Goal: Task Accomplishment & Management: Manage account settings

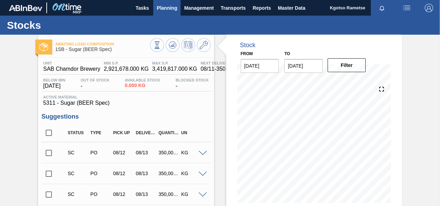
click at [164, 7] on span "Planning" at bounding box center [167, 8] width 20 height 8
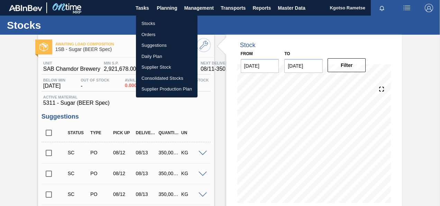
click at [160, 25] on li "Stocks" at bounding box center [167, 23] width 62 height 11
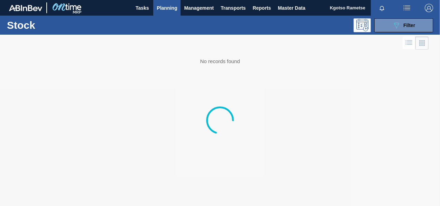
click at [401, 24] on div "089F7B8B-B2A5-4AFE-B5C0-19BA573D28AC Filter" at bounding box center [404, 25] width 23 height 8
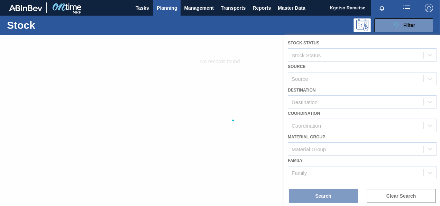
click at [315, 163] on div at bounding box center [220, 120] width 440 height 171
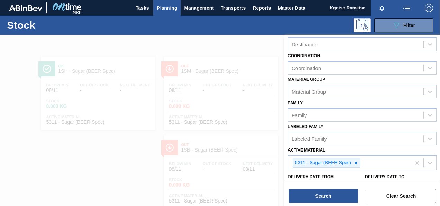
scroll to position [104, 0]
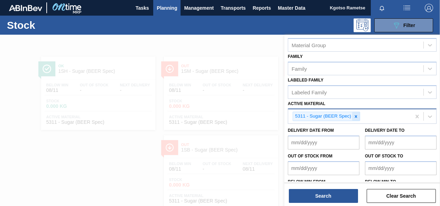
click at [353, 114] on div at bounding box center [356, 116] width 8 height 9
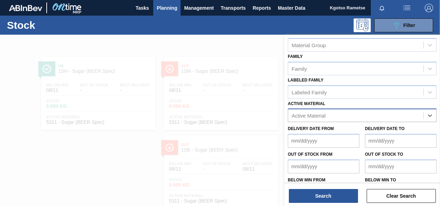
paste Material "284625"
type Material "284625"
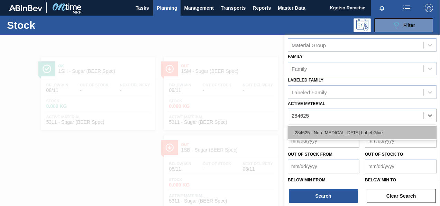
click at [332, 127] on div "284625 - Non-[MEDICAL_DATA] Label Glue" at bounding box center [362, 132] width 149 height 13
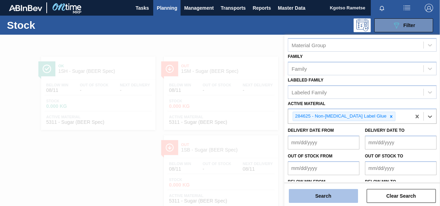
click at [320, 191] on button "Search" at bounding box center [323, 196] width 69 height 14
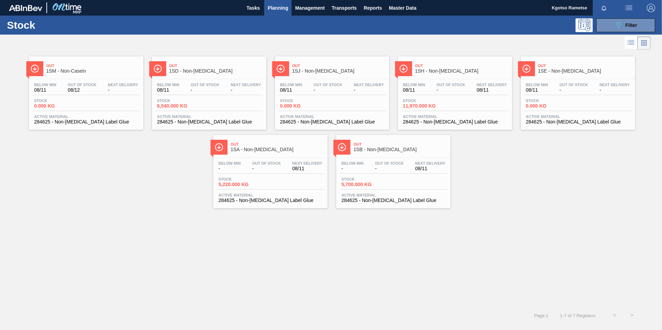
scroll to position [0, 0]
click at [402, 5] on span "Master Data" at bounding box center [402, 8] width 27 height 8
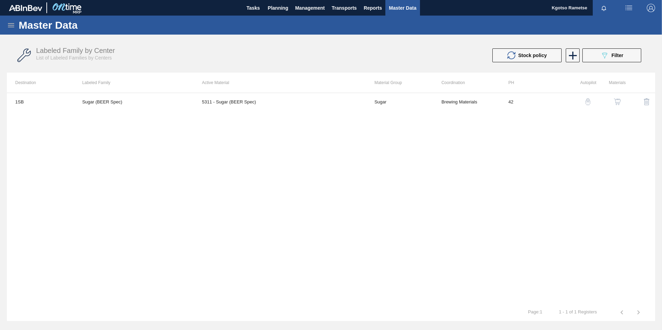
click at [10, 24] on icon at bounding box center [11, 25] width 8 height 8
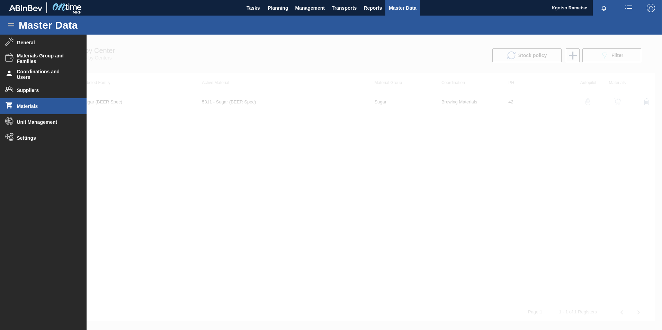
click at [44, 107] on span "Materials" at bounding box center [45, 106] width 57 height 6
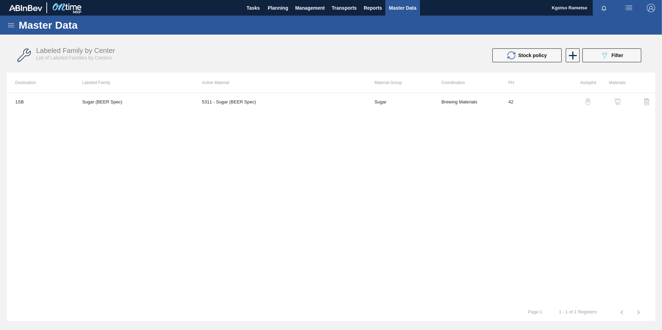
click at [13, 23] on icon at bounding box center [11, 25] width 8 height 8
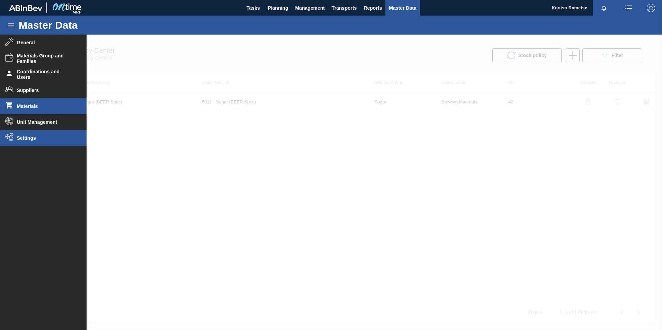
click at [24, 139] on span "Settings" at bounding box center [45, 138] width 57 height 6
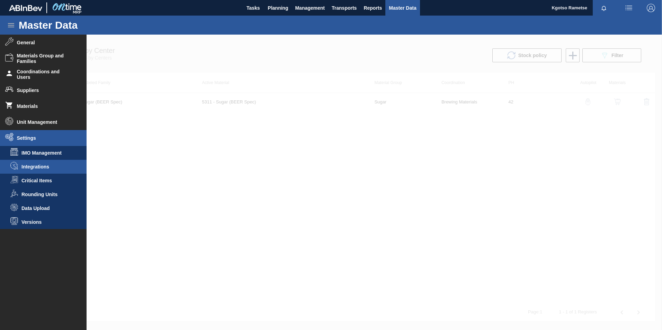
click at [34, 168] on span "Integrations" at bounding box center [47, 167] width 53 height 6
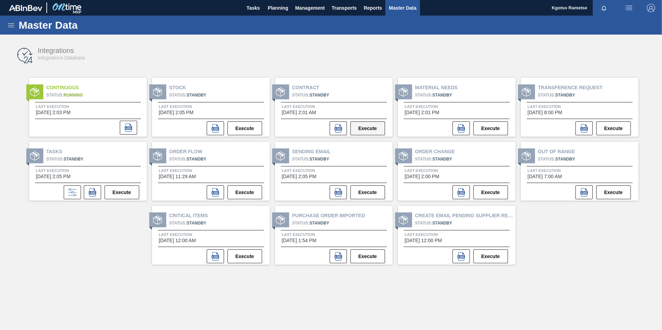
click at [363, 128] on button "Execute" at bounding box center [367, 128] width 35 height 14
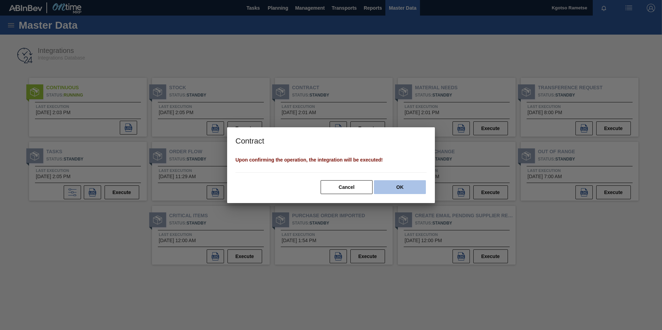
click at [407, 189] on button "OK" at bounding box center [400, 187] width 52 height 14
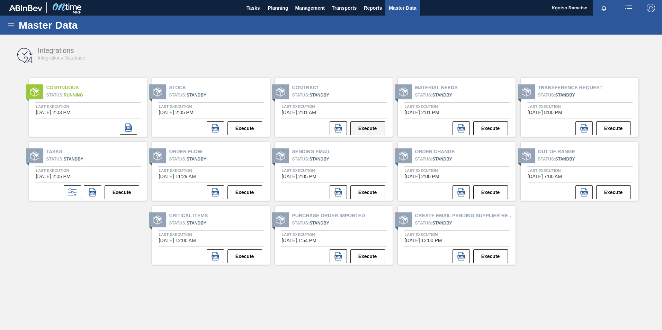
click at [352, 123] on button "Execute" at bounding box center [367, 128] width 35 height 14
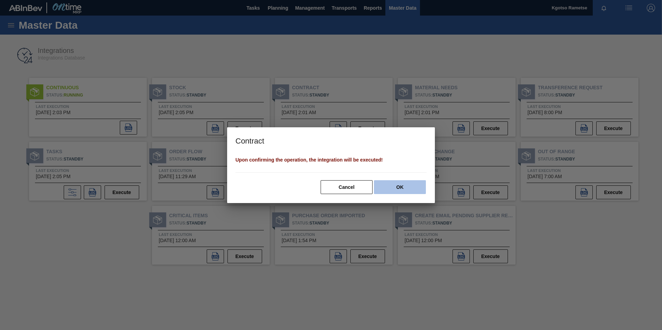
click at [402, 187] on button "OK" at bounding box center [400, 187] width 52 height 14
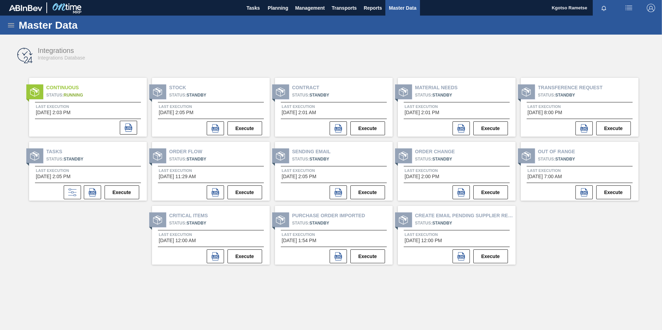
click at [10, 25] on icon at bounding box center [11, 25] width 8 height 8
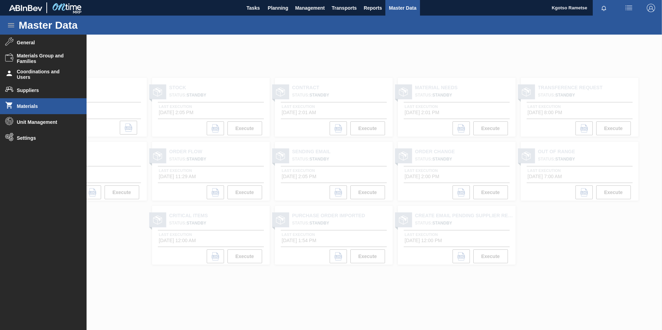
click at [42, 107] on span "Materials" at bounding box center [45, 106] width 57 height 6
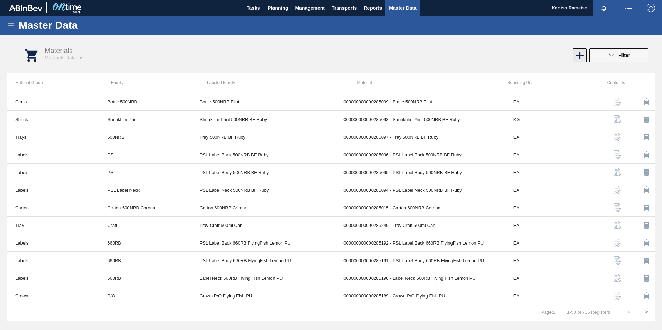
click at [440, 58] on icon at bounding box center [579, 55] width 13 height 13
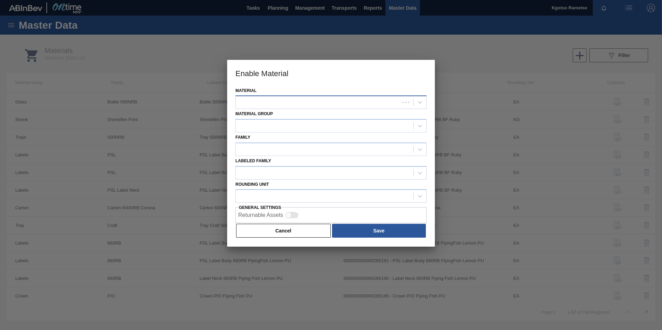
click at [349, 96] on div at bounding box center [330, 102] width 191 height 13
type input "285183"
click at [285, 205] on button "Cancel" at bounding box center [283, 231] width 94 height 14
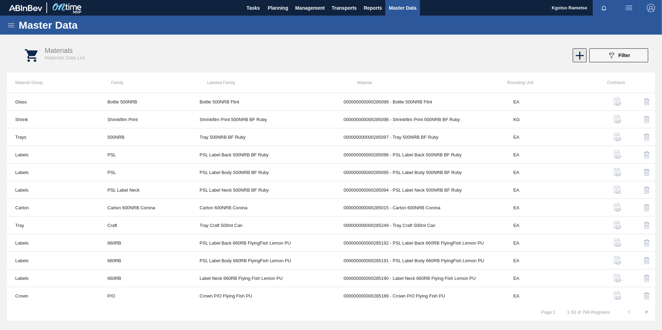
click at [440, 56] on icon at bounding box center [579, 55] width 13 height 13
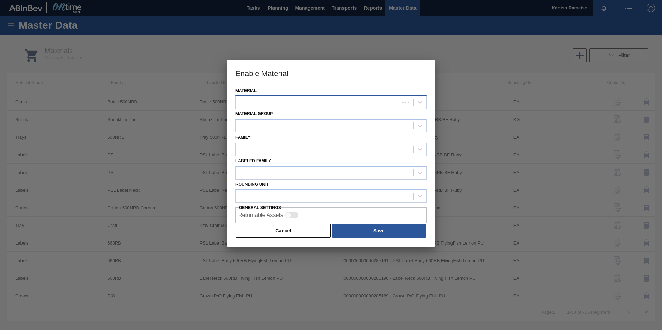
click at [321, 105] on div at bounding box center [318, 103] width 164 height 10
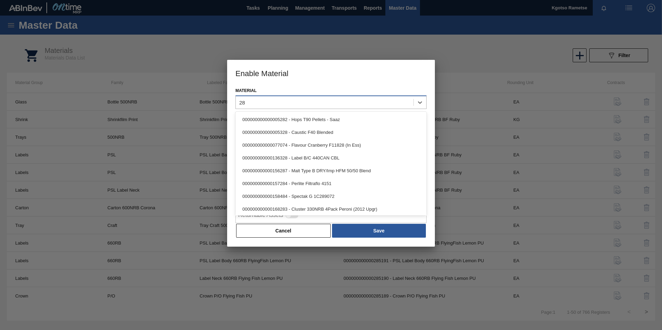
type input "2"
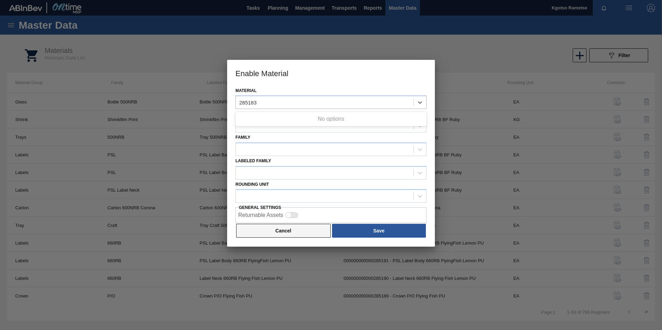
type input "285183"
click at [284, 205] on button "Cancel" at bounding box center [283, 231] width 94 height 14
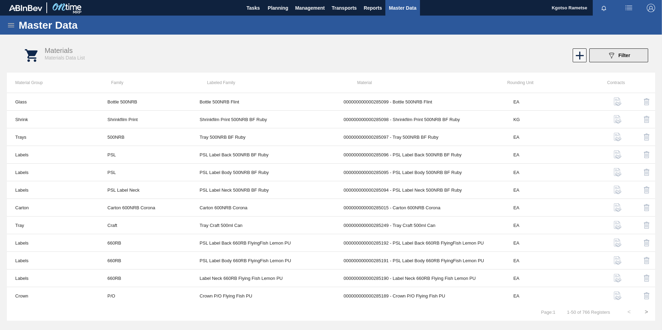
click at [440, 48] on button "089F7B8B-B2A5-4AFE-B5C0-19BA573D28AC Filter" at bounding box center [618, 55] width 59 height 14
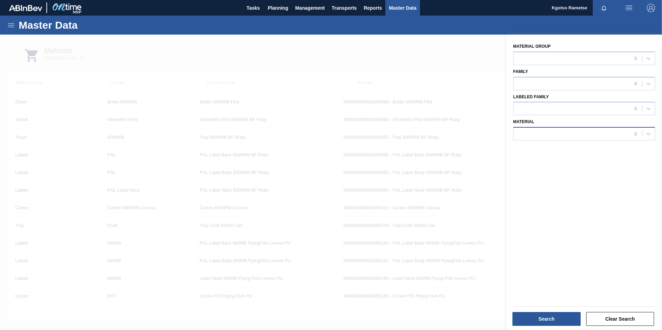
click at [440, 136] on div at bounding box center [571, 134] width 116 height 10
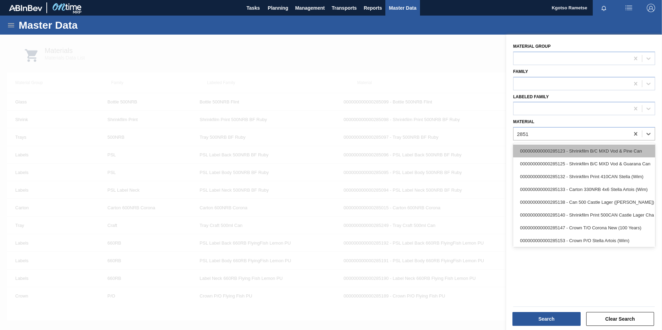
type input "28518"
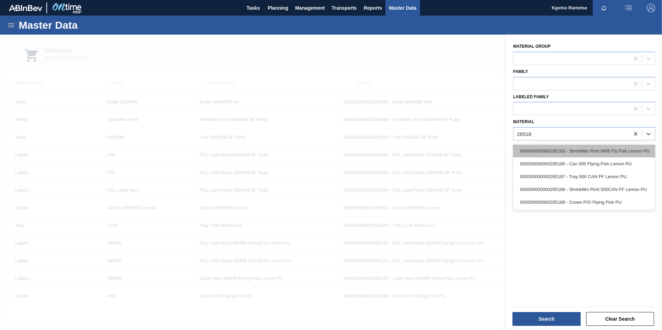
click at [440, 145] on div "000000000000285183 - Shrinkfilm Print NRB Fly Fish Lemon PU" at bounding box center [584, 151] width 142 height 13
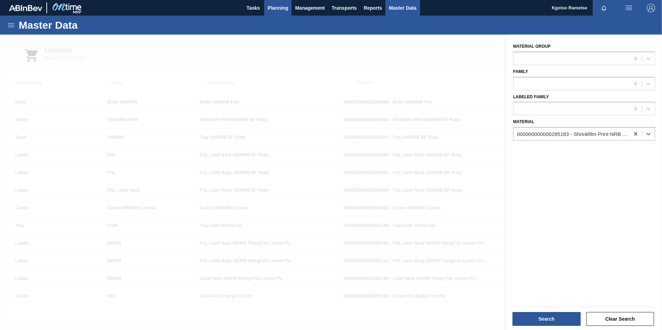
click at [283, 2] on button "Planning" at bounding box center [277, 8] width 27 height 16
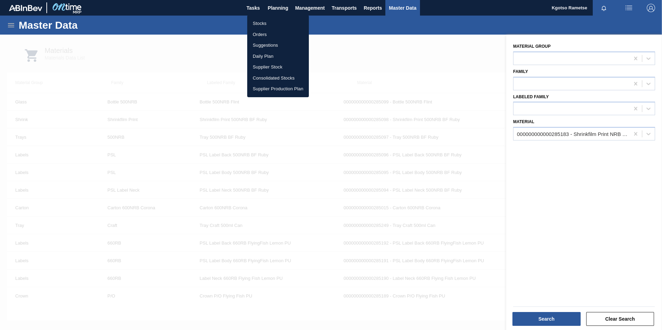
click at [274, 6] on div at bounding box center [331, 165] width 662 height 330
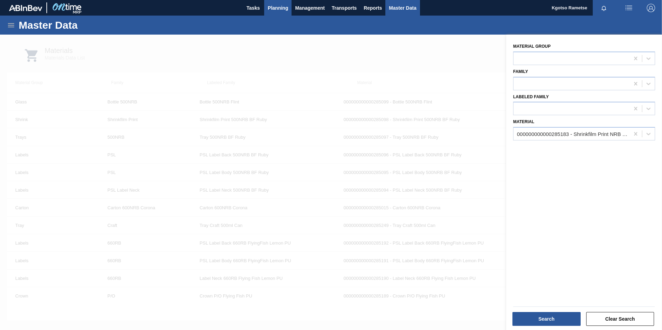
click at [279, 8] on span "Planning" at bounding box center [278, 8] width 20 height 8
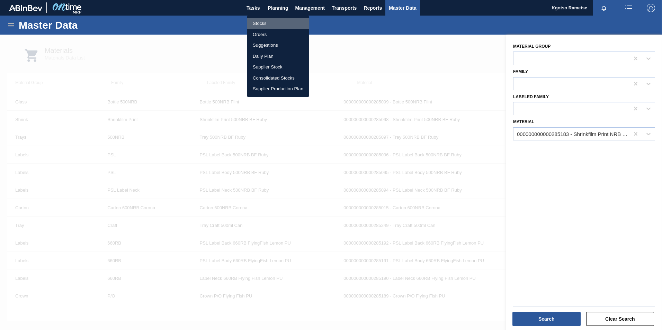
click at [262, 21] on li "Stocks" at bounding box center [278, 23] width 62 height 11
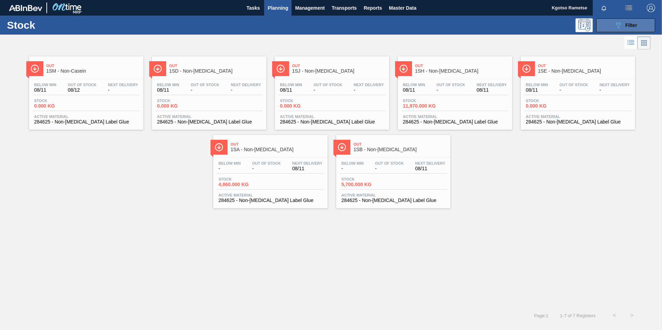
click at [440, 23] on icon "089F7B8B-B2A5-4AFE-B5C0-19BA573D28AC" at bounding box center [618, 25] width 8 height 8
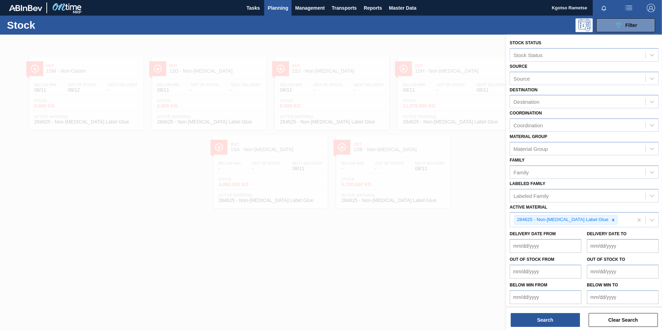
scroll to position [2, 0]
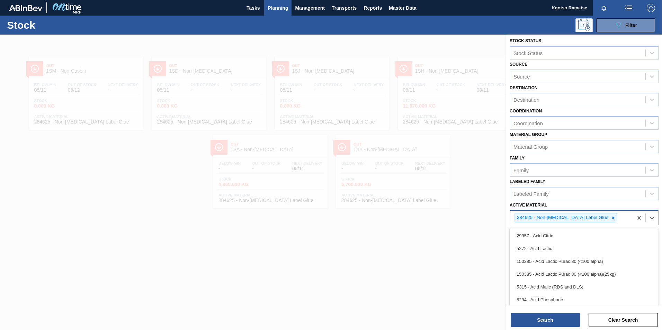
click at [440, 205] on div "284625 - Non-[MEDICAL_DATA] Label Glue" at bounding box center [562, 218] width 94 height 9
click at [440, 205] on icon at bounding box center [613, 218] width 5 height 5
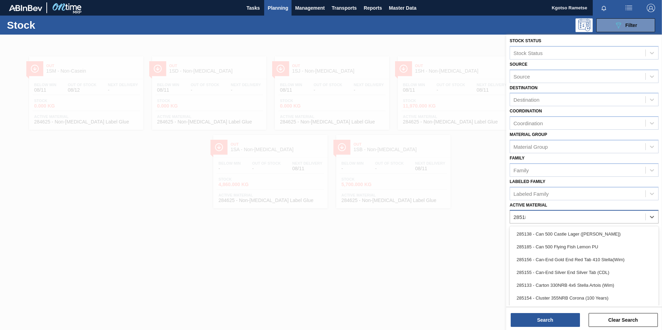
scroll to position [0, 0]
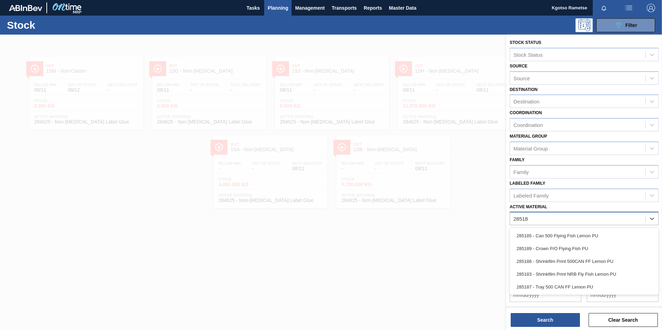
type Material "285183"
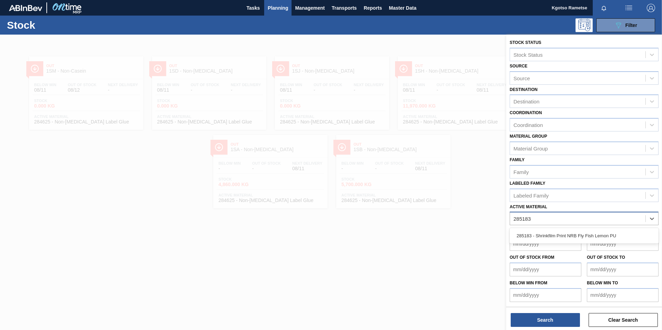
click at [440, 205] on div "285183 - Shrinkfilm Print NRB Fly Fish Lemon PU" at bounding box center [584, 235] width 149 height 13
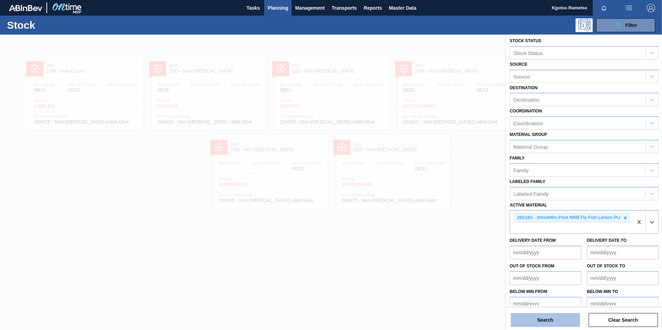
click at [440, 205] on button "Search" at bounding box center [545, 320] width 69 height 14
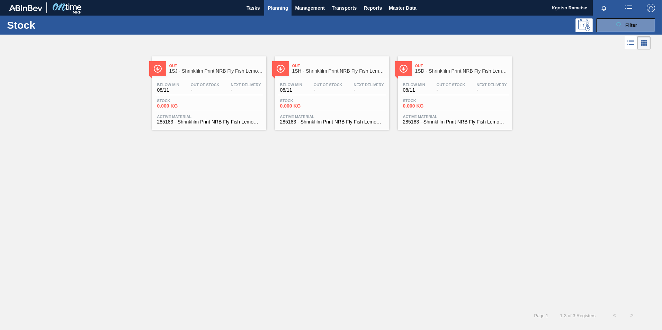
click at [324, 70] on span "1SH - Shrinkfilm Print NRB Fly Fish Lemon PU" at bounding box center [338, 71] width 93 height 5
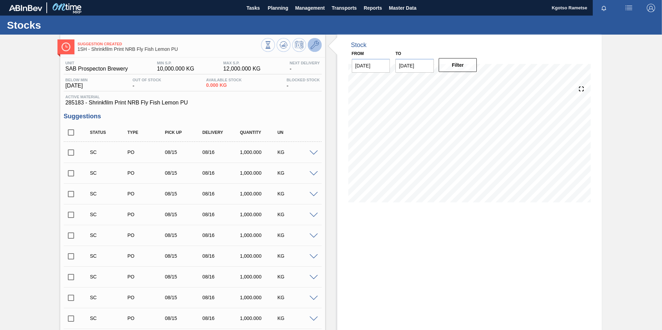
click at [308, 48] on button at bounding box center [315, 45] width 14 height 14
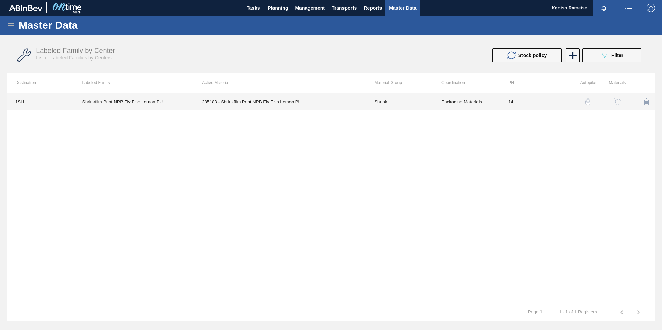
click at [338, 108] on td "285183 - Shrinkfilm Print NRB Fly Fish Lemon PU" at bounding box center [279, 101] width 172 height 17
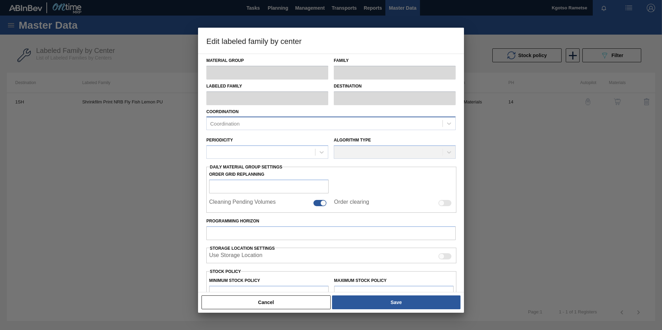
type input "Shrink"
type input "Shrinkfilm Print"
type input "Shrinkfilm Print NRB Fly Fish Lemon PU"
type input "1SH - SAB Prospecton Brewery"
type input "14"
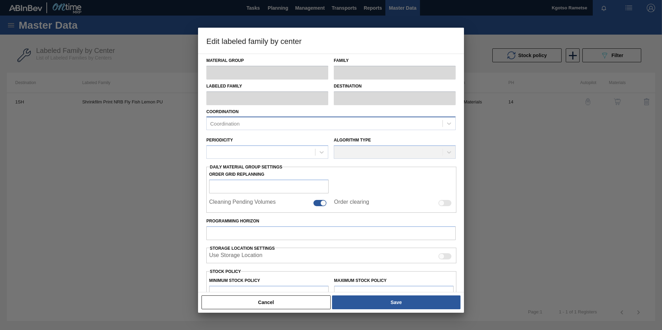
type input "10,000"
type input "12,000"
type input "100"
type input "12,000.000"
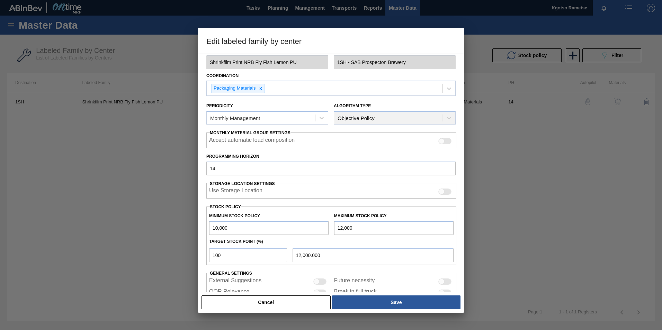
scroll to position [69, 0]
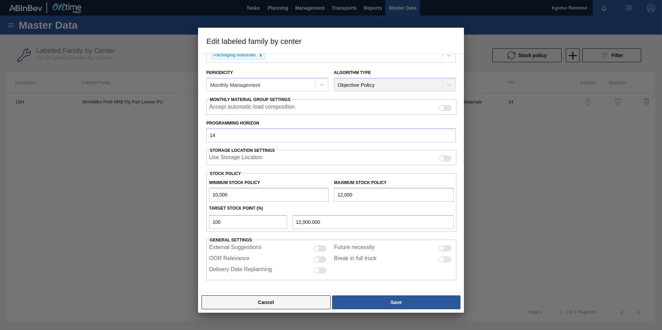
click at [279, 205] on button "Cancel" at bounding box center [265, 303] width 129 height 14
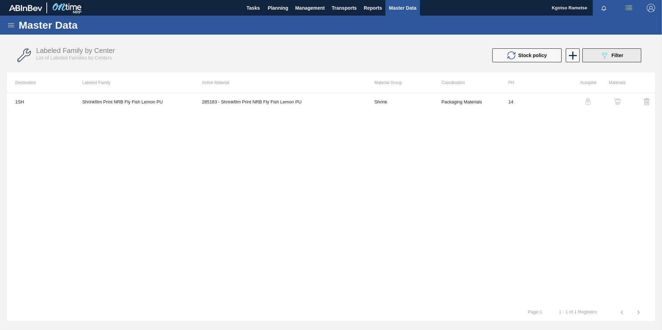
click at [440, 53] on button "089F7B8B-B2A5-4AFE-B5C0-19BA573D28AC Filter" at bounding box center [611, 55] width 59 height 14
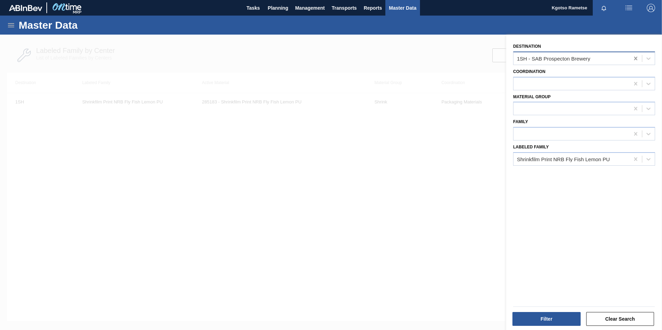
click at [440, 57] on icon at bounding box center [635, 58] width 7 height 7
click at [440, 205] on button "Filter" at bounding box center [546, 319] width 68 height 14
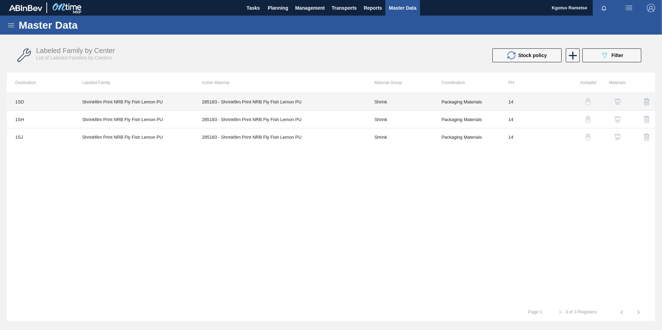
click at [130, 105] on td "Shrinkfilm Print NRB Fly Fish Lemon PU" at bounding box center [134, 102] width 120 height 18
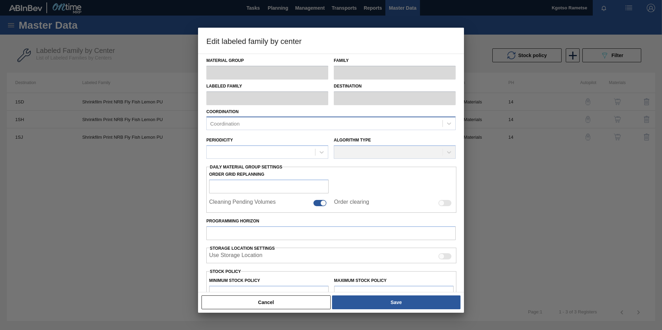
type input "Shrink"
type input "Shrinkfilm Print"
type input "Shrinkfilm Print NRB Fly Fish Lemon PU"
type input "1SD - SAB Rosslyn Brewery"
type input "14"
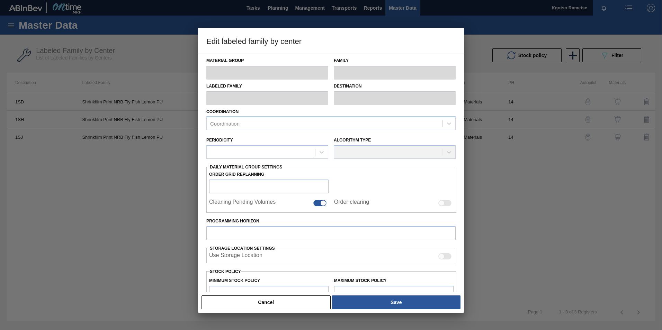
type input "10,000"
type input "11,000"
type input "100"
type input "11,000.000"
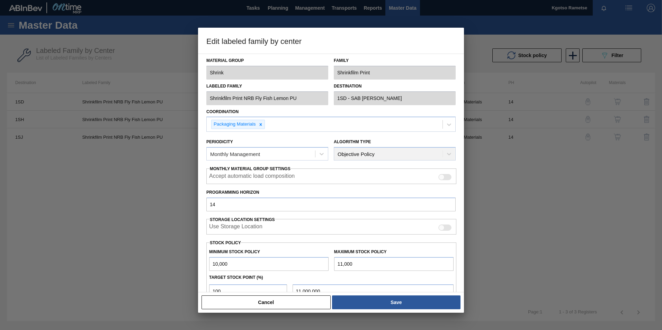
drag, startPoint x: 228, startPoint y: 266, endPoint x: 151, endPoint y: 264, distance: 77.6
click at [148, 205] on div "Edit labeled family by center Material Group Shrink Family Shrinkfilm Print Lab…" at bounding box center [331, 165] width 662 height 330
drag, startPoint x: 361, startPoint y: 263, endPoint x: 312, endPoint y: 254, distance: 49.6
click at [335, 205] on input "11,000" at bounding box center [393, 264] width 119 height 14
click at [239, 205] on button "Cancel" at bounding box center [265, 303] width 129 height 14
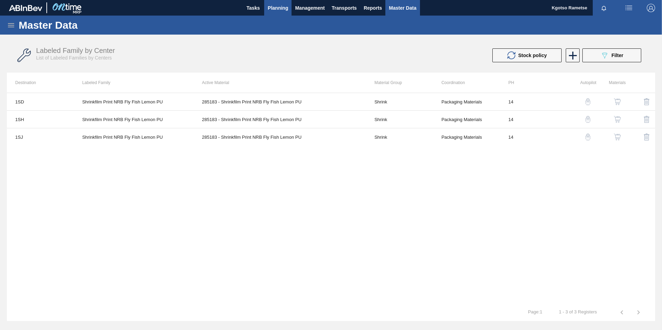
click at [281, 11] on span "Planning" at bounding box center [278, 8] width 20 height 8
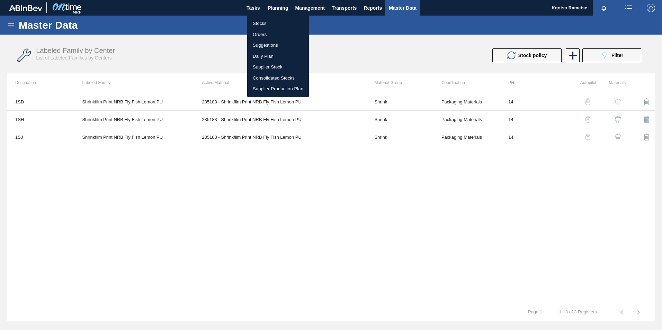
click at [29, 29] on div at bounding box center [331, 165] width 662 height 330
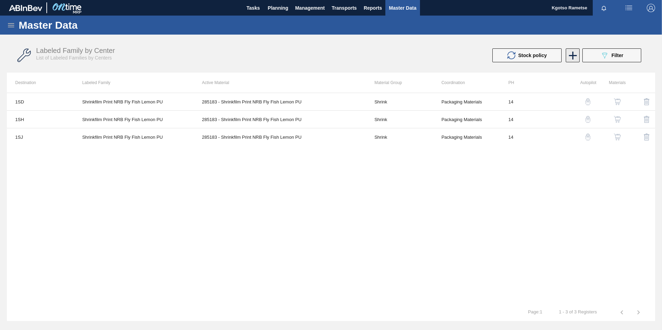
click at [440, 54] on icon at bounding box center [572, 55] width 13 height 13
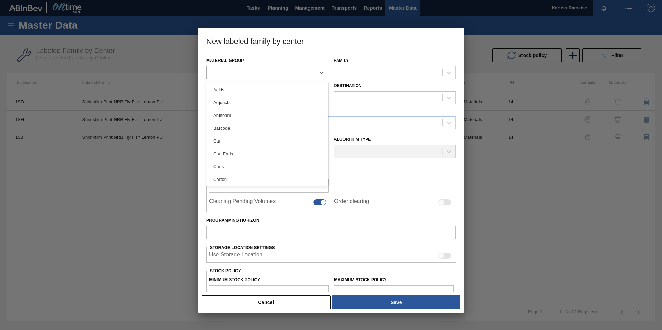
click at [237, 75] on div at bounding box center [261, 72] width 108 height 10
drag, startPoint x: 260, startPoint y: 64, endPoint x: 260, endPoint y: 67, distance: 3.8
click at [260, 64] on div "Material Group" at bounding box center [267, 68] width 122 height 24
click at [259, 70] on div at bounding box center [261, 72] width 108 height 10
type Group "labe"
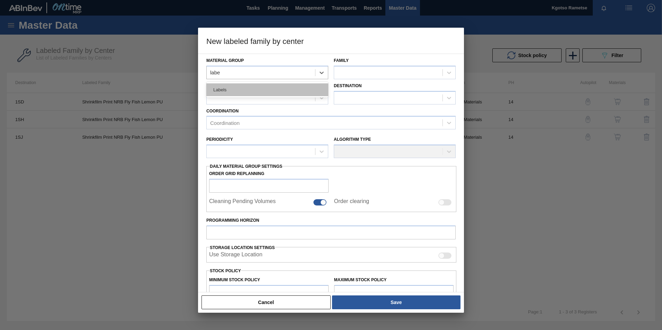
click at [263, 88] on div "Labels" at bounding box center [267, 89] width 122 height 13
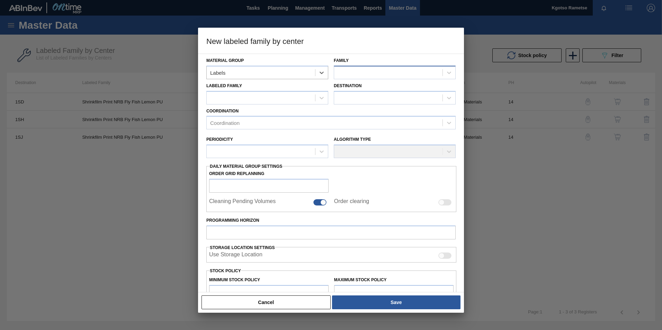
click at [349, 72] on div at bounding box center [388, 72] width 108 height 10
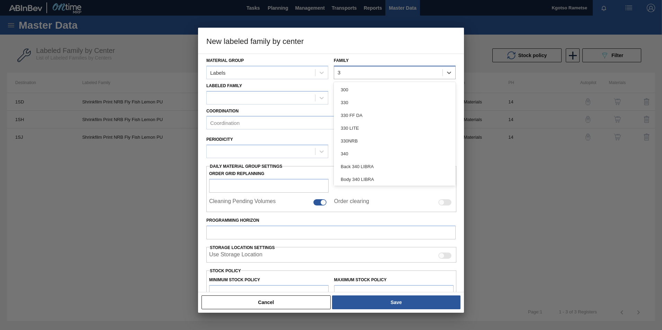
type input "33"
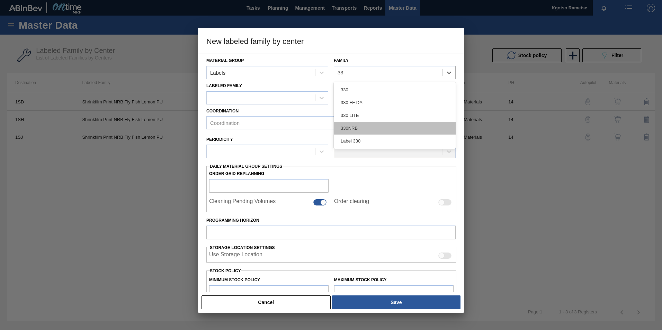
click at [350, 126] on div "330NRB" at bounding box center [395, 128] width 122 height 13
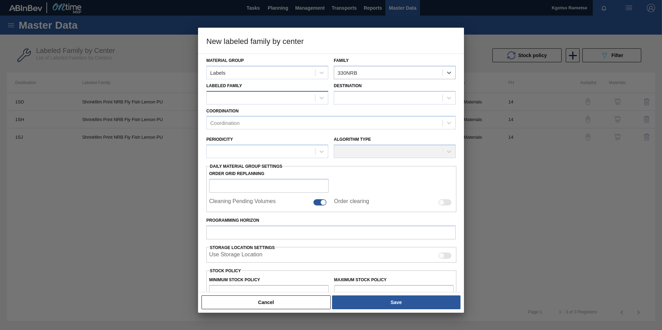
click at [255, 96] on div at bounding box center [261, 98] width 108 height 10
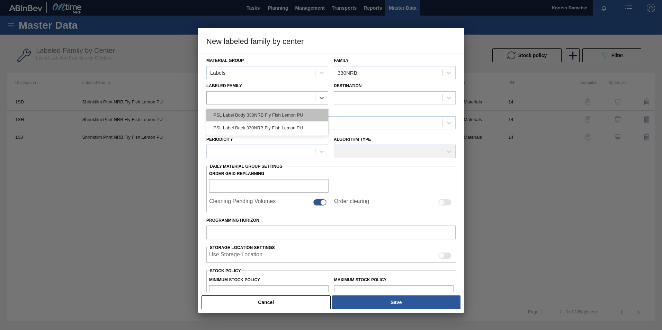
click at [252, 111] on div "PSL Label Body 330NRB Fly Fish Lemon PU" at bounding box center [267, 115] width 122 height 13
checkbox input "false"
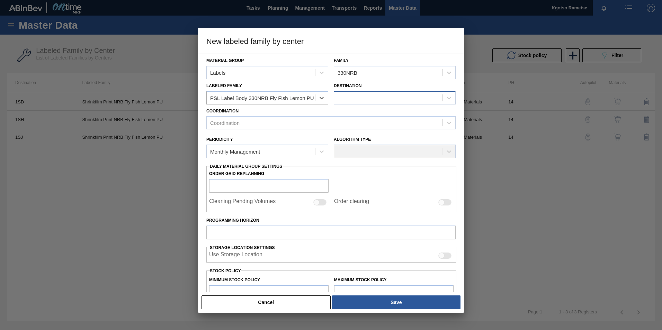
click at [340, 98] on div at bounding box center [388, 98] width 108 height 10
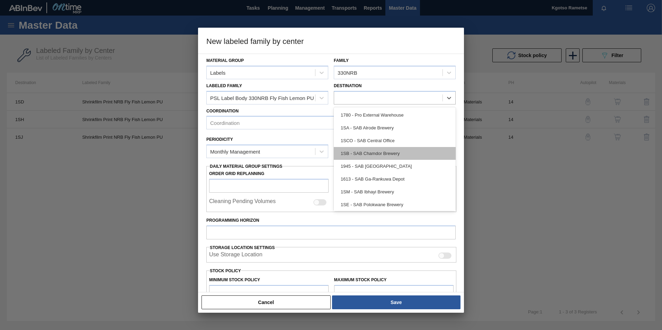
click at [363, 159] on div "1SB - SAB Chamdor Brewery" at bounding box center [395, 153] width 122 height 13
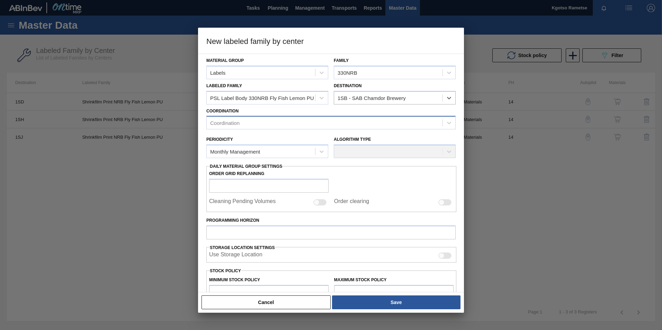
click at [280, 118] on div "Coordination" at bounding box center [325, 123] width 236 height 10
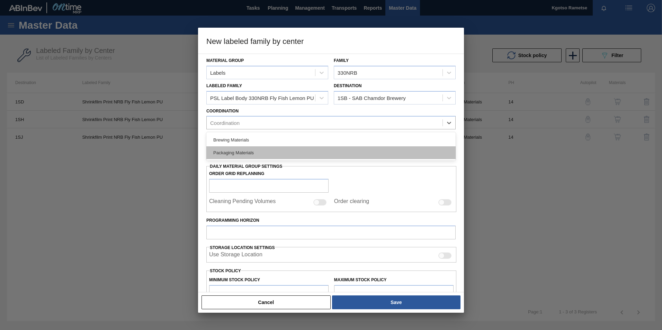
click at [235, 152] on div "Packaging Materials" at bounding box center [330, 152] width 249 height 13
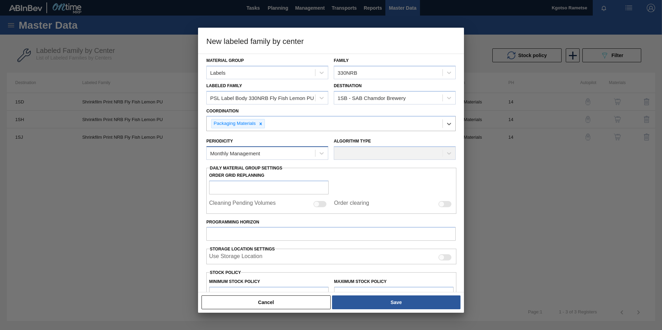
click at [237, 156] on div "Monthly Management" at bounding box center [235, 154] width 50 height 6
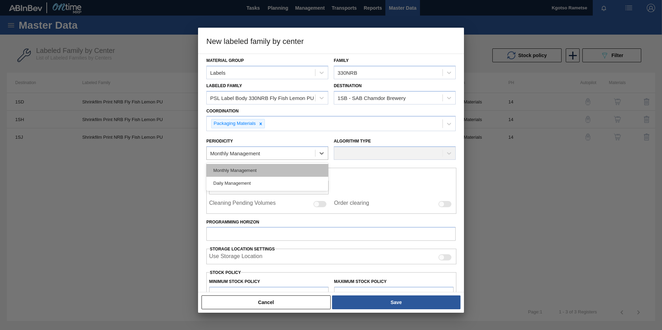
click at [237, 172] on div "Monthly Management" at bounding box center [267, 170] width 122 height 13
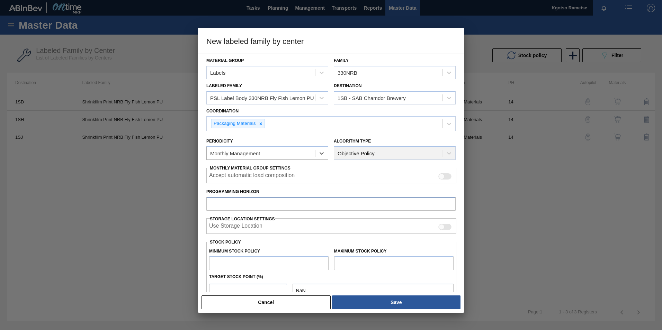
click at [232, 199] on input "Programming Horizon" at bounding box center [330, 204] width 249 height 14
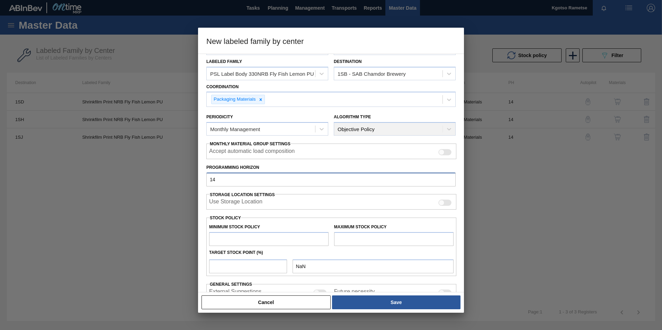
scroll to position [35, 0]
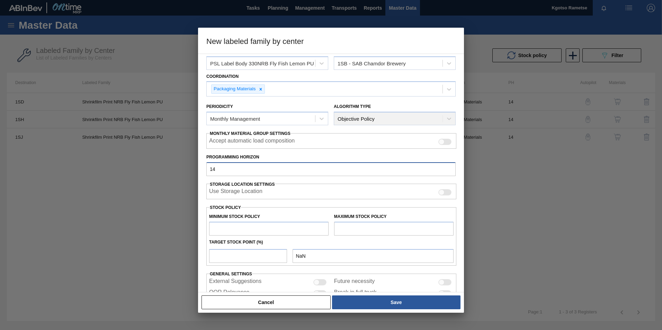
type input "14"
click at [224, 205] on input "text" at bounding box center [268, 229] width 119 height 14
drag, startPoint x: 299, startPoint y: 234, endPoint x: 296, endPoint y: 230, distance: 5.2
click at [298, 205] on input "text" at bounding box center [268, 229] width 119 height 14
paste input "100,000"
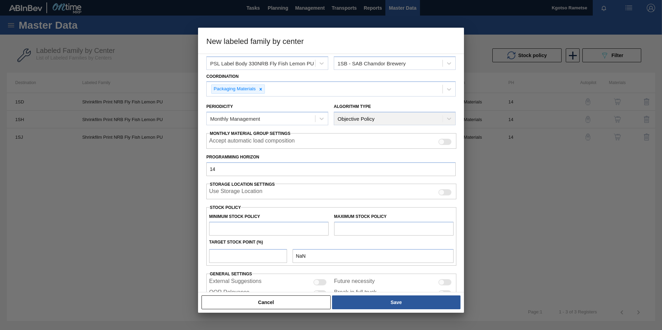
type input "100,000"
type input "100,000.000"
type input "100,000"
click at [353, 205] on input "text" at bounding box center [393, 229] width 119 height 14
paste input "200,000"
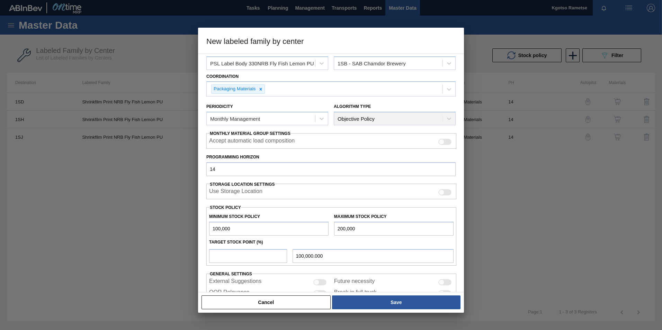
type input "200,000"
click at [220, 205] on input "number" at bounding box center [248, 256] width 78 height 14
type input "1"
type input "101,000.000"
type input "10"
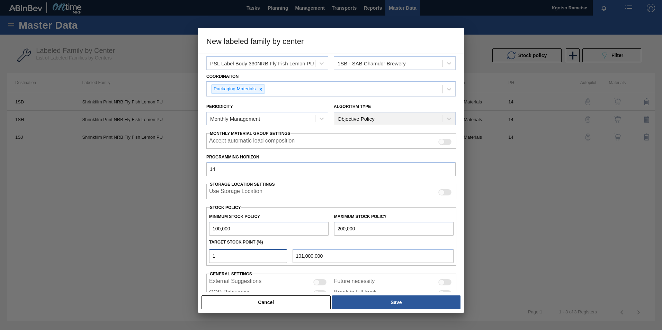
type input "110,000.000"
type input "100"
type input "200,000.000"
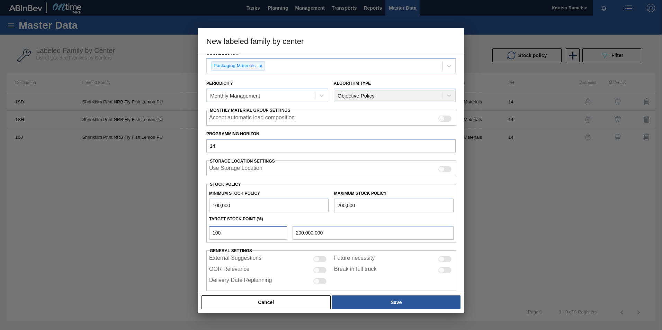
scroll to position [69, 0]
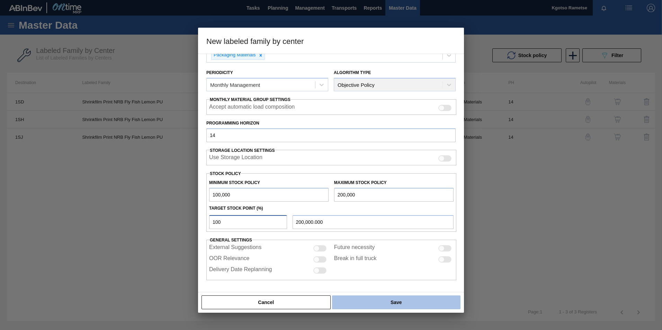
type input "100"
click at [356, 205] on button "Save" at bounding box center [396, 303] width 128 height 14
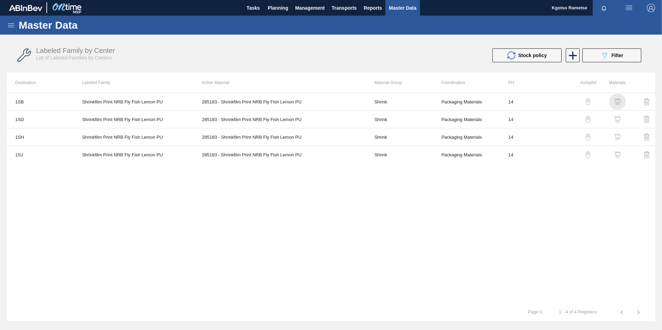
click at [440, 101] on img "button" at bounding box center [617, 101] width 7 height 7
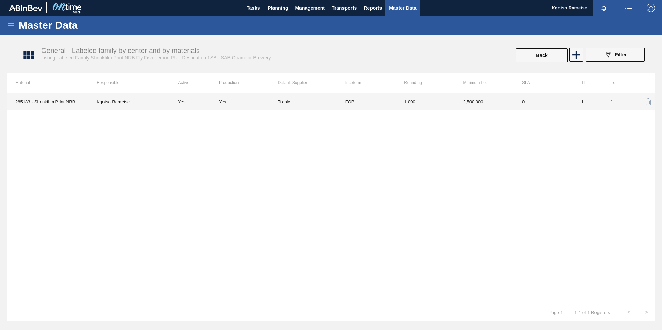
click at [369, 105] on td "FOB" at bounding box center [366, 101] width 59 height 17
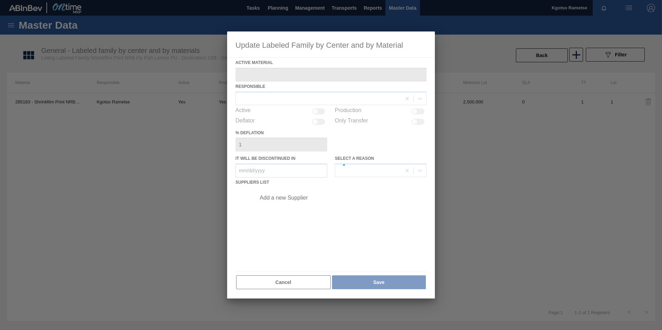
type Material "285183 - Shrinkfilm Print NRB Fly Fish Lemon PU"
checkbox input "true"
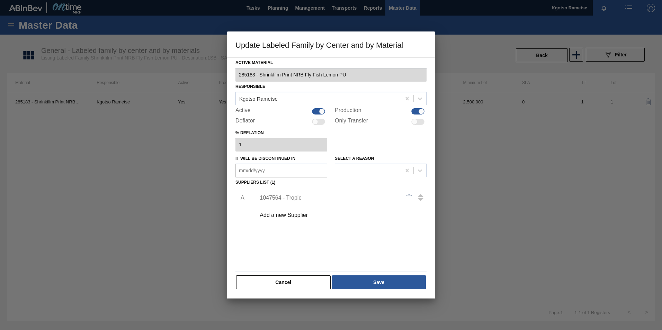
click at [310, 205] on button "Cancel" at bounding box center [283, 283] width 94 height 14
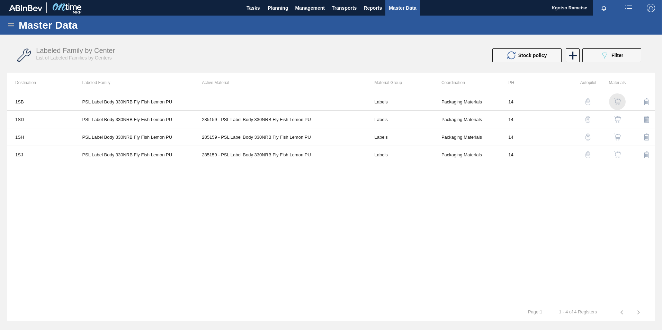
click at [440, 100] on img "button" at bounding box center [617, 101] width 7 height 7
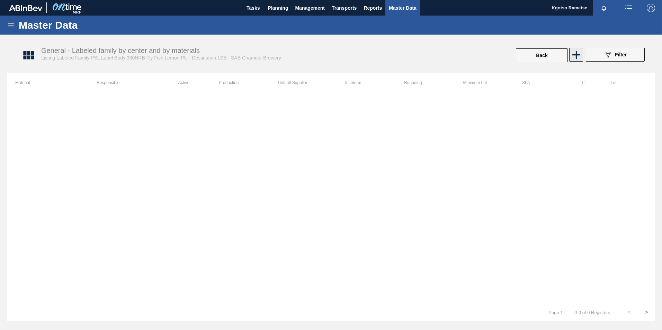
click at [440, 51] on icon at bounding box center [575, 54] width 13 height 13
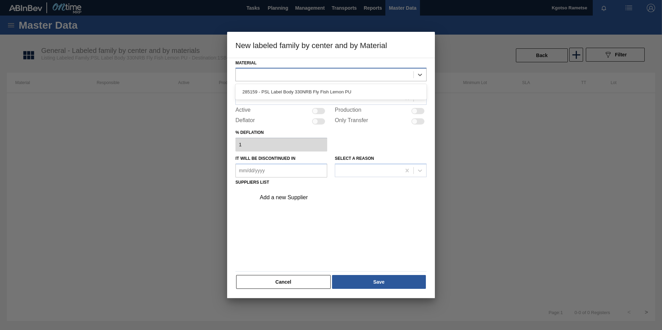
click at [343, 78] on div at bounding box center [325, 75] width 178 height 10
click at [312, 94] on div "285159 - PSL Label Body 330NRB Fly Fish Lemon PU" at bounding box center [330, 91] width 191 height 13
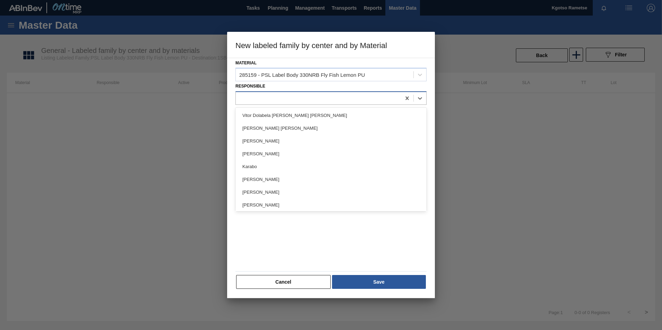
click at [295, 96] on div at bounding box center [318, 98] width 165 height 10
type input "kgo"
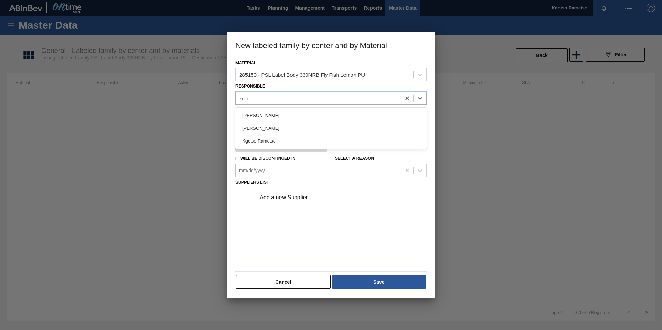
drag, startPoint x: 256, startPoint y: 138, endPoint x: 263, endPoint y: 135, distance: 7.6
click at [256, 138] on div "Kgotso Rametse" at bounding box center [330, 141] width 191 height 13
click at [314, 109] on div at bounding box center [315, 111] width 6 height 6
checkbox input "true"
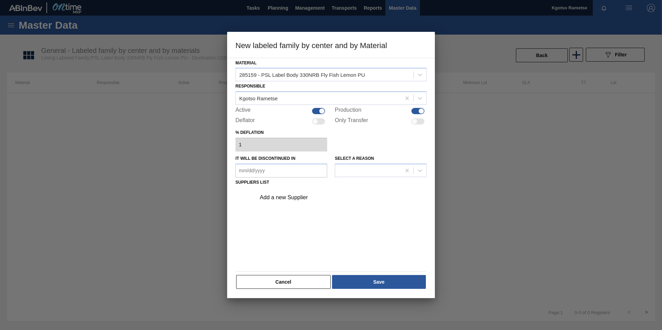
click at [286, 199] on div "Add a new Supplier" at bounding box center [328, 198] width 136 height 6
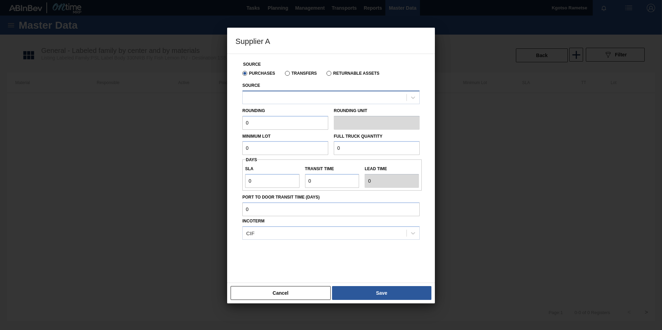
click at [264, 100] on div at bounding box center [325, 97] width 164 height 10
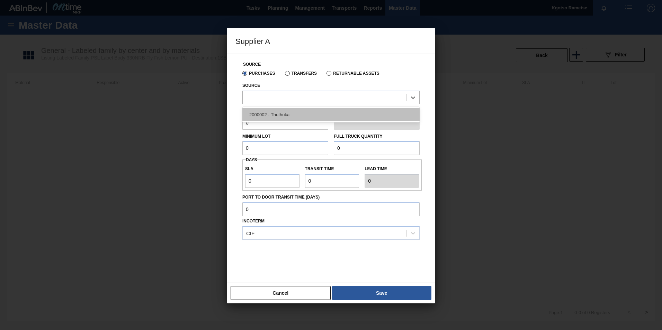
click at [264, 111] on div "2000002 - Thuthuka" at bounding box center [330, 114] width 177 height 13
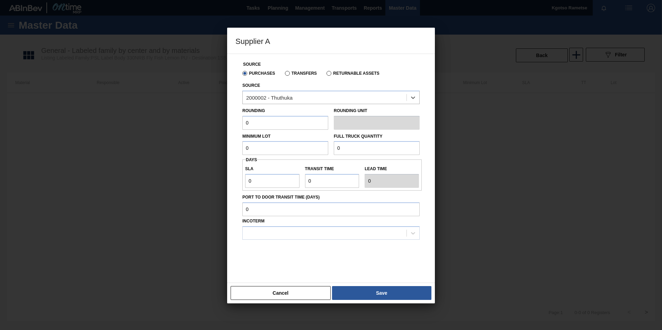
drag, startPoint x: 253, startPoint y: 121, endPoint x: 227, endPoint y: 124, distance: 26.1
click at [227, 124] on div "Source Purchases Transfers Returnable Assets Source option 2000002 - Thuthuka, …" at bounding box center [331, 168] width 208 height 229
type input "1"
drag, startPoint x: 249, startPoint y: 152, endPoint x: 228, endPoint y: 155, distance: 20.4
click at [229, 155] on div "Source Purchases Transfers Returnable Assets Source 2000002 - Thuthuka Rounding…" at bounding box center [331, 168] width 208 height 229
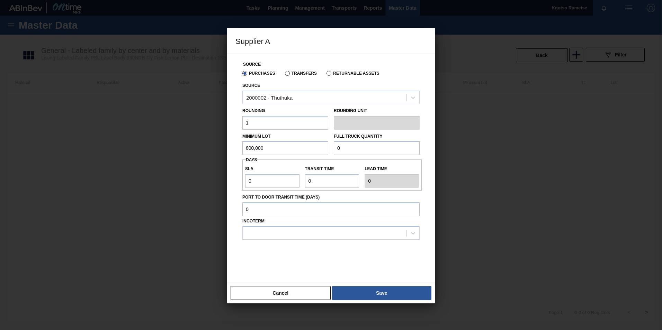
drag, startPoint x: 266, startPoint y: 150, endPoint x: 158, endPoint y: 145, distance: 107.7
click at [155, 147] on div "Supplier A Source Purchases Transfers Returnable Assets Source 2000002 - Thuthu…" at bounding box center [331, 165] width 662 height 330
type input "800,000"
drag, startPoint x: 360, startPoint y: 152, endPoint x: 288, endPoint y: 154, distance: 72.0
click at [288, 154] on div "Minimum Lot 800,000 Full Truck Quantity 0" at bounding box center [331, 143] width 183 height 26
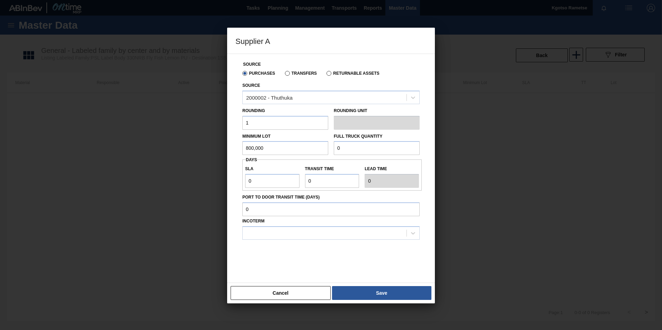
paste input "800,00"
type input "800,000"
drag, startPoint x: 313, startPoint y: 182, endPoint x: 297, endPoint y: 183, distance: 15.3
click at [300, 183] on div "SLA 0 Transit time Lead time 0" at bounding box center [331, 175] width 179 height 26
type input "1"
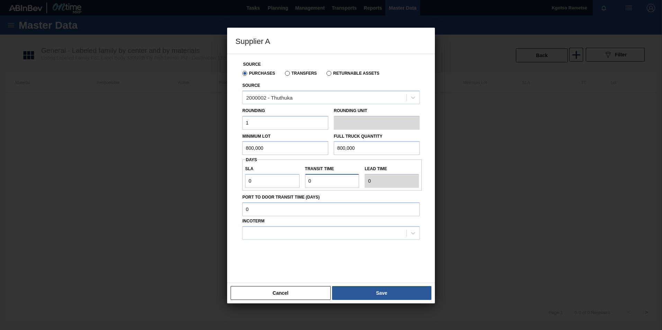
type input "1"
click at [353, 205] on button "Save" at bounding box center [381, 293] width 99 height 14
type input "EA"
click at [301, 205] on div at bounding box center [325, 233] width 164 height 10
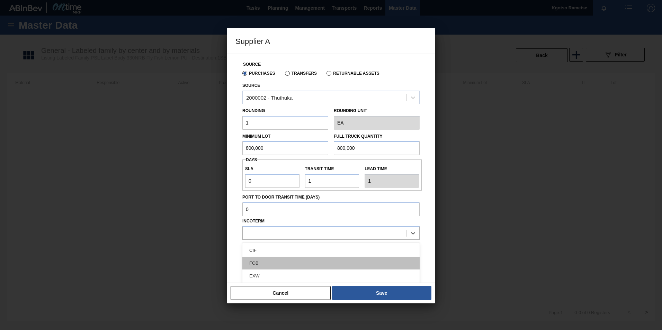
click at [289, 205] on div "FOB" at bounding box center [330, 263] width 177 height 13
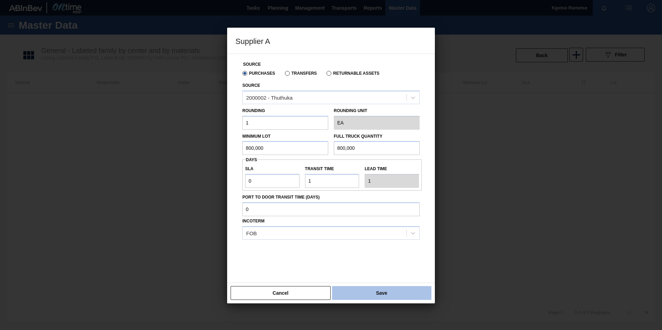
click at [370, 205] on button "Save" at bounding box center [381, 293] width 99 height 14
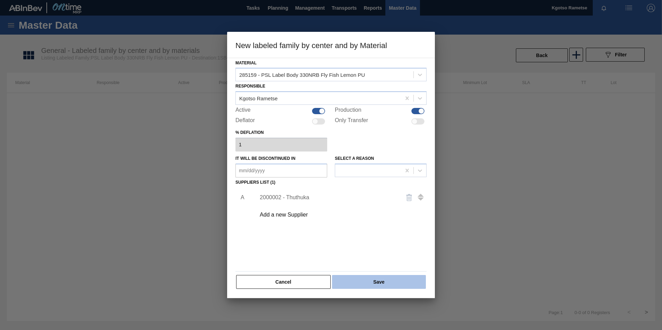
click at [360, 205] on button "Save" at bounding box center [379, 282] width 94 height 14
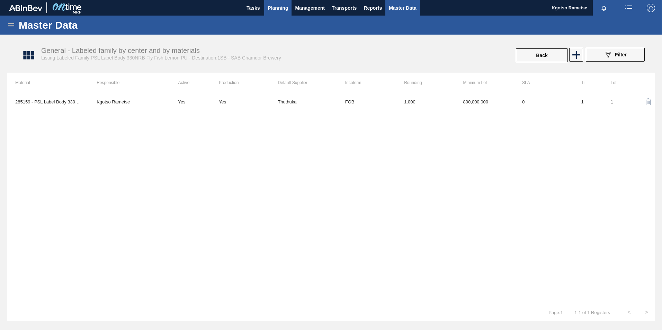
click at [272, 6] on span "Planning" at bounding box center [278, 8] width 20 height 8
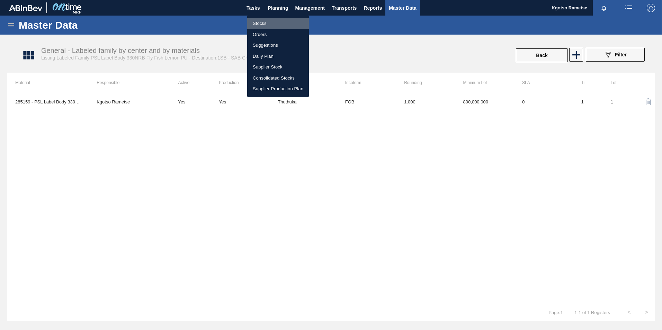
click at [271, 20] on li "Stocks" at bounding box center [278, 23] width 62 height 11
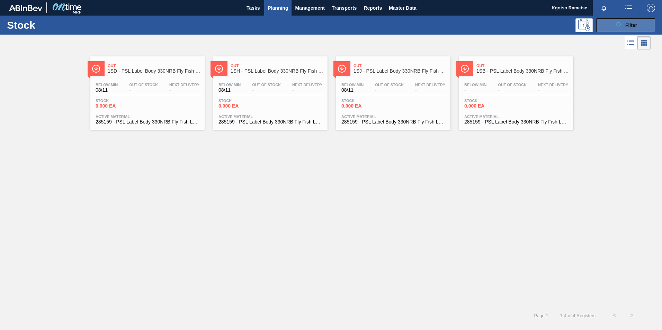
click at [440, 21] on button "089F7B8B-B2A5-4AFE-B5C0-19BA573D28AC Filter" at bounding box center [625, 25] width 59 height 14
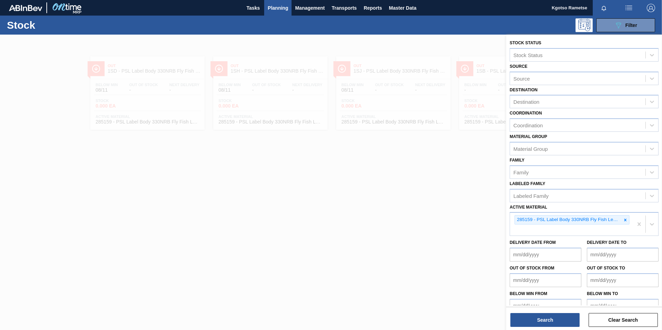
click at [440, 97] on div at bounding box center [331, 200] width 662 height 330
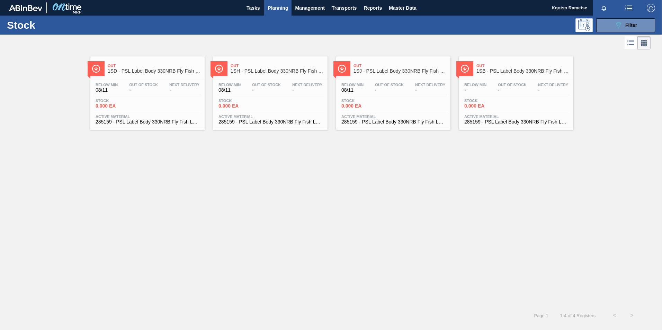
click at [440, 84] on div "Below Min - Out Of Stock - Next Delivery -" at bounding box center [515, 89] width 107 height 12
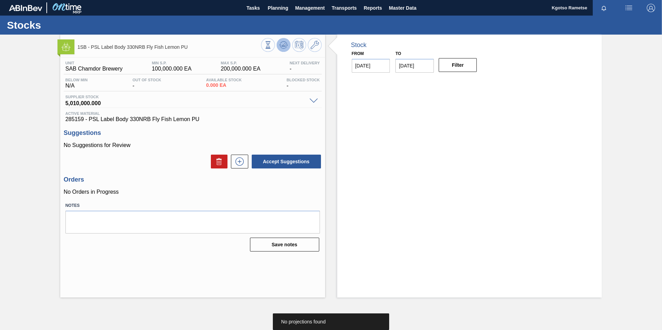
click at [272, 44] on icon at bounding box center [268, 45] width 8 height 8
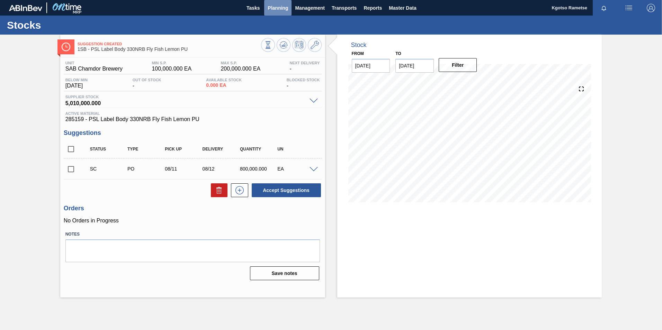
click at [274, 7] on span "Planning" at bounding box center [278, 8] width 20 height 8
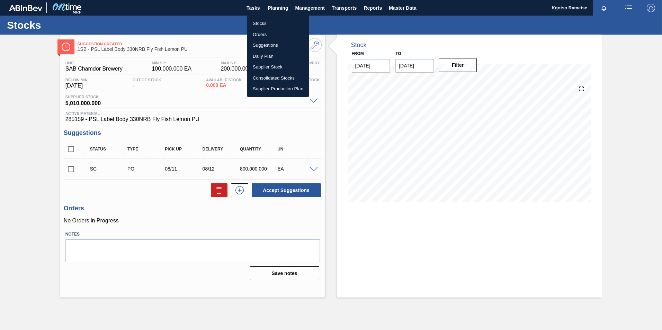
click at [264, 22] on li "Stocks" at bounding box center [278, 23] width 62 height 11
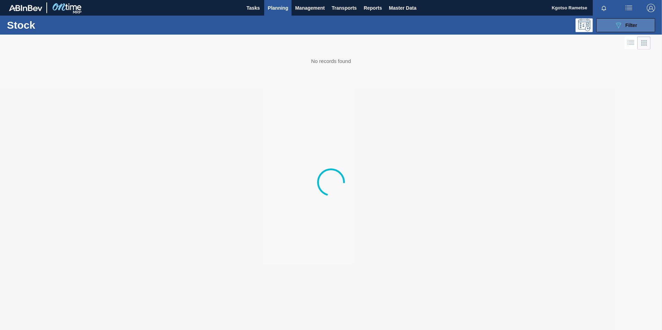
click at [440, 22] on icon "089F7B8B-B2A5-4AFE-B5C0-19BA573D28AC" at bounding box center [618, 25] width 8 height 8
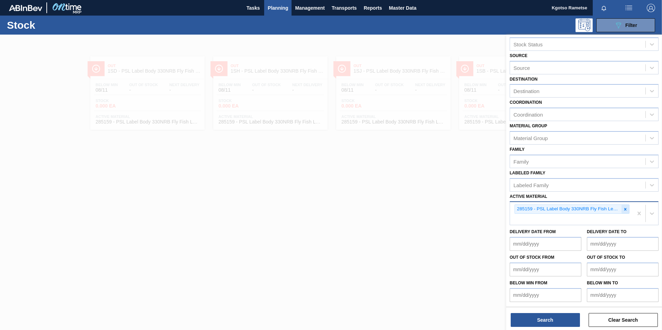
click at [440, 205] on icon at bounding box center [625, 209] width 5 height 5
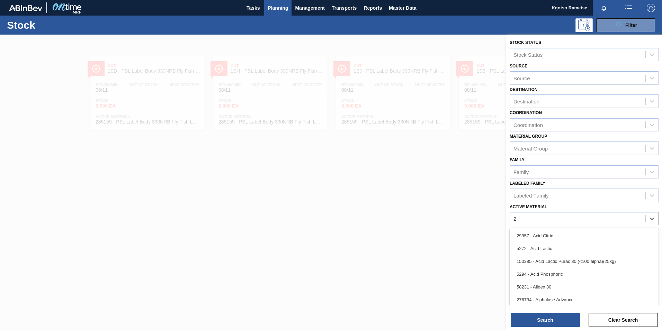
scroll to position [11, 0]
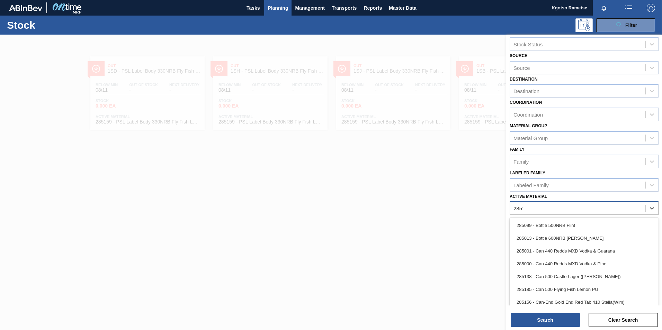
type Material "285161"
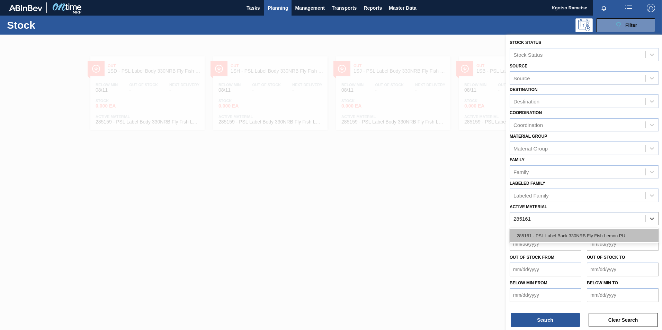
click at [440, 205] on div "285161 - PSL Label Back 330NRB Fly Fish Lemon PU" at bounding box center [584, 235] width 149 height 13
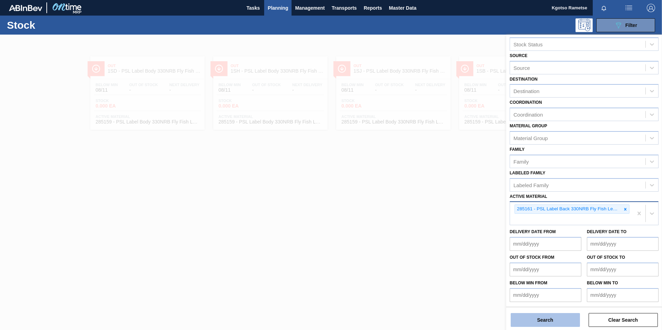
click at [440, 205] on button "Search" at bounding box center [545, 320] width 69 height 14
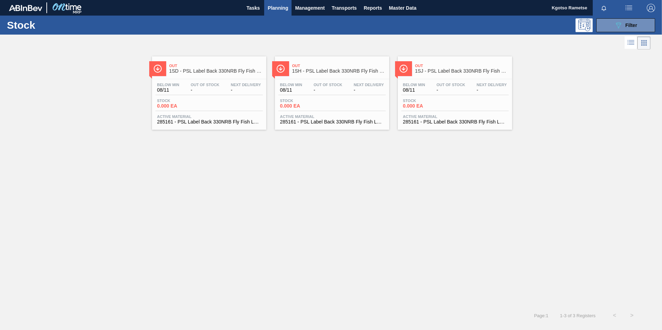
click at [424, 70] on span "1SJ - PSL Label Back 330NRB Fly Fish Lemon PU" at bounding box center [461, 71] width 93 height 5
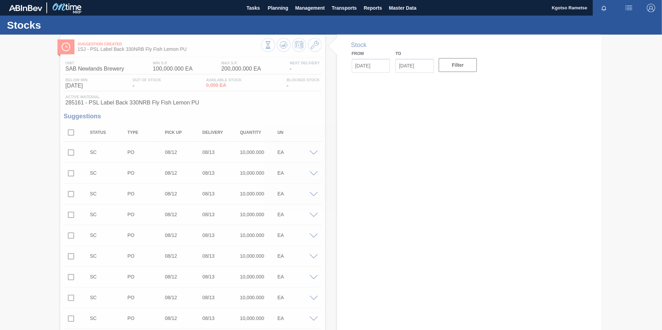
type input "[DATE]"
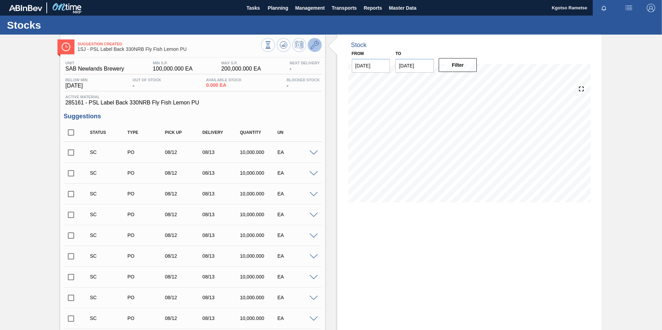
click at [312, 48] on icon at bounding box center [314, 45] width 8 height 8
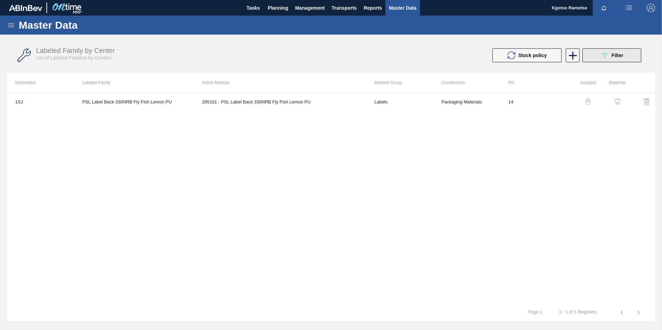
click at [440, 58] on div "089F7B8B-B2A5-4AFE-B5C0-19BA573D28AC Filter" at bounding box center [611, 55] width 23 height 8
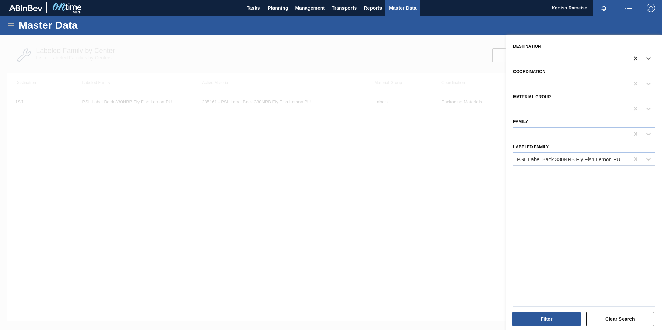
click at [440, 56] on icon at bounding box center [635, 58] width 7 height 7
click at [440, 205] on button "Filter" at bounding box center [546, 319] width 68 height 14
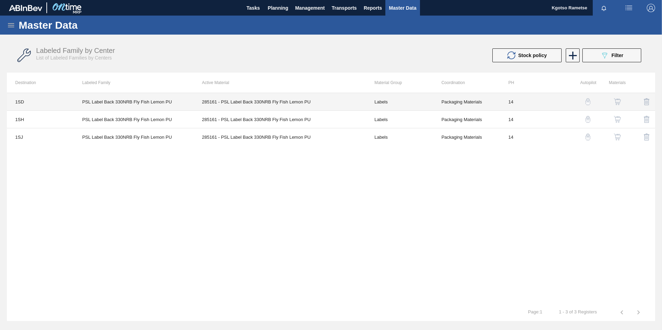
click at [232, 100] on td "285161 - PSL Label Back 330NRB Fly Fish Lemon PU" at bounding box center [279, 102] width 172 height 18
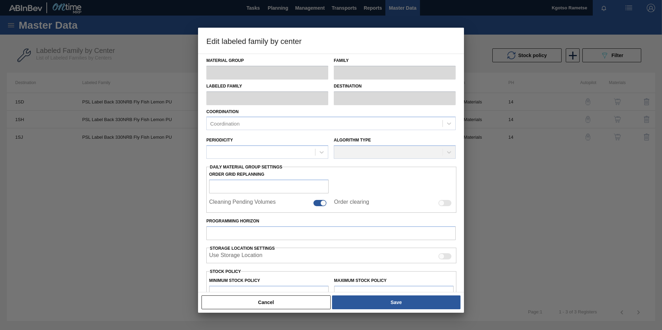
type input "Labels"
type input "330NRB"
type input "PSL Label Back 330NRB Fly Fish Lemon PU"
type input "1SD - SAB Rosslyn Brewery"
type input "14"
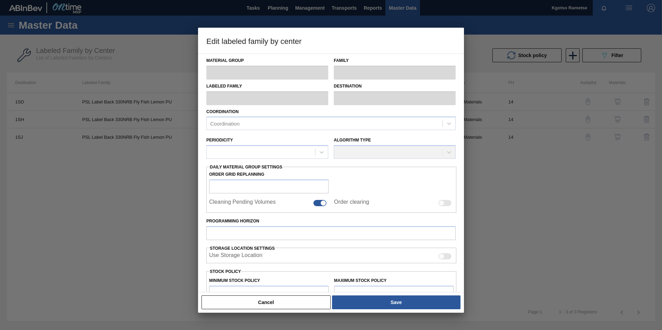
type input "100,000"
type input "200,000"
type input "100"
type input "200,000.000"
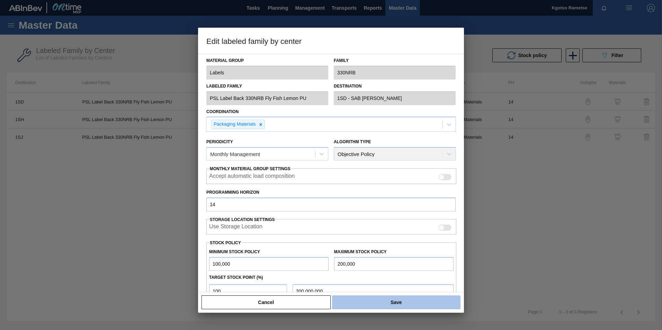
click at [358, 205] on button "Save" at bounding box center [396, 303] width 128 height 14
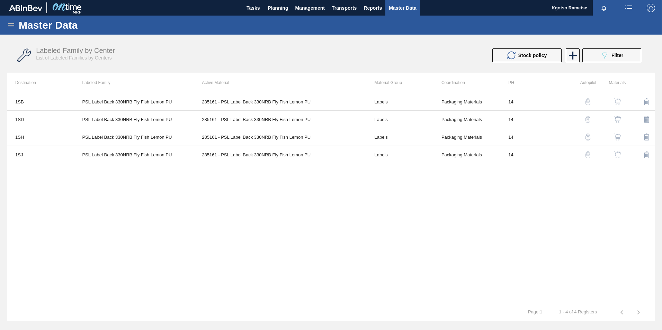
click at [440, 100] on img "button" at bounding box center [617, 101] width 7 height 7
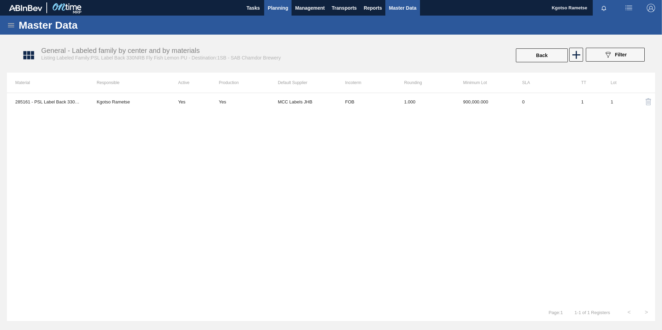
click at [272, 9] on span "Planning" at bounding box center [278, 8] width 20 height 8
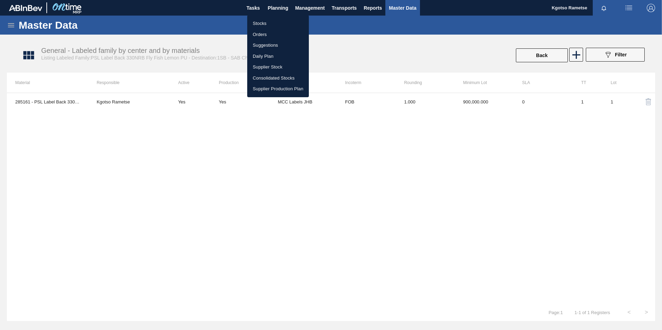
click at [254, 24] on li "Stocks" at bounding box center [278, 23] width 62 height 11
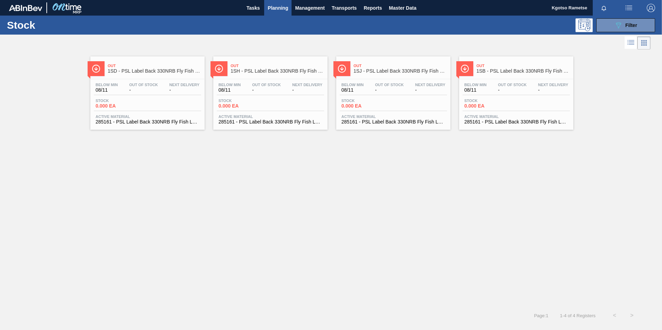
click at [440, 14] on button "button" at bounding box center [629, 8] width 22 height 16
click at [440, 60] on div at bounding box center [331, 165] width 662 height 330
click at [440, 23] on icon "089F7B8B-B2A5-4AFE-B5C0-19BA573D28AC" at bounding box center [618, 25] width 8 height 8
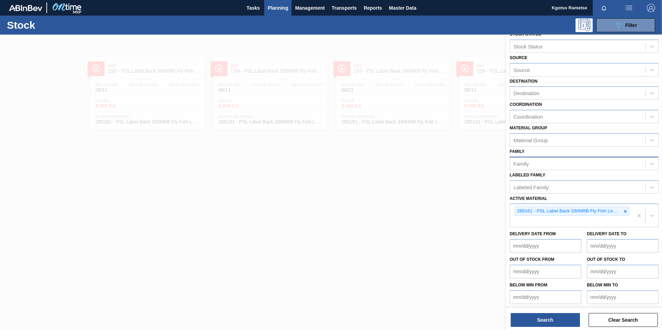
scroll to position [11, 0]
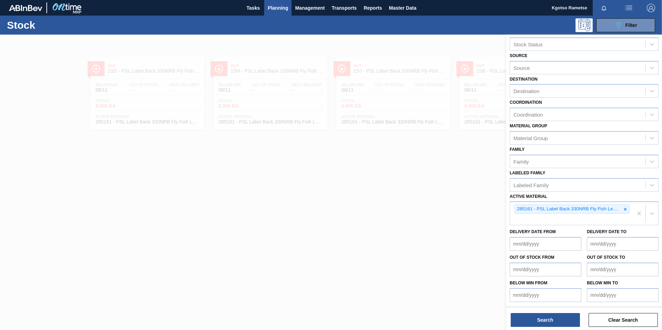
click at [440, 205] on icon at bounding box center [625, 209] width 5 height 5
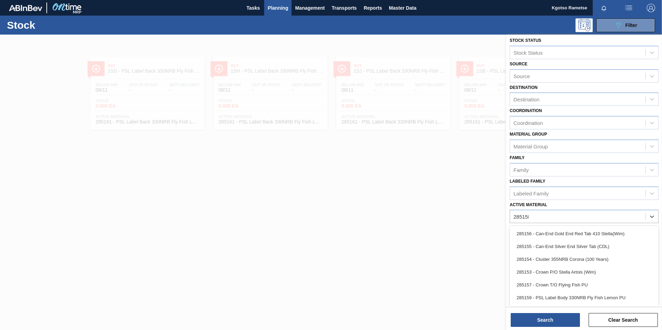
scroll to position [0, 0]
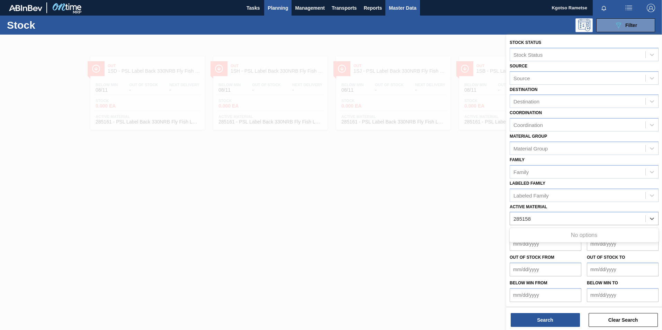
type Material "285158"
click at [396, 4] on span "Master Data" at bounding box center [402, 8] width 27 height 8
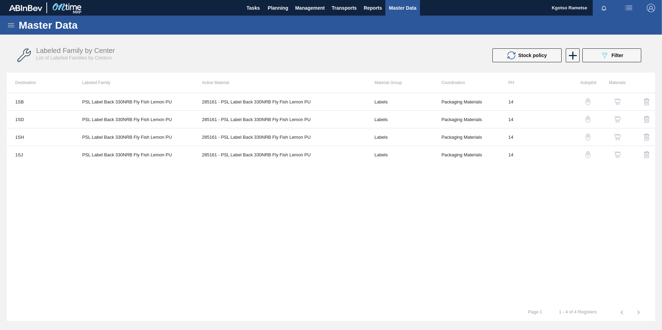
click at [7, 26] on icon at bounding box center [11, 25] width 8 height 8
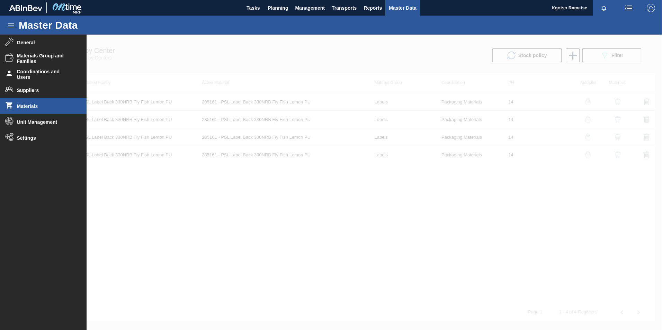
click at [24, 102] on li "Materials" at bounding box center [43, 106] width 87 height 16
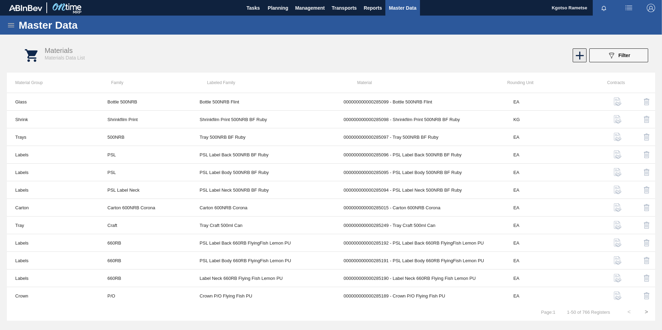
click at [440, 58] on icon at bounding box center [580, 56] width 8 height 8
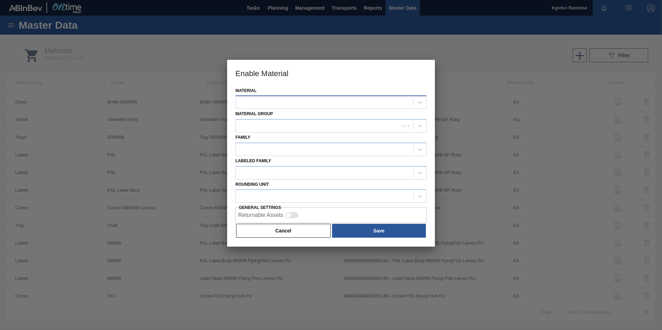
click at [255, 106] on div at bounding box center [325, 103] width 178 height 10
type input "28515"
click at [292, 205] on button "Cancel" at bounding box center [283, 231] width 94 height 14
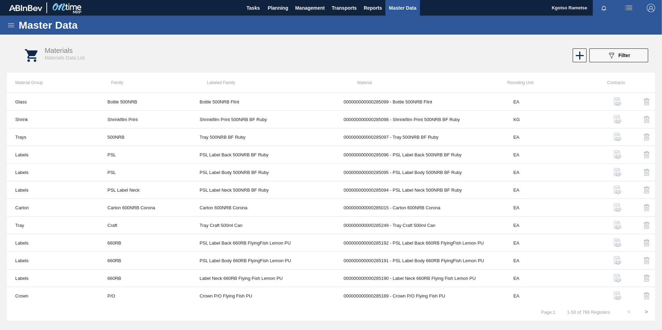
click at [16, 26] on div "Master Data" at bounding box center [331, 25] width 662 height 19
click at [12, 25] on icon at bounding box center [11, 25] width 6 height 4
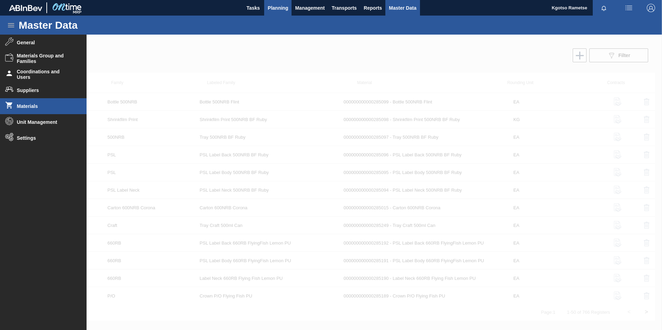
click at [283, 13] on button "Planning" at bounding box center [277, 8] width 27 height 16
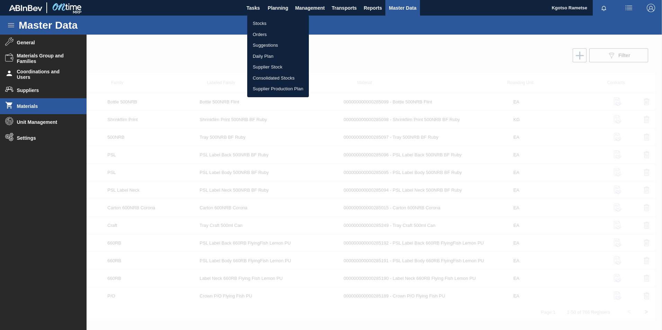
click at [259, 24] on li "Stocks" at bounding box center [278, 23] width 62 height 11
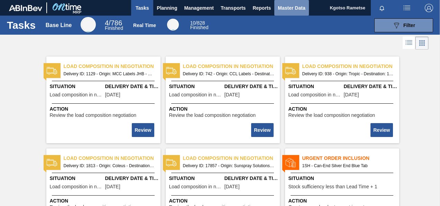
click at [292, 7] on span "Master Data" at bounding box center [291, 8] width 27 height 8
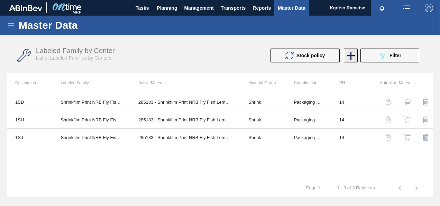
click at [355, 56] on icon at bounding box center [350, 55] width 13 height 13
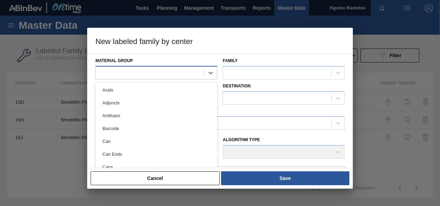
click at [176, 75] on div at bounding box center [150, 72] width 108 height 10
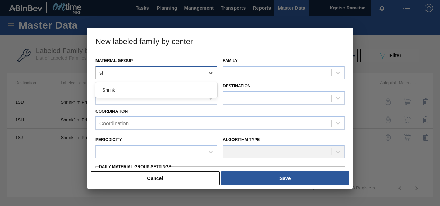
type Group "shr"
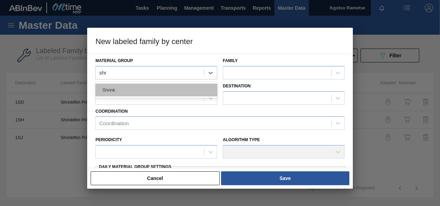
click at [171, 84] on div "Shrink" at bounding box center [157, 89] width 122 height 13
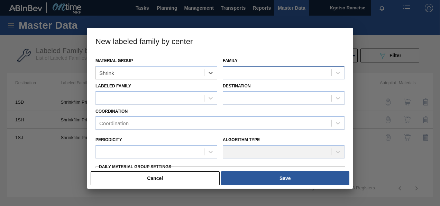
click at [250, 72] on div at bounding box center [277, 72] width 108 height 10
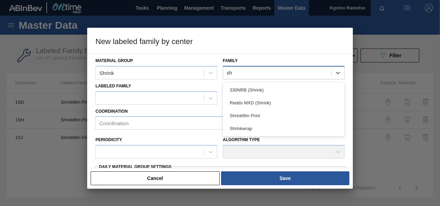
type input "shr"
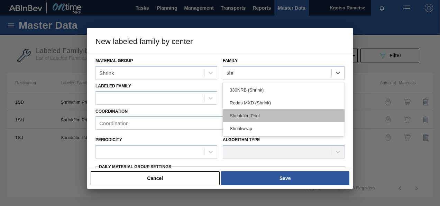
click at [249, 115] on div "Shrinkfilm Print" at bounding box center [284, 115] width 122 height 13
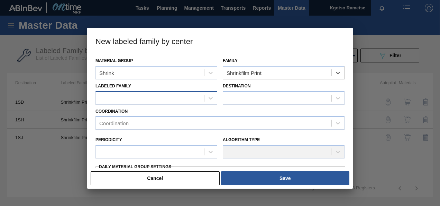
click at [165, 96] on div at bounding box center [150, 98] width 108 height 10
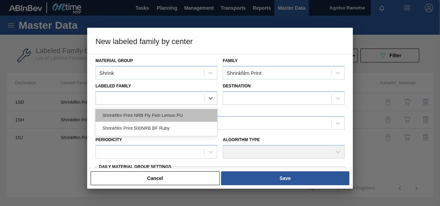
click at [166, 114] on div "Shrinkfilm Print NRB Fly Fish Lemon PU" at bounding box center [157, 115] width 122 height 13
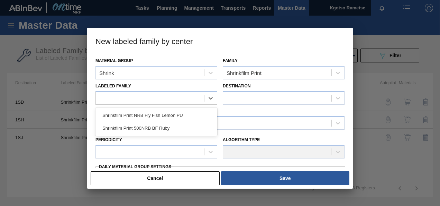
checkbox input "false"
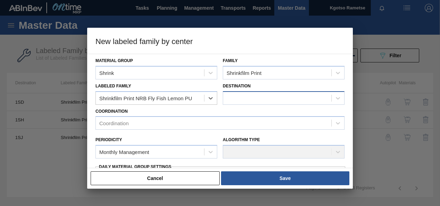
click at [240, 100] on div at bounding box center [277, 98] width 108 height 10
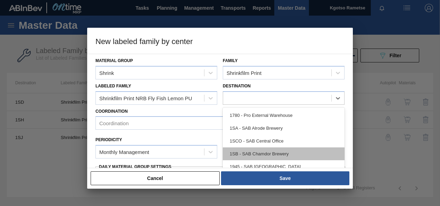
click at [257, 147] on div "1SB - SAB Chamdor Brewery" at bounding box center [284, 153] width 122 height 13
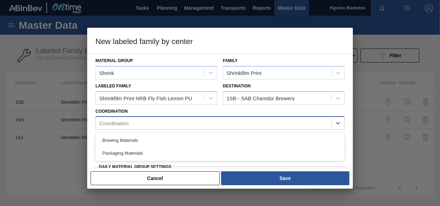
click at [178, 125] on div "Coordination" at bounding box center [214, 123] width 236 height 10
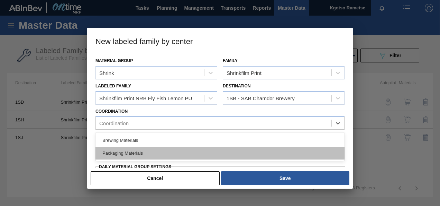
click at [155, 150] on div "Packaging Materials" at bounding box center [220, 152] width 249 height 13
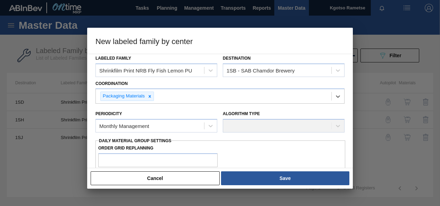
scroll to position [69, 0]
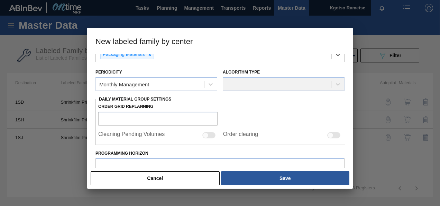
click at [139, 120] on input "Order Grid Replanning" at bounding box center [157, 118] width 119 height 14
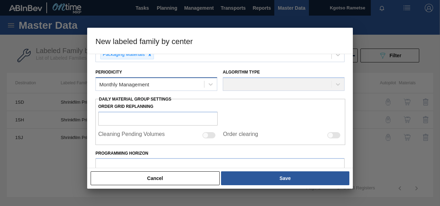
click at [138, 85] on div "Monthly Management" at bounding box center [124, 84] width 50 height 6
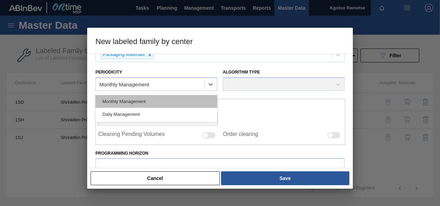
click at [131, 101] on div "Monthly Management" at bounding box center [157, 101] width 122 height 13
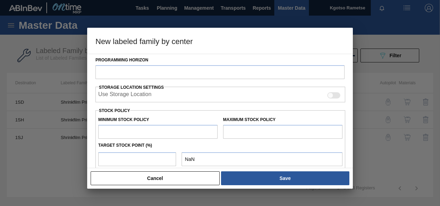
scroll to position [138, 0]
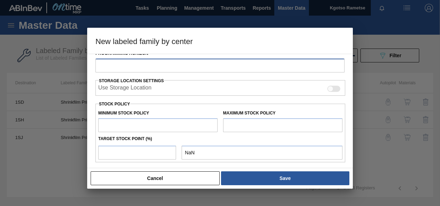
click at [103, 65] on input "Programming Horizon" at bounding box center [220, 65] width 249 height 14
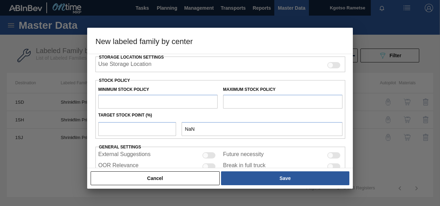
scroll to position [173, 0]
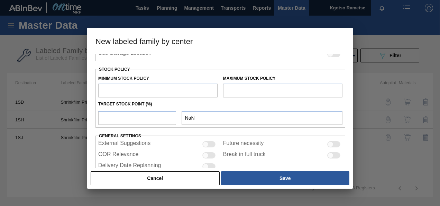
type input "14"
click at [113, 87] on input "text" at bounding box center [157, 90] width 119 height 14
click at [137, 85] on input "text" at bounding box center [157, 90] width 119 height 14
paste input "10,000"
type input "10,000"
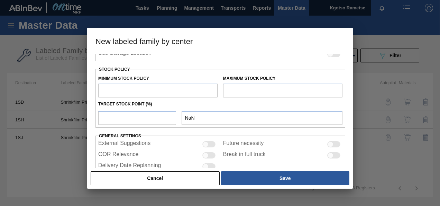
type input "10,000.000"
type input "10,000"
click at [242, 90] on input "text" at bounding box center [282, 90] width 119 height 14
paste input "11,000"
type input "11,000"
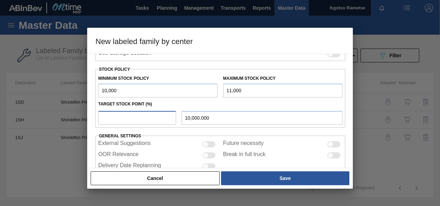
click at [131, 112] on input "number" at bounding box center [137, 118] width 78 height 14
type input "1"
type input "10,010.000"
type input "10"
type input "10,100.000"
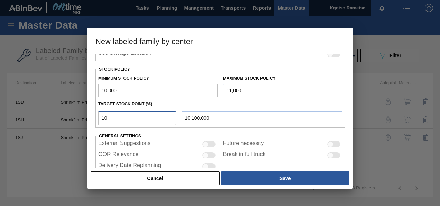
type input "100"
type input "11,000.000"
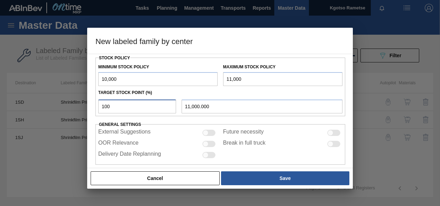
scroll to position [191, 0]
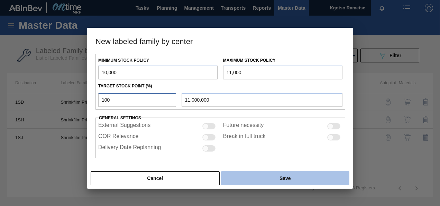
type input "100"
click at [265, 180] on button "Save" at bounding box center [285, 178] width 128 height 14
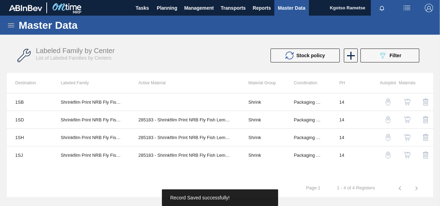
click at [407, 102] on img "button" at bounding box center [407, 101] width 7 height 7
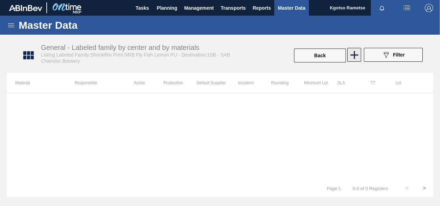
click at [351, 56] on icon at bounding box center [354, 54] width 13 height 13
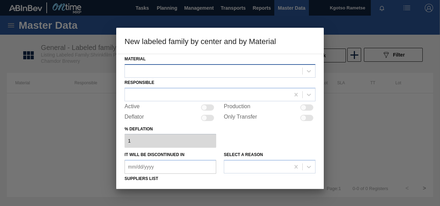
click at [204, 68] on div at bounding box center [214, 71] width 178 height 10
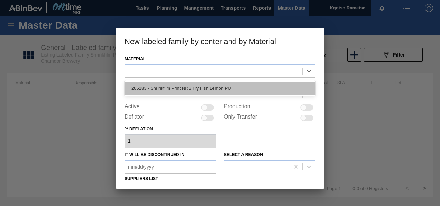
click at [191, 86] on div "285183 - Shrinkfilm Print NRB Fly Fish Lemon PU" at bounding box center [220, 88] width 191 height 13
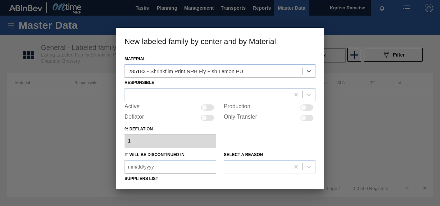
click at [181, 91] on div at bounding box center [207, 94] width 165 height 10
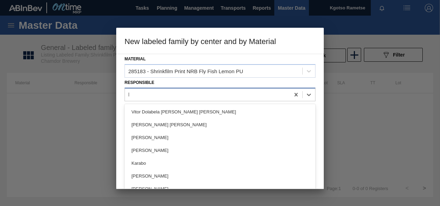
type input "kgo"
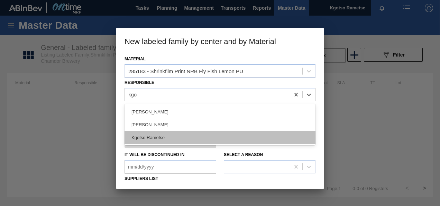
click at [156, 137] on div "Kgotso Rametse" at bounding box center [220, 137] width 191 height 13
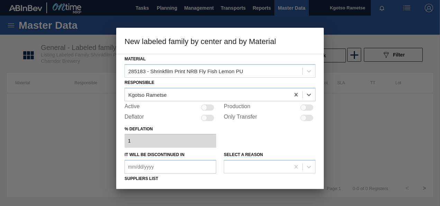
click at [208, 105] on div at bounding box center [207, 107] width 13 height 6
checkbox input "true"
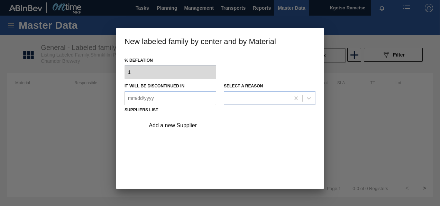
scroll to position [69, 0]
click at [186, 127] on div "Add a new Supplier" at bounding box center [217, 124] width 136 height 6
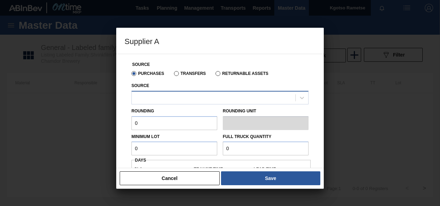
click at [183, 99] on div at bounding box center [214, 97] width 164 height 10
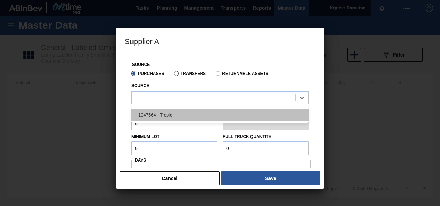
click at [165, 113] on div "1047564 - Tropic" at bounding box center [220, 114] width 177 height 13
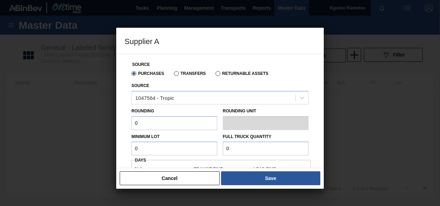
drag, startPoint x: 152, startPoint y: 124, endPoint x: 105, endPoint y: 122, distance: 46.4
click at [106, 123] on div "Supplier A Source Purchases Transfers Returnable Assets Source 1047564 - Tropic…" at bounding box center [220, 103] width 440 height 206
type input "1"
drag, startPoint x: 145, startPoint y: 152, endPoint x: 124, endPoint y: 152, distance: 20.8
click at [125, 152] on div "Source Purchases Transfers Returnable Assets Source 1047564 - Tropic Rounding 1…" at bounding box center [220, 164] width 191 height 220
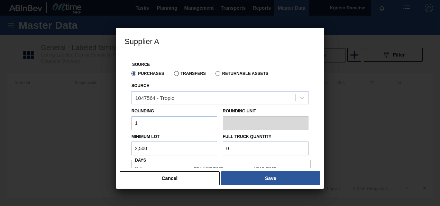
drag, startPoint x: 149, startPoint y: 146, endPoint x: 75, endPoint y: 161, distance: 75.3
click at [83, 160] on div "Supplier A Source Purchases Transfers Returnable Assets Source 1047564 - Tropic…" at bounding box center [220, 103] width 440 height 206
type input "2,500"
drag, startPoint x: 236, startPoint y: 148, endPoint x: 176, endPoint y: 152, distance: 60.0
click at [176, 153] on div "Minimum Lot 2,500 Full Truck Quantity 0" at bounding box center [220, 143] width 183 height 26
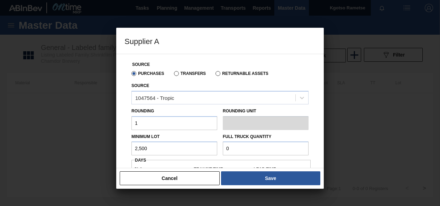
paste input "2,50"
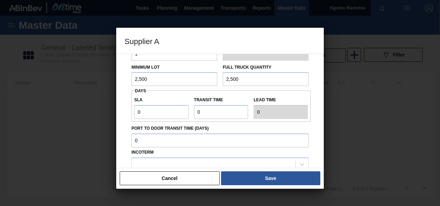
type input "2,500"
click at [131, 113] on div "Source Purchases Transfers Returnable Assets Source 1047564 - Tropic Rounding 1…" at bounding box center [220, 95] width 191 height 220
click at [196, 110] on input "Transit time" at bounding box center [221, 112] width 54 height 14
type input "1"
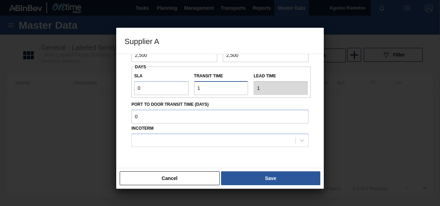
scroll to position [115, 0]
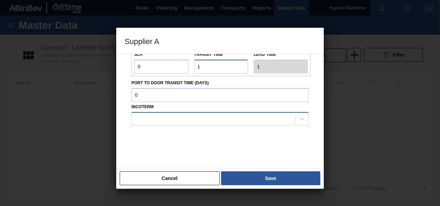
type input "1"
click at [159, 119] on div at bounding box center [214, 119] width 164 height 10
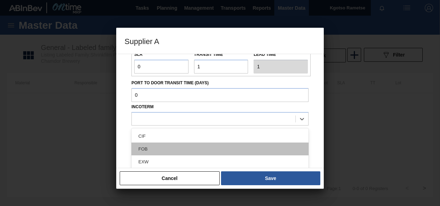
click at [151, 147] on div "FOB" at bounding box center [220, 148] width 177 height 13
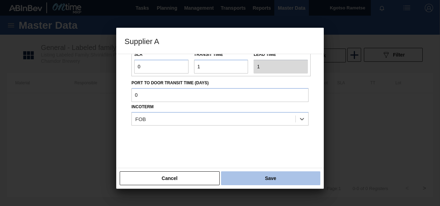
click at [256, 178] on button "Save" at bounding box center [270, 178] width 99 height 14
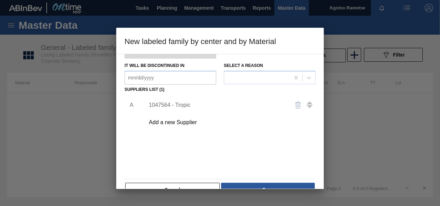
scroll to position [105, 0]
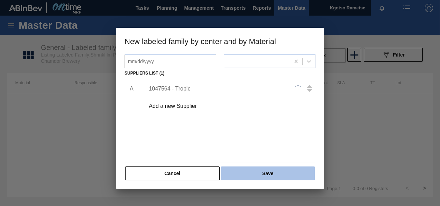
click at [262, 177] on button "Save" at bounding box center [268, 173] width 94 height 14
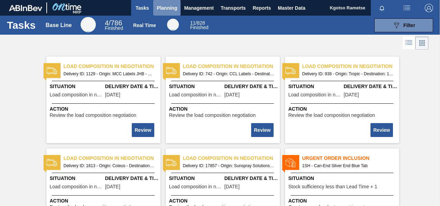
click at [163, 7] on span "Planning" at bounding box center [167, 8] width 20 height 8
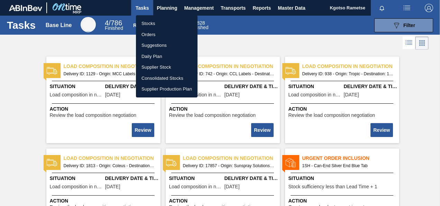
click at [159, 20] on li "Stocks" at bounding box center [167, 23] width 62 height 11
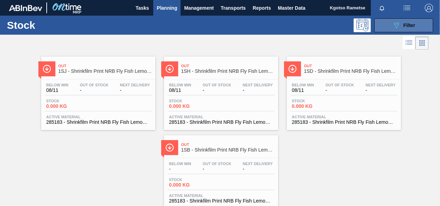
click at [393, 24] on icon "089F7B8B-B2A5-4AFE-B5C0-19BA573D28AC" at bounding box center [397, 25] width 8 height 8
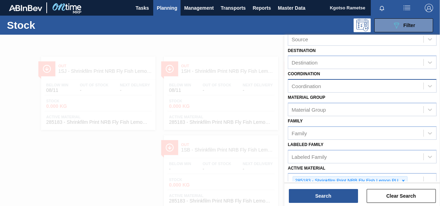
scroll to position [69, 0]
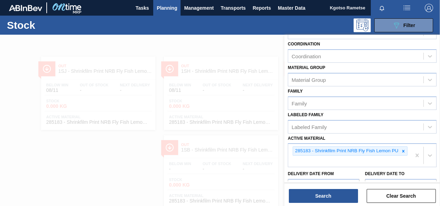
click at [49, 153] on div at bounding box center [220, 138] width 440 height 206
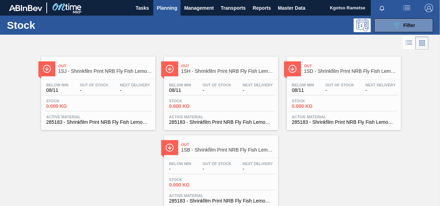
click at [227, 157] on div "Out 1SB - Shrinkfilm Print NRB Fly Fish Lemon PU Below Min - Out Of Stock - Nex…" at bounding box center [221, 171] width 114 height 73
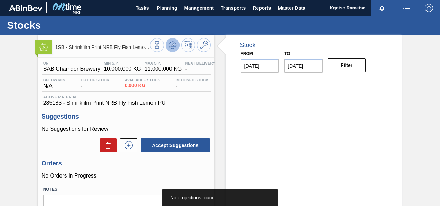
click at [161, 44] on icon at bounding box center [157, 45] width 8 height 8
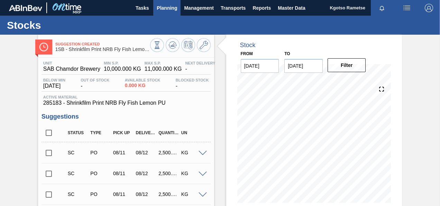
click at [170, 8] on span "Planning" at bounding box center [167, 8] width 20 height 8
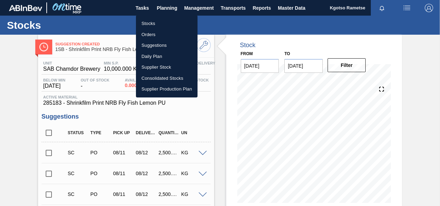
click at [156, 21] on li "Stocks" at bounding box center [167, 23] width 62 height 11
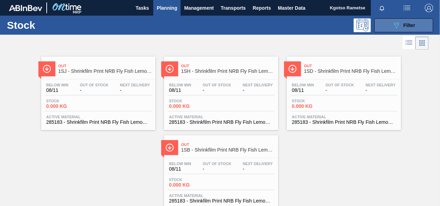
click at [408, 28] on div "089F7B8B-B2A5-4AFE-B5C0-19BA573D28AC Filter" at bounding box center [404, 25] width 23 height 8
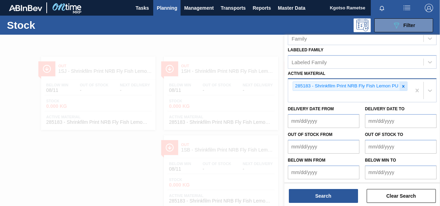
click at [404, 82] on div at bounding box center [404, 86] width 8 height 9
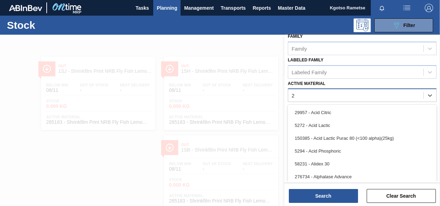
scroll to position [134, 0]
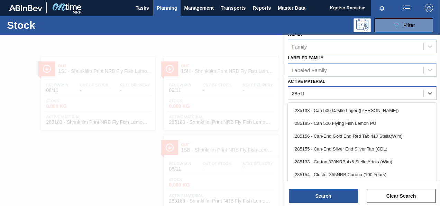
type Material "285159"
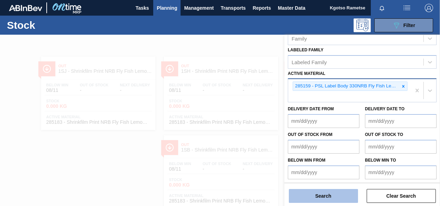
click at [315, 192] on button "Search" at bounding box center [323, 196] width 69 height 14
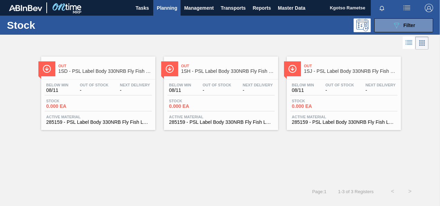
click at [312, 66] on span "Out" at bounding box center [350, 66] width 93 height 4
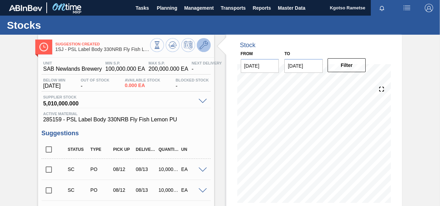
click at [208, 43] on button at bounding box center [204, 45] width 14 height 14
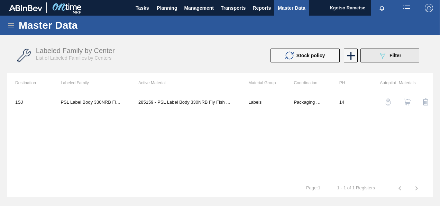
click at [391, 49] on button "089F7B8B-B2A5-4AFE-B5C0-19BA573D28AC Filter" at bounding box center [390, 55] width 59 height 14
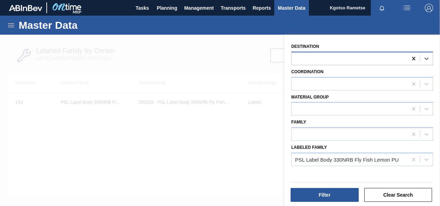
click at [412, 57] on icon at bounding box center [414, 58] width 7 height 7
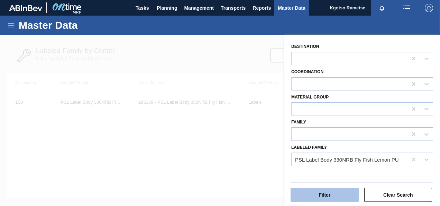
click at [339, 192] on button "Filter" at bounding box center [325, 195] width 68 height 14
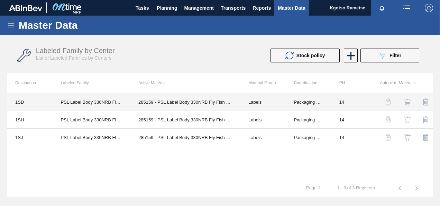
click at [83, 100] on td "PSL Label Body 330NRB Fly Fish Lemon PU" at bounding box center [91, 102] width 78 height 18
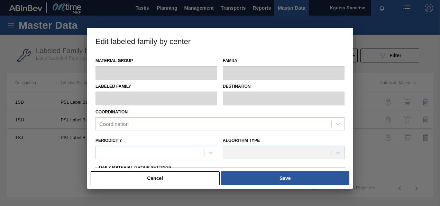
type input "Labels"
type input "330NRB"
type input "PSL Label Body 330NRB Fly Fish Lemon PU"
type input "1SD - SAB Rosslyn Brewery"
type input "14"
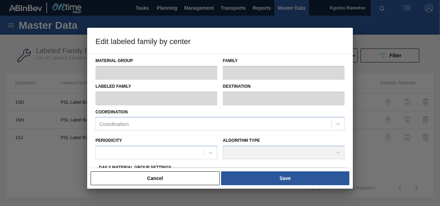
type input "100,000"
type input "200,000"
type input "100"
type input "200,000.000"
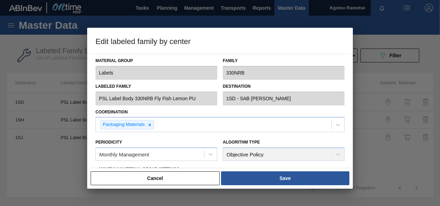
click at [161, 108] on div "Coordination Packaging Materials" at bounding box center [220, 119] width 249 height 25
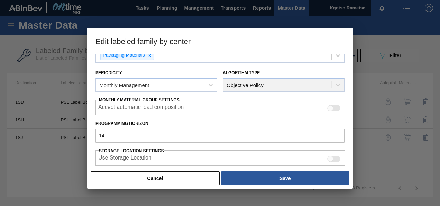
scroll to position [138, 0]
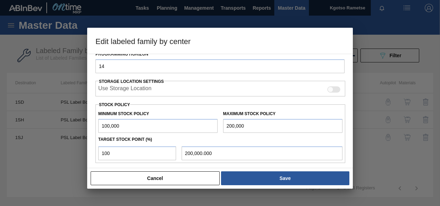
drag, startPoint x: 139, startPoint y: 123, endPoint x: 78, endPoint y: 129, distance: 61.6
click at [78, 129] on div "Edit labeled family by center Material Group Labels Family 330NRB Labeled Famil…" at bounding box center [220, 103] width 440 height 206
drag, startPoint x: 245, startPoint y: 123, endPoint x: 192, endPoint y: 118, distance: 52.8
click at [200, 118] on div "Minimum Stock Policy 100,000 Maximum Stock Policy 200,000" at bounding box center [221, 120] width 250 height 26
click at [144, 176] on button "Cancel" at bounding box center [155, 178] width 129 height 14
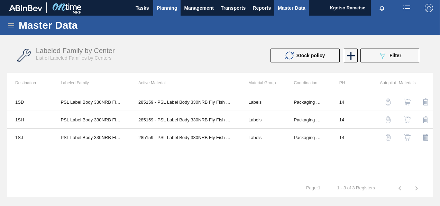
click at [174, 5] on span "Planning" at bounding box center [167, 8] width 20 height 8
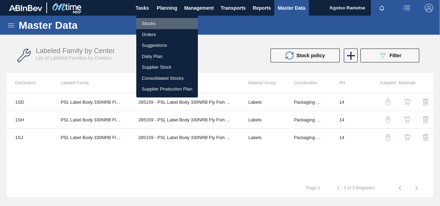
click at [157, 22] on li "Stocks" at bounding box center [167, 23] width 62 height 11
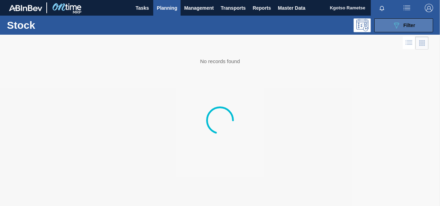
click at [382, 27] on button "089F7B8B-B2A5-4AFE-B5C0-19BA573D28AC Filter" at bounding box center [404, 25] width 59 height 14
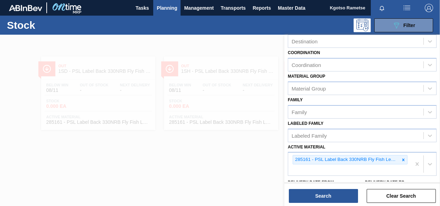
scroll to position [134, 0]
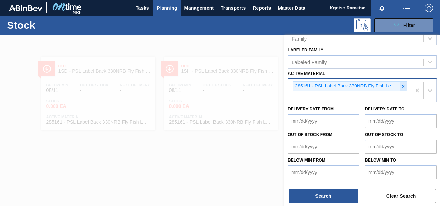
click at [402, 85] on icon at bounding box center [403, 86] width 5 height 5
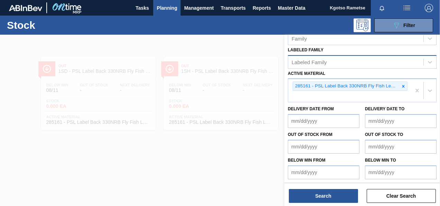
scroll to position [124, 0]
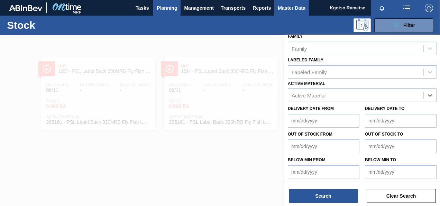
click at [283, 6] on span "Master Data" at bounding box center [291, 8] width 27 height 8
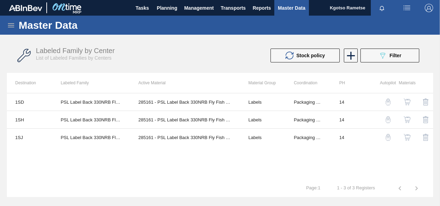
click at [12, 20] on div "Master Data" at bounding box center [220, 25] width 440 height 19
click at [11, 23] on icon at bounding box center [11, 25] width 8 height 8
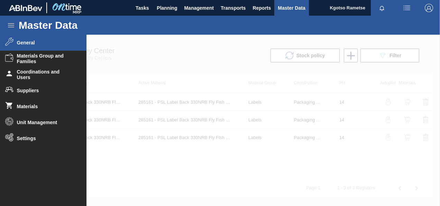
click at [23, 44] on span "General" at bounding box center [45, 43] width 57 height 6
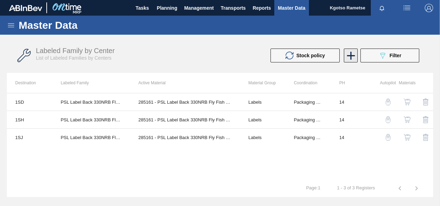
click at [346, 55] on icon at bounding box center [350, 55] width 13 height 13
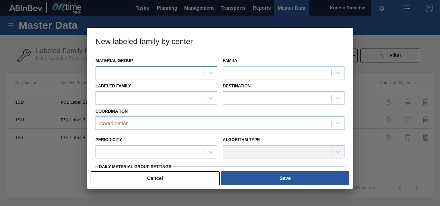
click at [138, 66] on div at bounding box center [157, 72] width 122 height 13
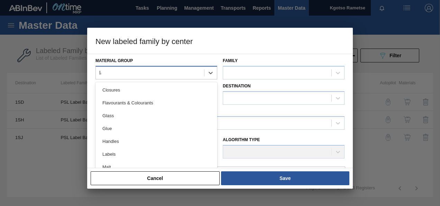
type Group "lab"
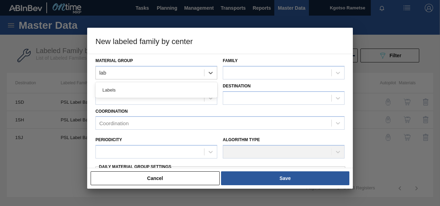
drag, startPoint x: 129, startPoint y: 92, endPoint x: 141, endPoint y: 84, distance: 14.2
click at [129, 91] on div "Labels" at bounding box center [157, 89] width 122 height 13
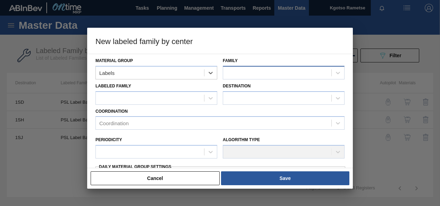
click at [242, 70] on div at bounding box center [277, 72] width 108 height 10
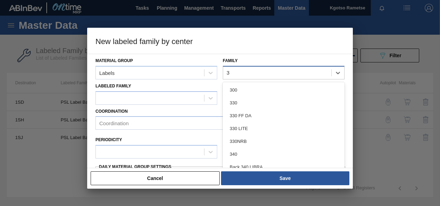
type input "33"
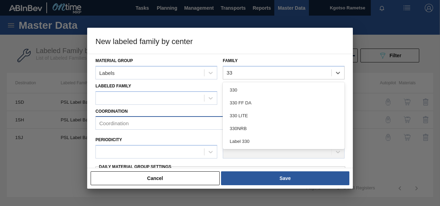
drag, startPoint x: 248, startPoint y: 123, endPoint x: 240, endPoint y: 126, distance: 8.1
click at [247, 124] on div "330NRB" at bounding box center [284, 128] width 122 height 13
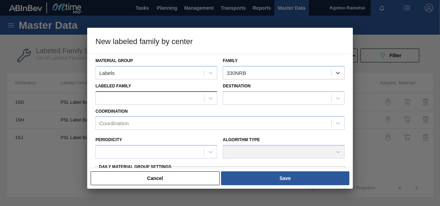
click at [181, 96] on div at bounding box center [150, 98] width 108 height 10
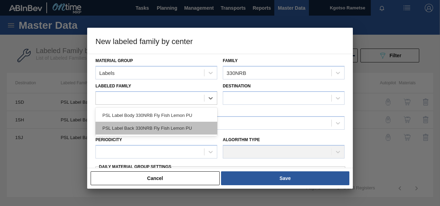
click at [171, 124] on div "PSL Label Back 330NRB Fly Fish Lemon PU" at bounding box center [157, 127] width 122 height 13
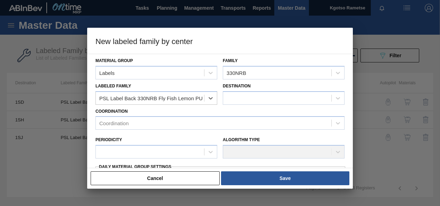
checkbox input "false"
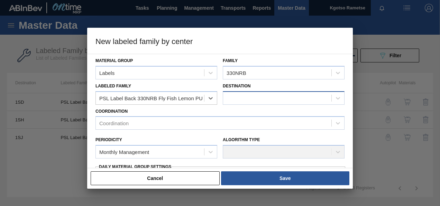
click at [239, 98] on div at bounding box center [277, 98] width 108 height 10
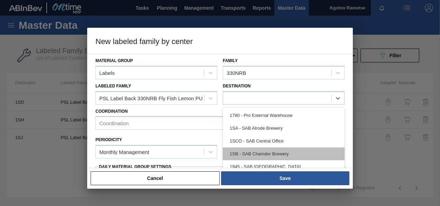
click at [256, 151] on div "1SB - SAB Chamdor Brewery" at bounding box center [284, 153] width 122 height 13
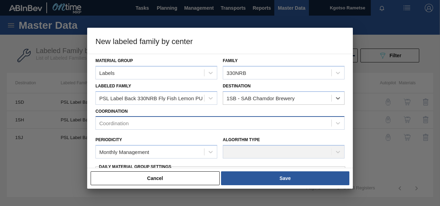
click at [149, 127] on div "Coordination" at bounding box center [214, 123] width 236 height 10
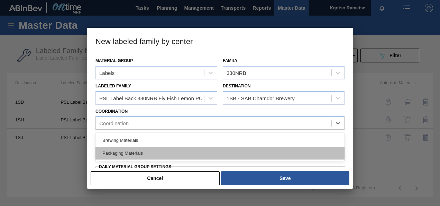
click at [145, 149] on div "Packaging Materials" at bounding box center [220, 152] width 249 height 13
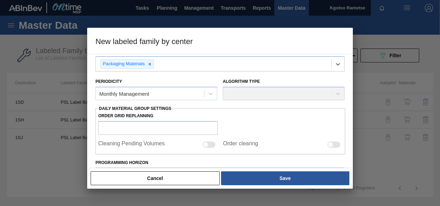
scroll to position [69, 0]
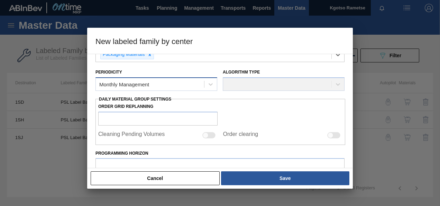
click at [115, 80] on div "Monthly Management" at bounding box center [150, 84] width 108 height 10
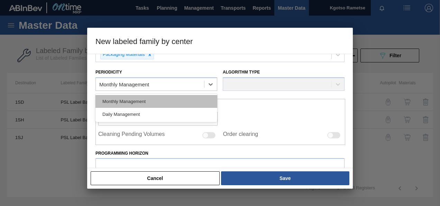
click at [116, 97] on div "Monthly Management" at bounding box center [157, 101] width 122 height 13
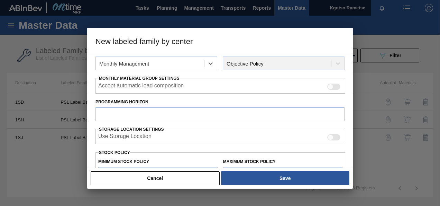
scroll to position [104, 0]
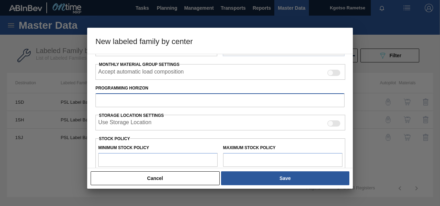
click at [112, 100] on input "Programming Horizon" at bounding box center [220, 100] width 249 height 14
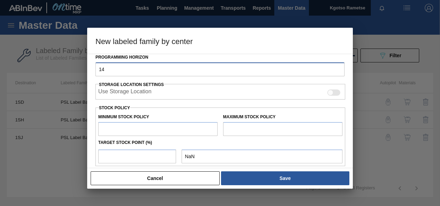
scroll to position [173, 0]
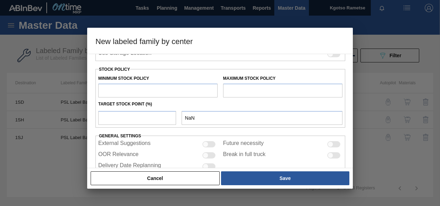
type input "14"
click at [110, 86] on input "text" at bounding box center [157, 90] width 119 height 14
type input "1"
type input "1.000"
type input "10"
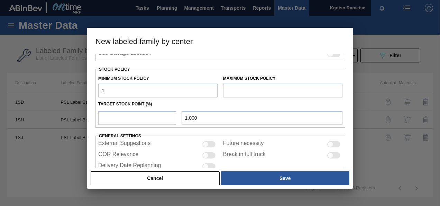
type input "10.000"
type input "100"
type input "100.000"
type input "1,000"
type input "1,000.000"
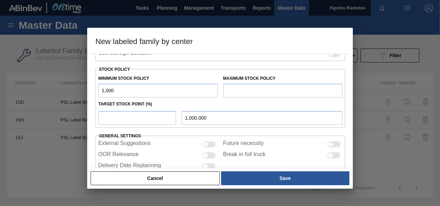
type input "10,000"
type input "10,000.000"
type input "100,000"
type input "100,000.000"
type input "1,000,000"
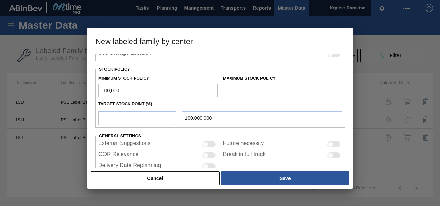
type input "1,000,000.000"
type input "100,000"
type input "100,000.000"
type input "100,000"
click at [239, 92] on input "text" at bounding box center [282, 90] width 119 height 14
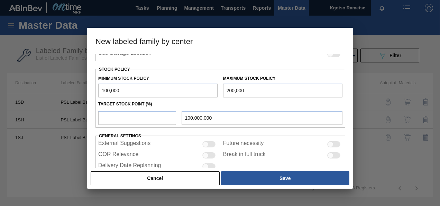
type input "200,000"
click at [149, 119] on input "number" at bounding box center [137, 118] width 78 height 14
type input "1"
type input "101,000.000"
type input "10"
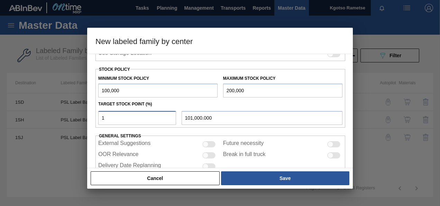
type input "110,000.000"
type input "100"
type input "200,000.000"
type input "99"
type input "199,000.000"
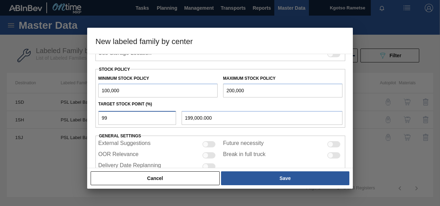
type input "98"
type input "198,000.000"
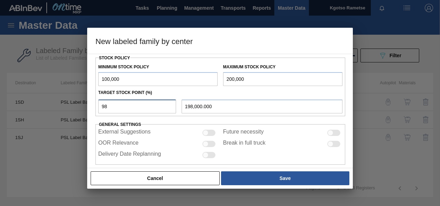
scroll to position [191, 0]
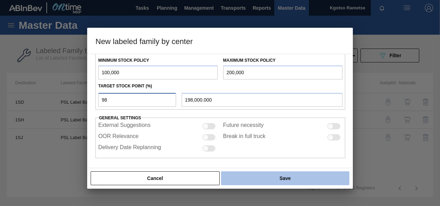
type input "98"
click at [254, 180] on button "Save" at bounding box center [285, 178] width 128 height 14
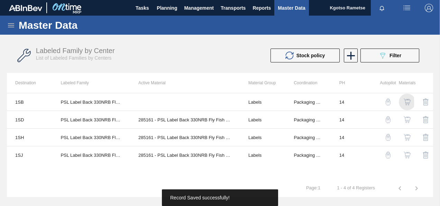
click at [408, 99] on img "button" at bounding box center [407, 101] width 7 height 7
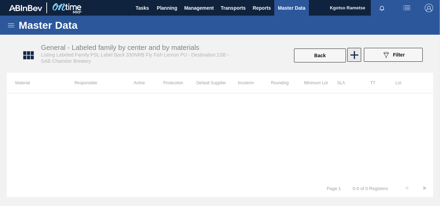
click at [359, 60] on icon at bounding box center [354, 54] width 13 height 13
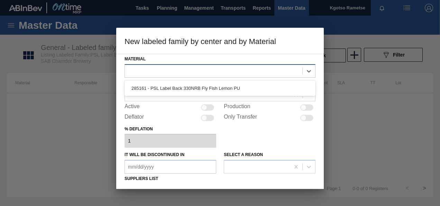
click at [181, 70] on div at bounding box center [214, 71] width 178 height 10
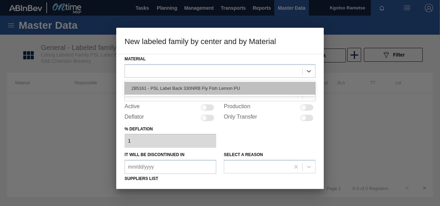
click at [172, 88] on div "285161 - PSL Label Back 330NRB Fly Fish Lemon PU" at bounding box center [220, 88] width 191 height 13
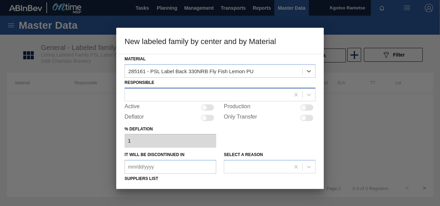
click at [168, 88] on div at bounding box center [220, 94] width 191 height 13
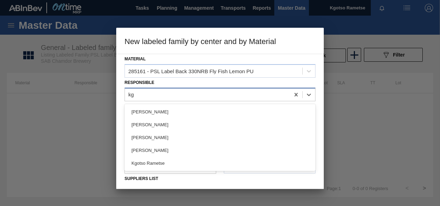
type input "kgo"
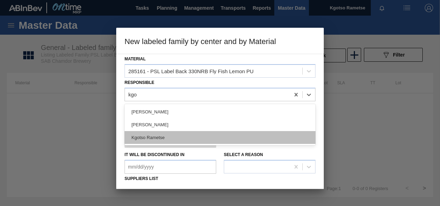
click at [170, 138] on div "Kgotso Rametse" at bounding box center [220, 137] width 191 height 13
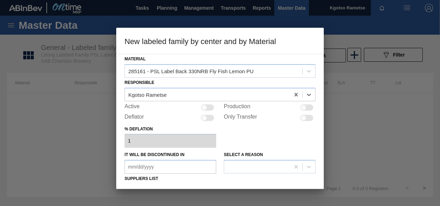
click at [206, 102] on div "Material 285161 - PSL Label Back 330NRB Fly Fish Lemon PU Responsible option Kg…" at bounding box center [220, 170] width 191 height 232
click at [206, 107] on div at bounding box center [204, 107] width 6 height 6
checkbox input "true"
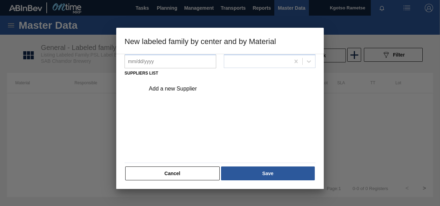
scroll to position [105, 0]
click at [179, 89] on div "Add a new Supplier" at bounding box center [217, 88] width 136 height 6
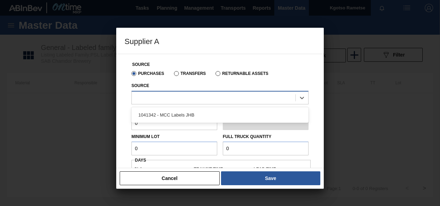
click at [169, 100] on div at bounding box center [214, 97] width 164 height 10
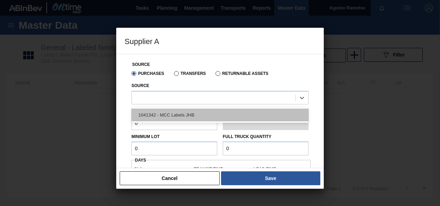
click at [167, 111] on div "1041342 - MCC Labels JHB" at bounding box center [220, 114] width 177 height 13
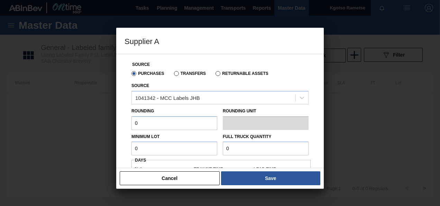
drag, startPoint x: 156, startPoint y: 122, endPoint x: 116, endPoint y: 123, distance: 40.5
click at [123, 123] on div "Source Purchases Transfers Returnable Assets Source 1041342 - MCC Labels JHB Ro…" at bounding box center [220, 111] width 208 height 114
type input "1"
click at [146, 148] on input "0" at bounding box center [175, 148] width 86 height 14
drag, startPoint x: 145, startPoint y: 147, endPoint x: 127, endPoint y: 148, distance: 18.7
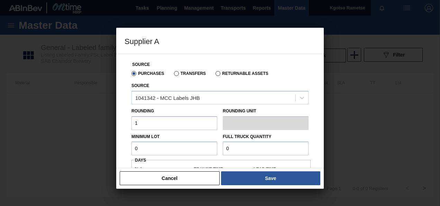
click at [128, 148] on div "Source Purchases Transfers Returnable Assets Source 1041342 - MCC Labels JHB Ro…" at bounding box center [220, 164] width 191 height 220
drag, startPoint x: 133, startPoint y: 155, endPoint x: 54, endPoint y: 160, distance: 79.4
click at [62, 160] on div "Supplier A Source Purchases Transfers Returnable Assets Source 1041342 - MCC La…" at bounding box center [220, 103] width 440 height 206
type input "900,000"
drag, startPoint x: 192, startPoint y: 150, endPoint x: 175, endPoint y: 149, distance: 16.3
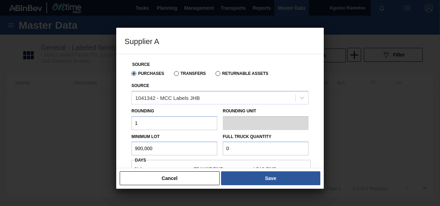
click at [180, 150] on div "Minimum Lot 900,000 Full Truck Quantity 0" at bounding box center [220, 143] width 183 height 26
paste input "900,00"
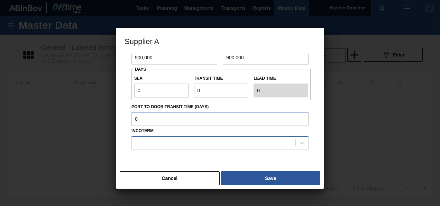
scroll to position [104, 0]
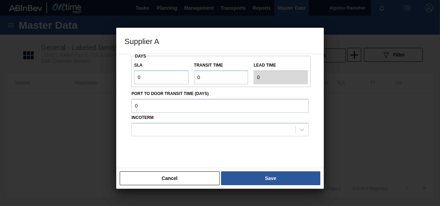
type input "900,000"
drag, startPoint x: 202, startPoint y: 78, endPoint x: 181, endPoint y: 78, distance: 20.8
click at [184, 78] on div "SLA 0 Transit time Lead time 0" at bounding box center [221, 71] width 179 height 26
type input "1"
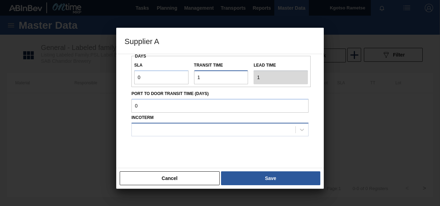
type input "1"
click at [168, 134] on div at bounding box center [214, 129] width 164 height 10
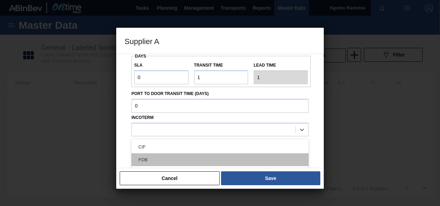
click at [158, 158] on div "FOB" at bounding box center [220, 159] width 177 height 13
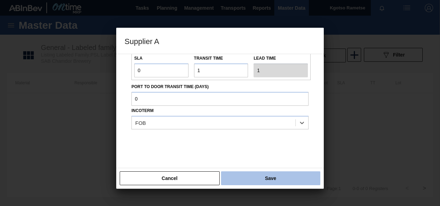
scroll to position [115, 0]
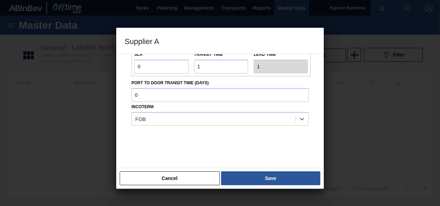
click at [243, 168] on div "Cancel Save" at bounding box center [220, 178] width 208 height 21
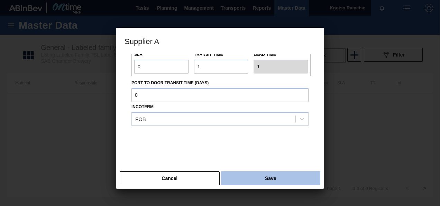
click at [246, 172] on button "Save" at bounding box center [270, 178] width 99 height 14
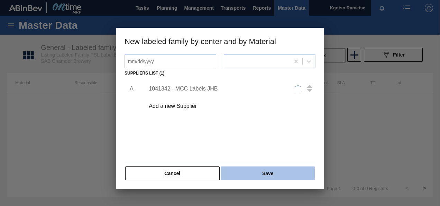
click at [245, 166] on button "Save" at bounding box center [268, 173] width 94 height 14
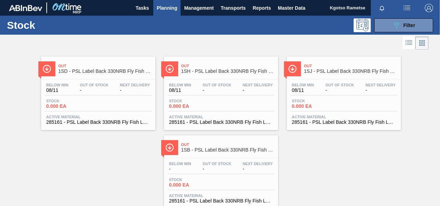
scroll to position [21, 0]
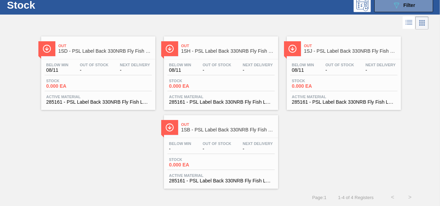
click at [231, 129] on span "1SB - PSL Label Back 330NRB Fly Fish Lemon PU" at bounding box center [227, 129] width 93 height 5
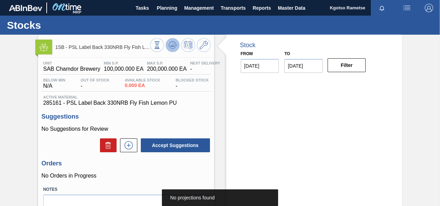
click at [161, 41] on icon at bounding box center [157, 45] width 8 height 8
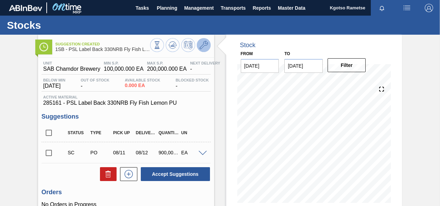
click at [201, 45] on icon at bounding box center [204, 45] width 8 height 8
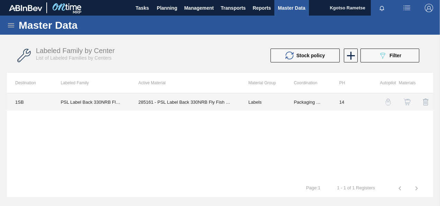
click at [153, 103] on td "285161 - PSL Label Back 330NRB Fly Fish Lemon PU" at bounding box center [185, 101] width 110 height 17
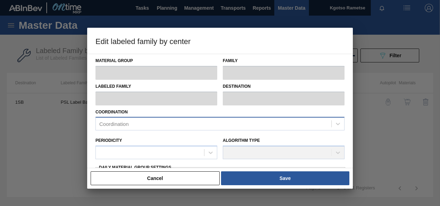
type input "Labels"
type input "330NRB"
type input "PSL Label Back 330NRB Fly Fish Lemon PU"
type input "1SB - SAB Chamdor Brewery"
type input "14"
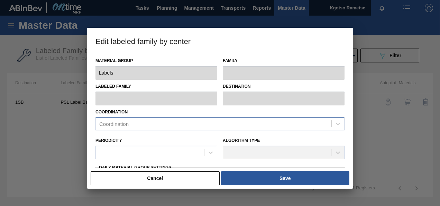
type input "100,000"
type input "200,000"
type input "98"
type input "198,000.000"
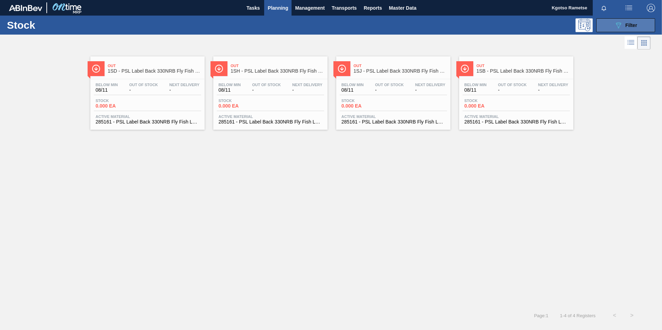
click at [611, 29] on button "089F7B8B-B2A5-4AFE-B5C0-19BA573D28AC Filter" at bounding box center [625, 25] width 59 height 14
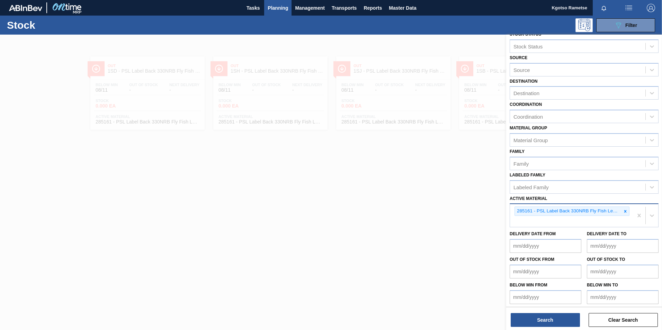
scroll to position [11, 0]
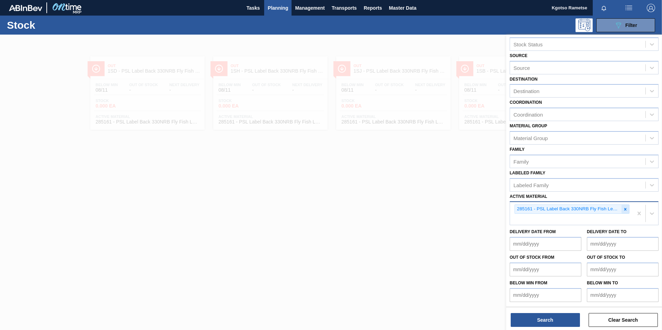
click at [626, 209] on icon at bounding box center [625, 209] width 5 height 5
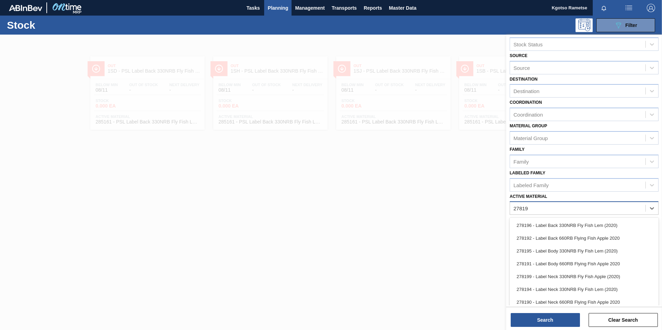
type Material "278195"
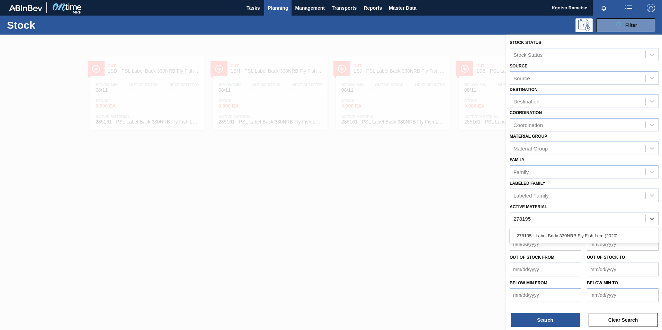
scroll to position [0, 0]
click at [557, 238] on div "278195 - Label Body 330NRB Fly Fish Lem (2020)" at bounding box center [584, 235] width 149 height 13
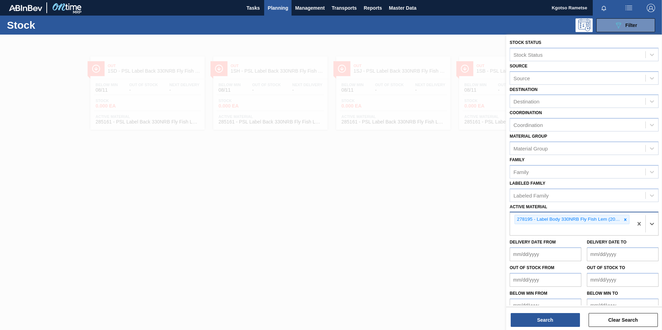
scroll to position [11, 0]
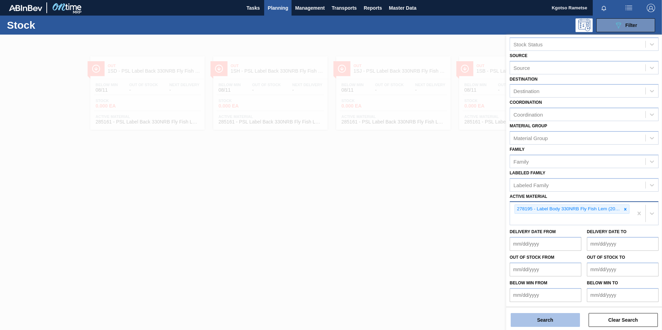
click at [551, 326] on button "Search" at bounding box center [545, 320] width 69 height 14
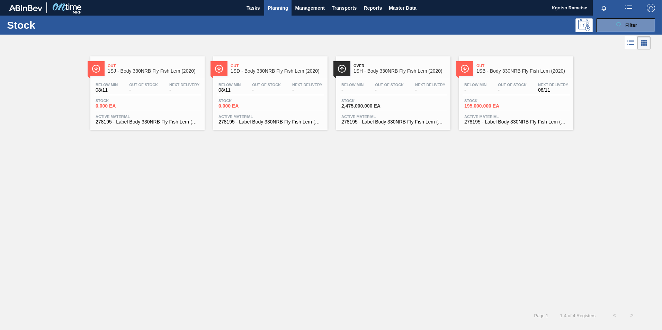
click at [504, 73] on span "1SB - Body 330NRB Fly Fish Lem (2020)" at bounding box center [522, 71] width 93 height 5
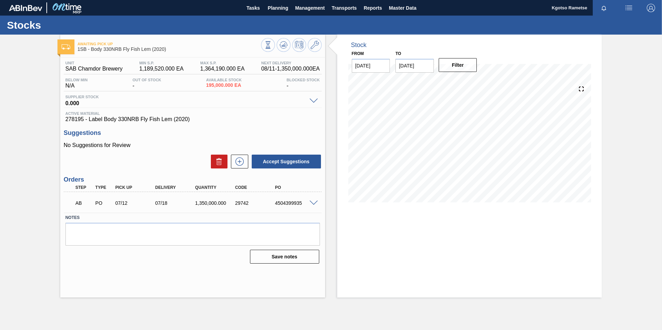
click at [311, 202] on span at bounding box center [313, 203] width 8 height 5
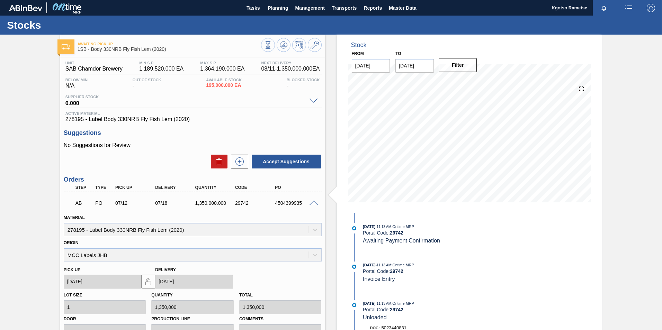
click at [314, 201] on span at bounding box center [313, 203] width 8 height 5
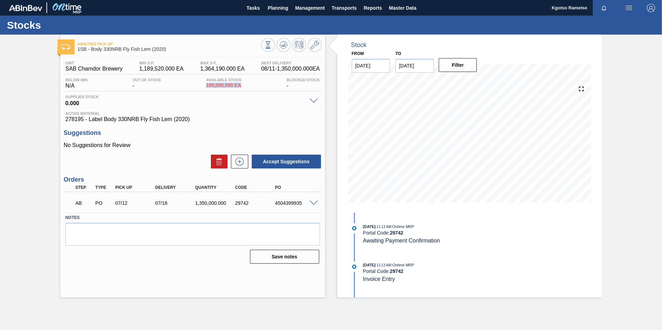
drag, startPoint x: 206, startPoint y: 85, endPoint x: 242, endPoint y: 88, distance: 36.4
click at [242, 88] on div "Available Stock 195,000.000 EA" at bounding box center [223, 83] width 39 height 11
drag, startPoint x: 242, startPoint y: 88, endPoint x: 286, endPoint y: 113, distance: 50.9
click at [286, 113] on span "Active Material" at bounding box center [192, 113] width 254 height 4
click at [313, 99] on span at bounding box center [313, 101] width 8 height 5
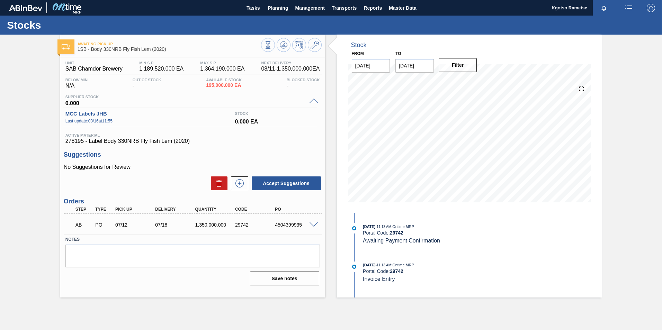
click at [313, 99] on span at bounding box center [313, 101] width 8 height 5
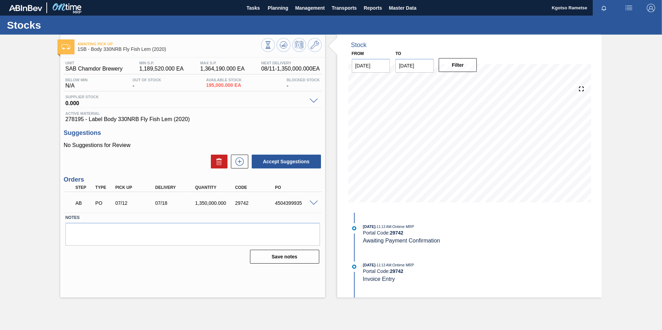
click at [316, 204] on span at bounding box center [313, 203] width 8 height 5
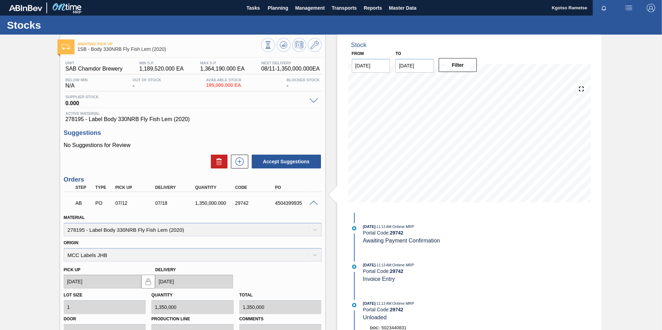
click at [314, 202] on span at bounding box center [313, 203] width 8 height 5
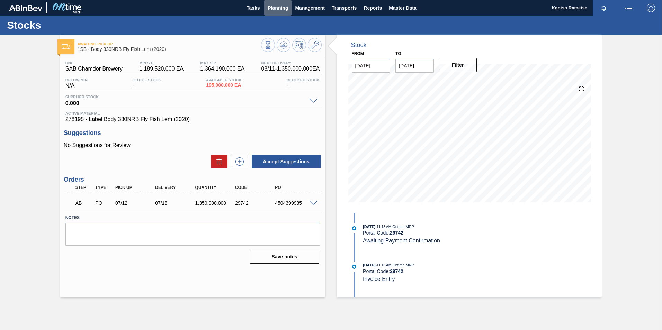
drag, startPoint x: 275, startPoint y: 4, endPoint x: 266, endPoint y: 18, distance: 16.2
click at [274, 4] on span "Planning" at bounding box center [278, 8] width 20 height 8
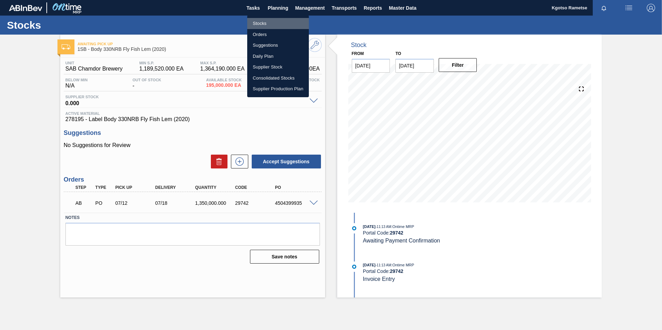
click at [263, 22] on li "Stocks" at bounding box center [278, 23] width 62 height 11
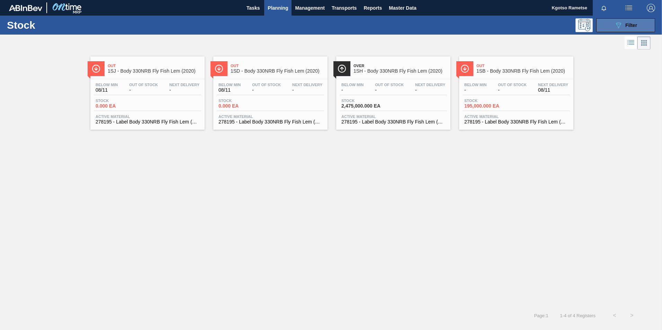
click at [618, 28] on icon "089F7B8B-B2A5-4AFE-B5C0-19BA573D28AC" at bounding box center [618, 25] width 8 height 8
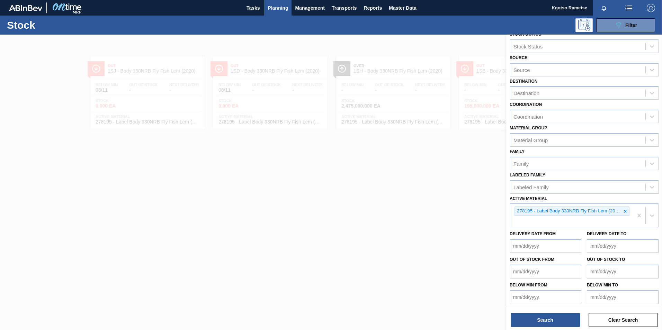
scroll to position [11, 0]
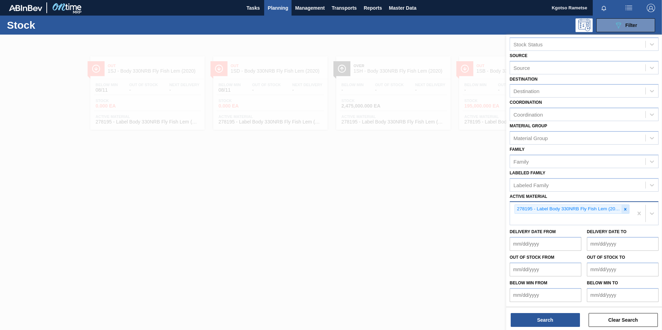
click at [624, 210] on icon at bounding box center [625, 209] width 5 height 5
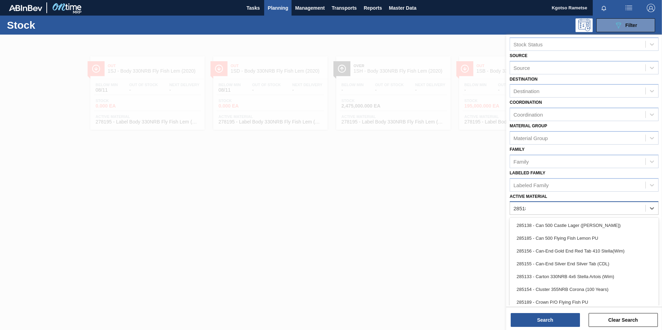
type Material "285183"
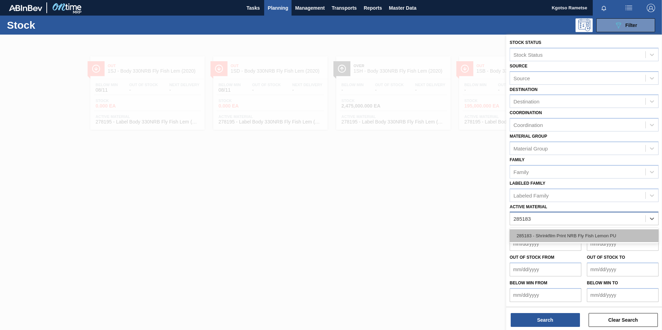
click at [550, 233] on div "285183 - Shrinkfilm Print NRB Fly Fish Lemon PU" at bounding box center [584, 235] width 149 height 13
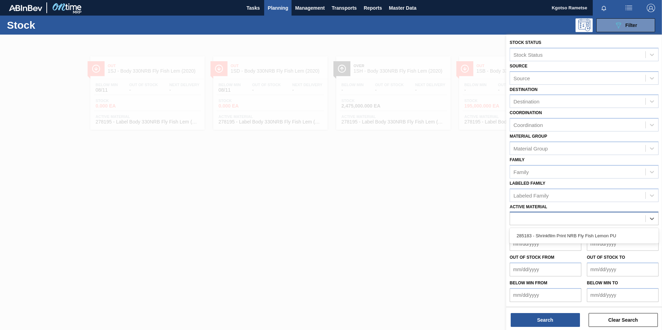
scroll to position [11, 0]
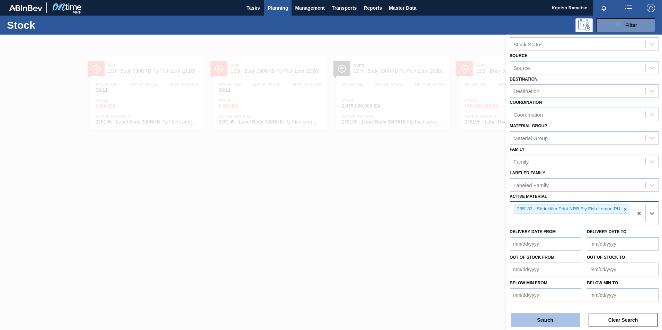
click at [549, 315] on button "Search" at bounding box center [545, 320] width 69 height 14
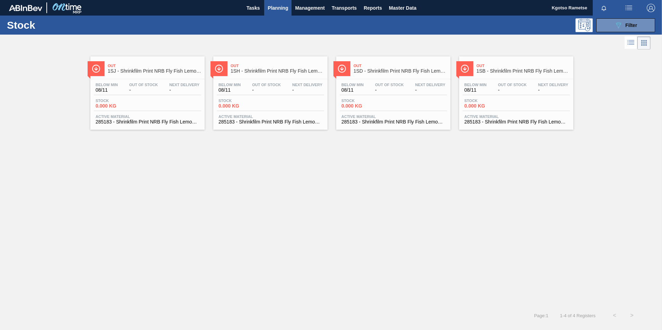
click at [486, 74] on div "Out 1SB - Shrinkfilm Print NRB Fly Fish Lemon PU" at bounding box center [522, 69] width 93 height 16
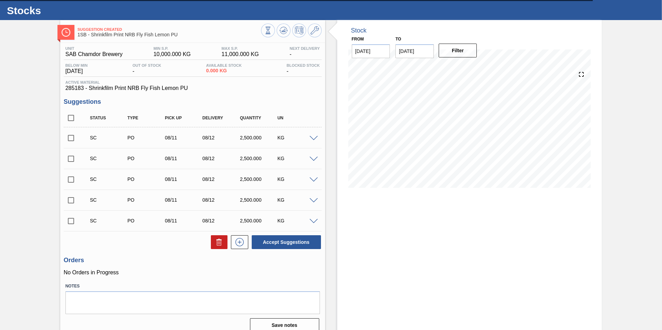
scroll to position [22, 0]
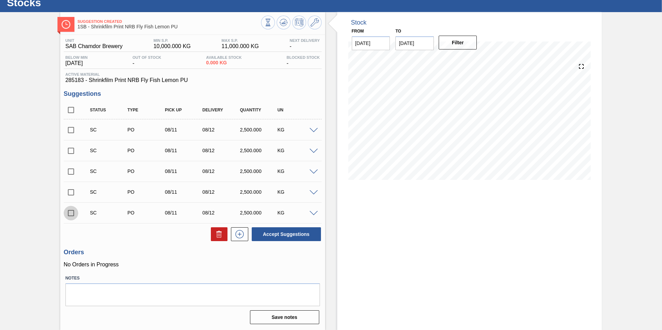
drag, startPoint x: 70, startPoint y: 211, endPoint x: 75, endPoint y: 215, distance: 5.7
click at [71, 211] on input "checkbox" at bounding box center [71, 213] width 15 height 15
click at [68, 211] on input "checkbox" at bounding box center [71, 213] width 15 height 15
checkbox input "false"
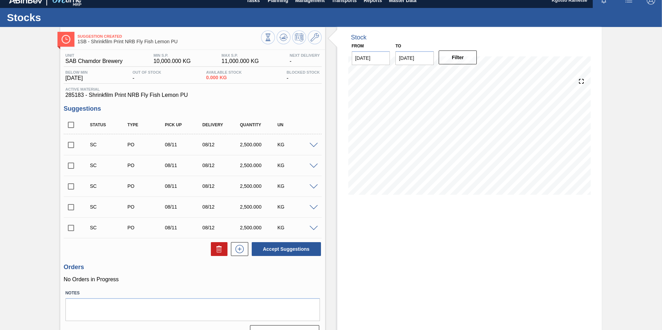
scroll to position [0, 0]
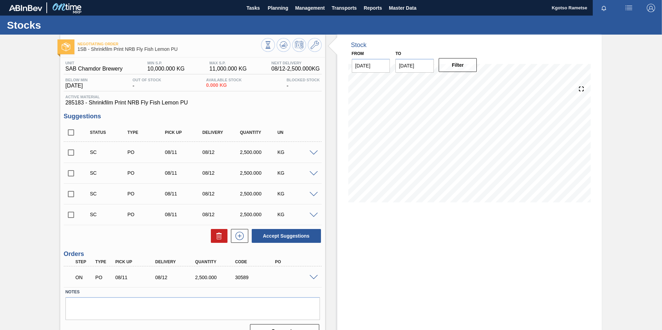
click at [314, 276] on span at bounding box center [313, 277] width 8 height 5
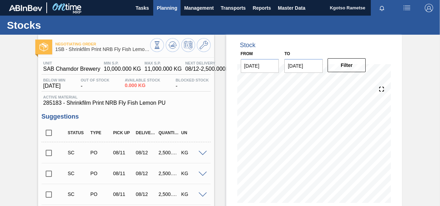
click at [153, 6] on button "Planning" at bounding box center [166, 8] width 27 height 16
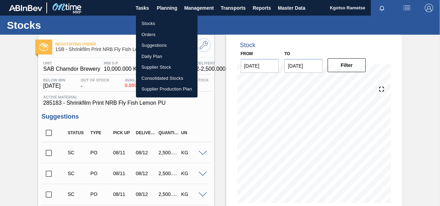
click at [157, 34] on li "Orders" at bounding box center [167, 34] width 62 height 11
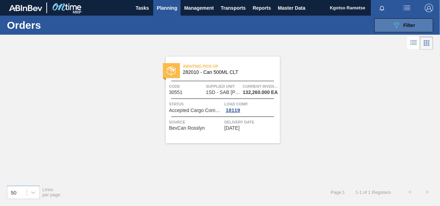
click at [399, 25] on icon "089F7B8B-B2A5-4AFE-B5C0-19BA573D28AC" at bounding box center [397, 25] width 8 height 8
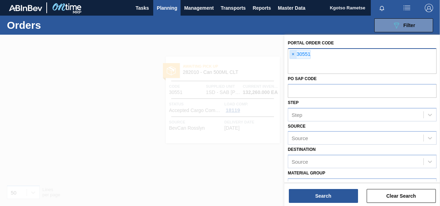
click at [295, 56] on span "×" at bounding box center [293, 54] width 7 height 8
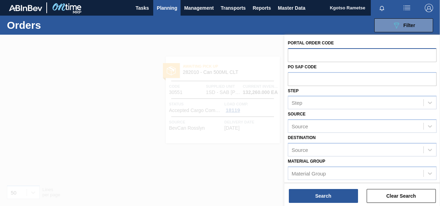
paste input "30586"
type input "30586"
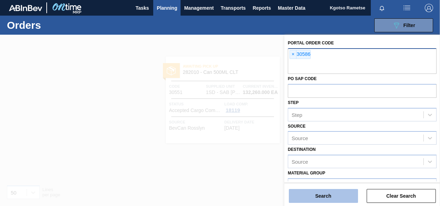
click at [315, 191] on button "Search" at bounding box center [323, 196] width 69 height 14
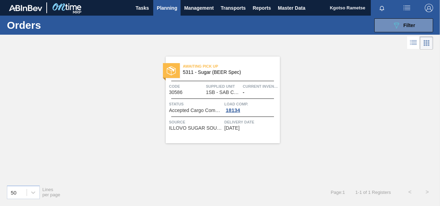
click at [198, 81] on div "Awaiting Pick Up 5311 - Sugar (BEER Spec) Code 30586 Supplied Unit 1SB - SAB Ch…" at bounding box center [223, 99] width 114 height 87
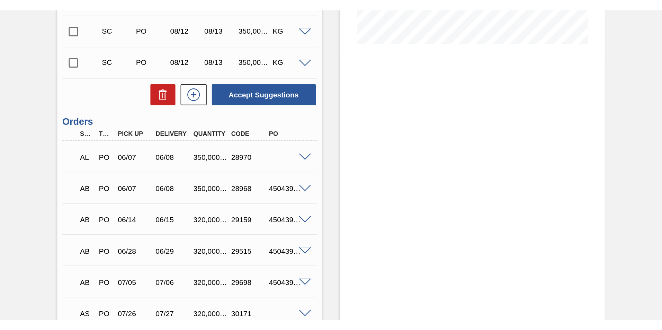
scroll to position [264, 0]
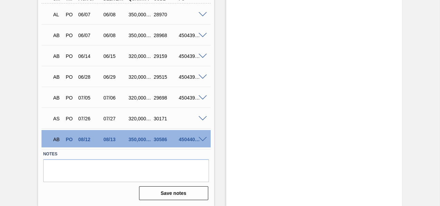
click at [201, 137] on span at bounding box center [203, 139] width 8 height 5
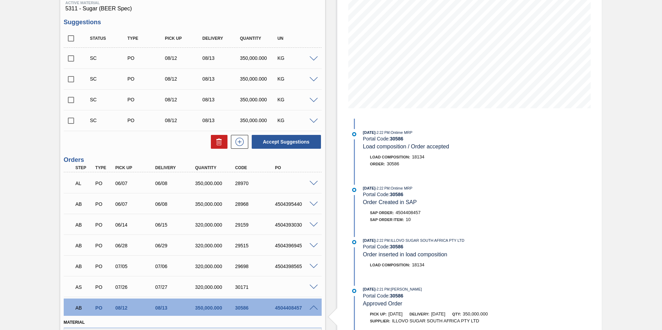
scroll to position [0, 0]
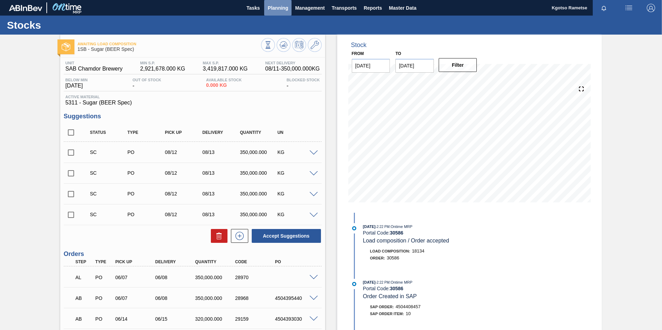
click at [279, 11] on span "Planning" at bounding box center [278, 8] width 20 height 8
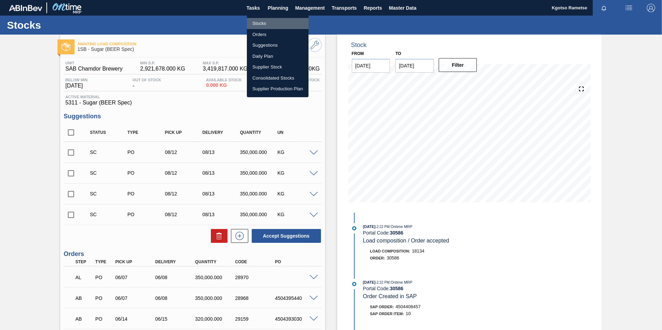
click at [267, 25] on li "Stocks" at bounding box center [278, 23] width 62 height 11
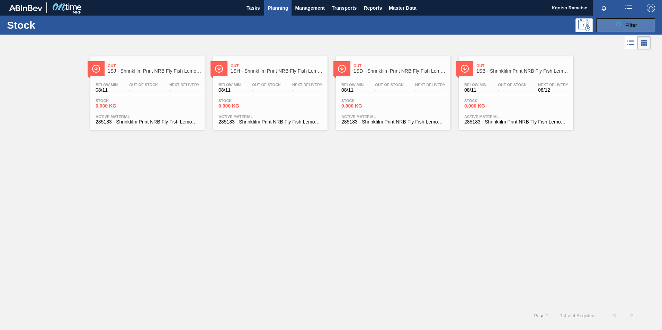
click at [605, 24] on button "089F7B8B-B2A5-4AFE-B5C0-19BA573D28AC Filter" at bounding box center [625, 25] width 59 height 14
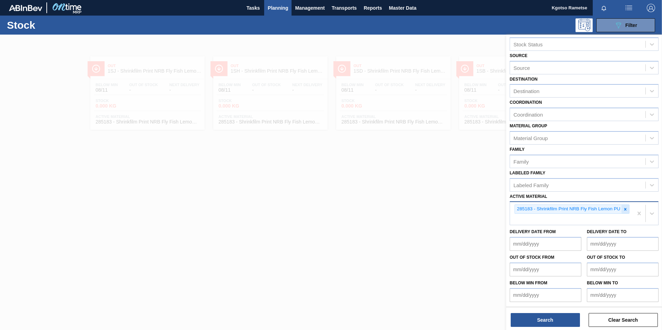
click at [627, 208] on div at bounding box center [625, 209] width 8 height 9
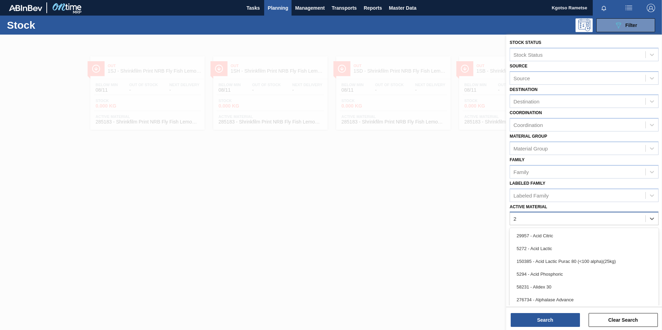
scroll to position [11, 0]
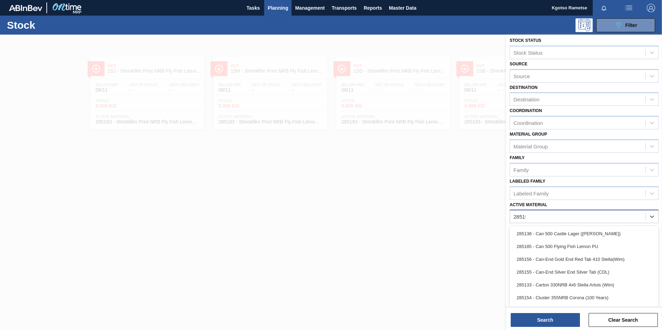
type Material "285159"
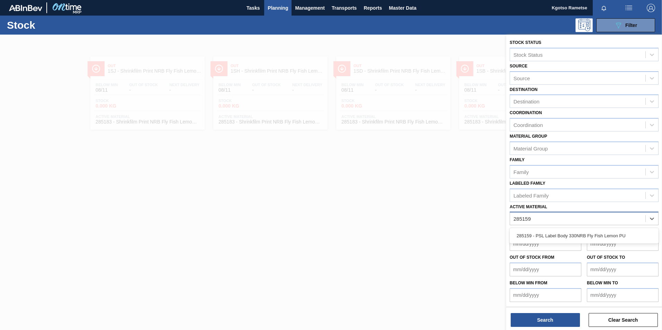
scroll to position [0, 0]
click at [540, 238] on div "285159 - PSL Label Body 330NRB Fly Fish Lemon PU" at bounding box center [584, 235] width 149 height 13
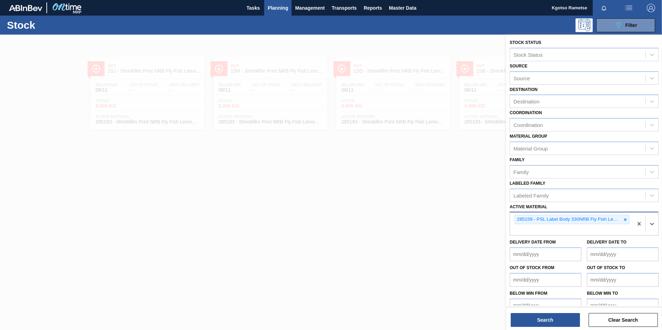
scroll to position [11, 0]
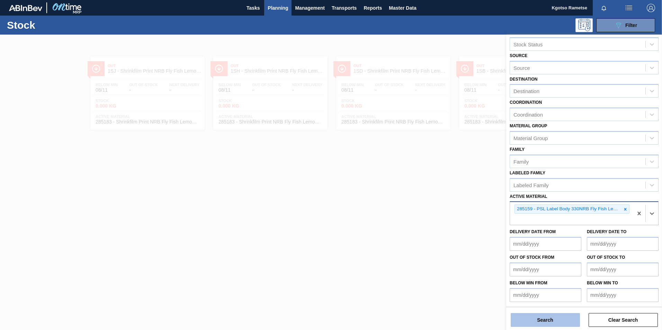
click at [555, 324] on button "Search" at bounding box center [545, 320] width 69 height 14
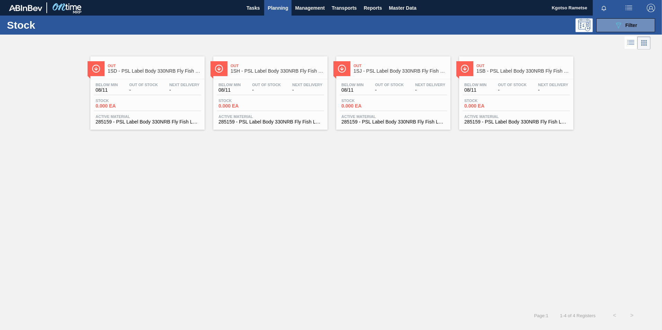
click at [509, 62] on div "Out 1SB - PSL Label Body 330NRB Fly Fish Lemon PU" at bounding box center [522, 69] width 93 height 16
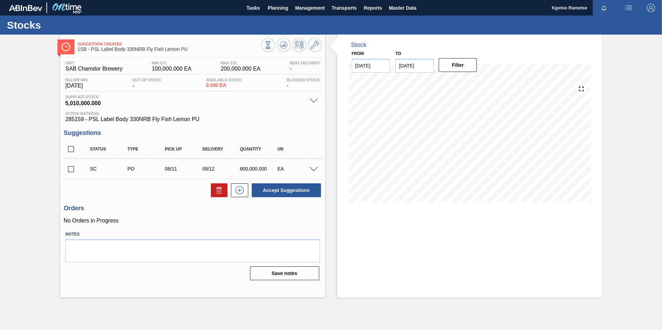
click at [318, 39] on div at bounding box center [291, 46] width 61 height 16
click at [311, 42] on icon at bounding box center [314, 45] width 8 height 8
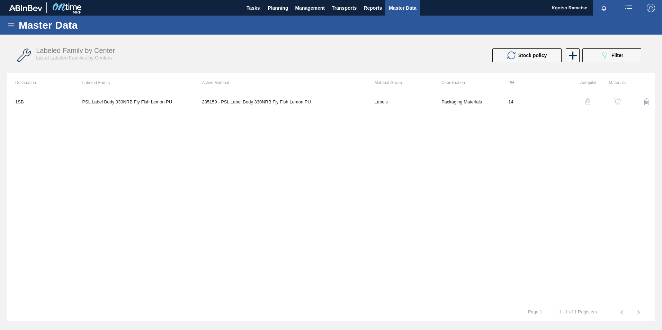
click at [613, 99] on div "button" at bounding box center [617, 101] width 8 height 7
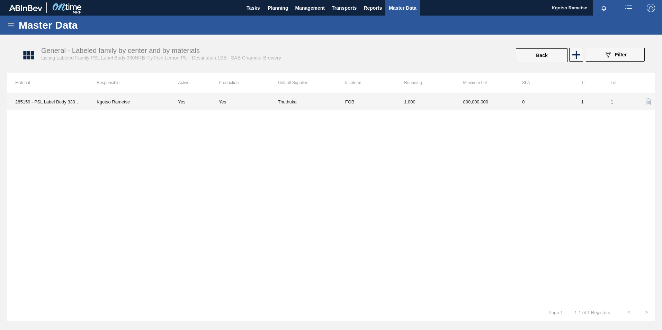
click at [480, 103] on td "800,000.000" at bounding box center [484, 101] width 59 height 17
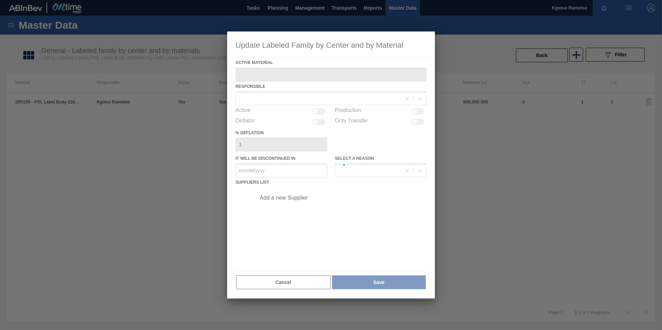
type Material "285159 - PSL Label Body 330NRB Fly Fish Lemon PU"
checkbox input "true"
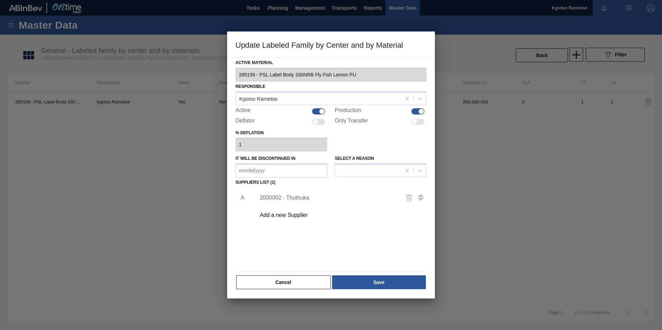
click at [307, 193] on div "2000002 - Thuthuka" at bounding box center [339, 197] width 175 height 17
click at [271, 197] on div "2000002 - Thuthuka" at bounding box center [328, 198] width 136 height 6
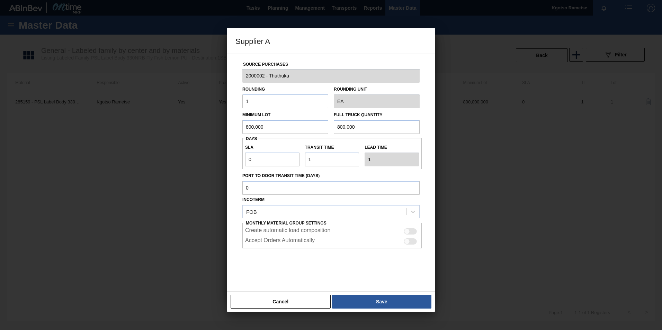
drag, startPoint x: 265, startPoint y: 126, endPoint x: 144, endPoint y: 133, distance: 121.7
click at [168, 133] on div "Supplier A Source Purchases 2000002 - Thuthuka Rounding 1 Rounding Unit EA Mini…" at bounding box center [331, 165] width 662 height 330
drag, startPoint x: 271, startPoint y: 124, endPoint x: 158, endPoint y: 142, distance: 114.7
click at [150, 141] on div "Supplier A Source Purchases 2000002 - Thuthuka Rounding 1 Rounding Unit EA Mini…" at bounding box center [331, 165] width 662 height 330
type input "1,000,000"
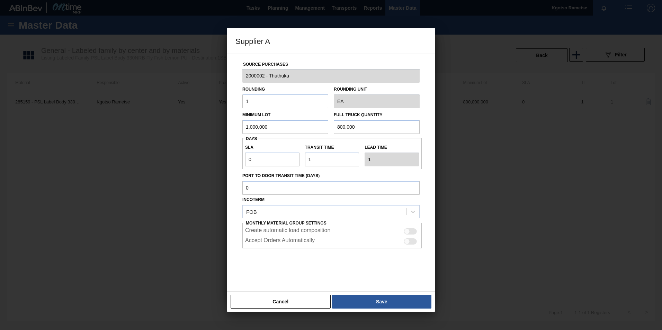
drag, startPoint x: 375, startPoint y: 127, endPoint x: 96, endPoint y: 132, distance: 279.4
click at [200, 131] on div "Supplier A Source Purchases 2000002 - Thuthuka Rounding 1 Rounding Unit EA Mini…" at bounding box center [331, 165] width 662 height 330
paste input "1,0"
type input "1,000,000"
click at [382, 301] on button "Save" at bounding box center [381, 302] width 99 height 14
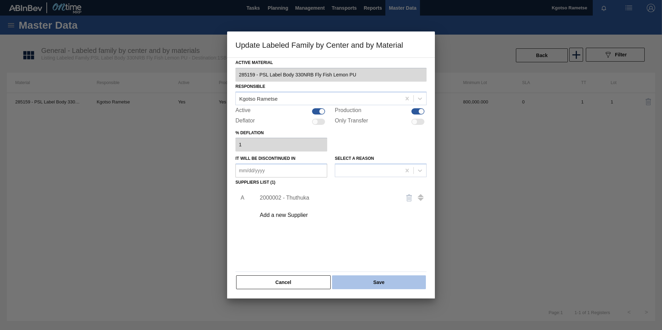
click at [373, 285] on button "Save" at bounding box center [379, 283] width 94 height 14
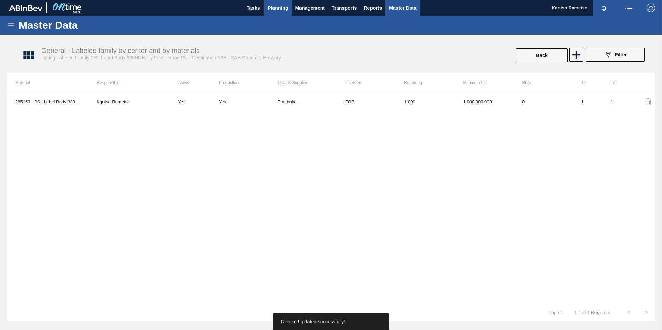
click at [277, 8] on span "Planning" at bounding box center [278, 8] width 20 height 8
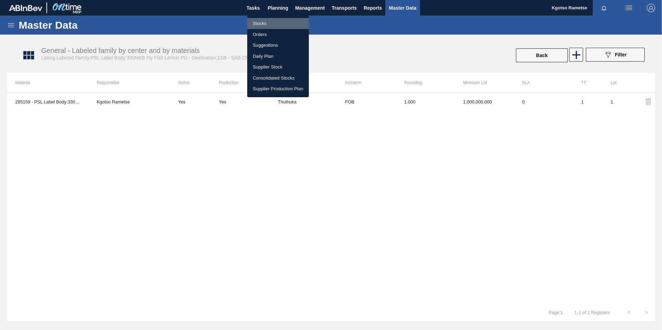
click at [268, 26] on li "Stocks" at bounding box center [278, 23] width 62 height 11
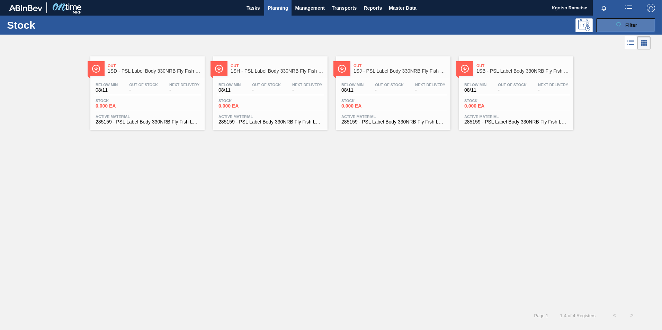
click at [610, 26] on button "089F7B8B-B2A5-4AFE-B5C0-19BA573D28AC Filter" at bounding box center [625, 25] width 59 height 14
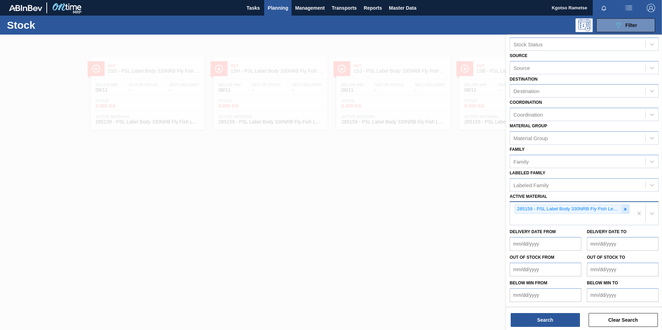
click at [623, 208] on icon at bounding box center [625, 209] width 5 height 5
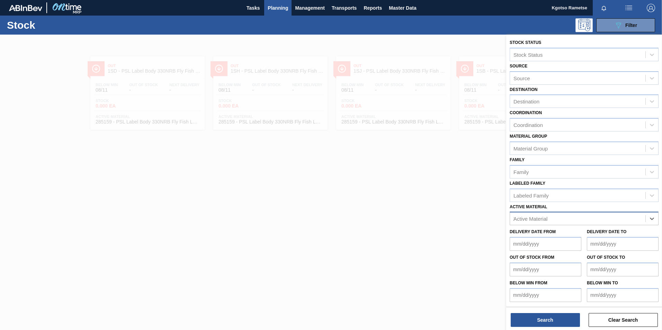
scroll to position [11, 0]
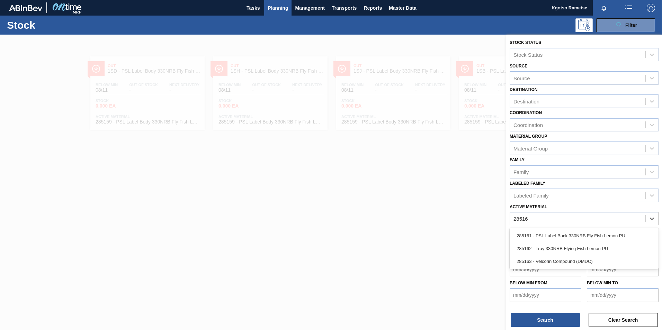
type Material "285161"
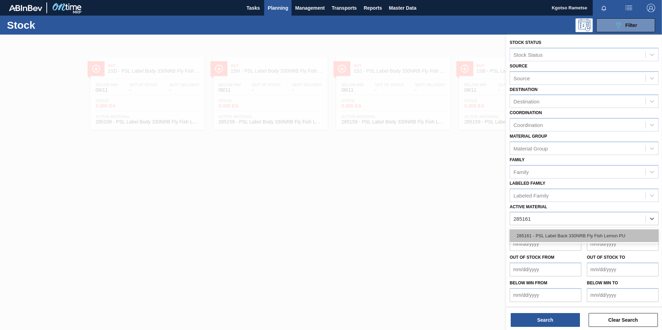
click at [601, 238] on div "285161 - PSL Label Back 330NRB Fly Fish Lemon PU" at bounding box center [584, 235] width 149 height 13
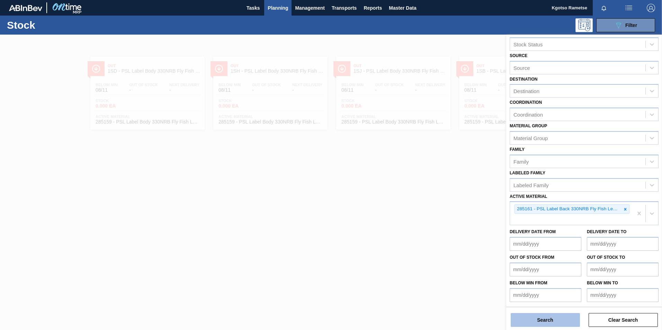
click at [578, 320] on button "Search" at bounding box center [545, 320] width 69 height 14
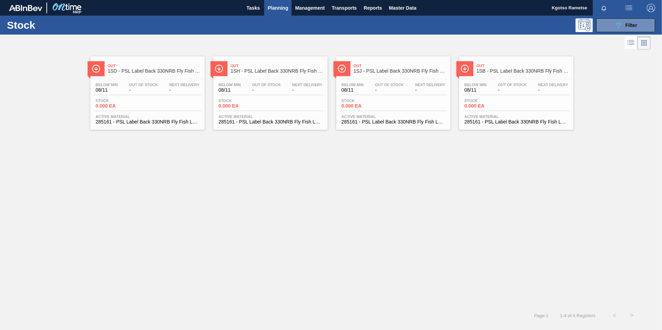
click at [502, 69] on span "1SB - PSL Label Back 330NRB Fly Fish Lemon PU" at bounding box center [522, 71] width 93 height 5
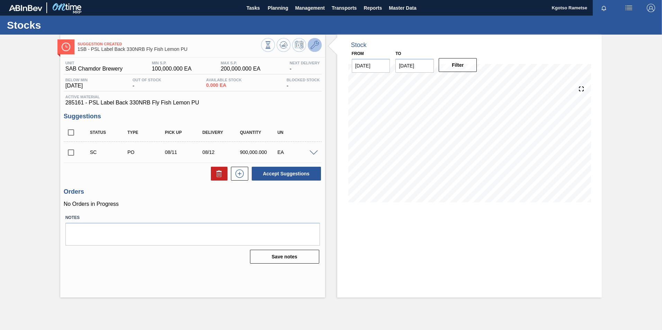
click at [318, 43] on icon at bounding box center [314, 45] width 8 height 8
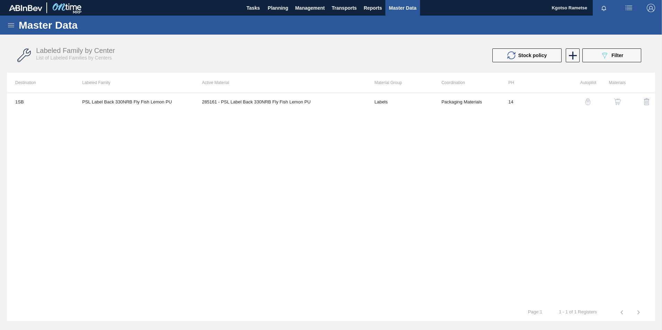
click at [616, 105] on img "button" at bounding box center [617, 101] width 7 height 7
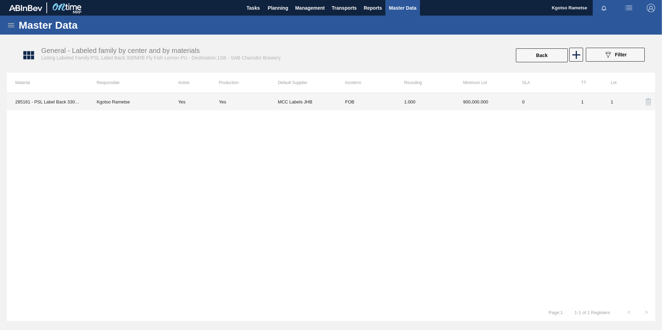
click at [381, 105] on td "FOB" at bounding box center [366, 101] width 59 height 17
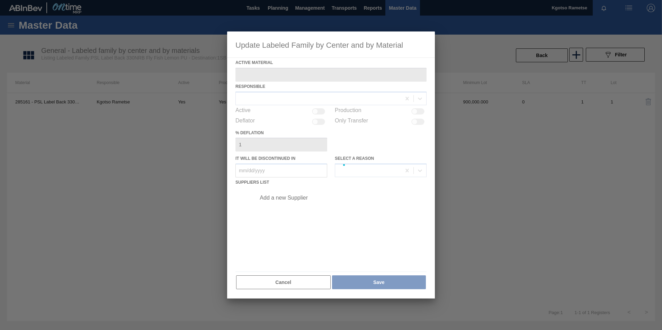
type Material "285161 - PSL Label Back 330NRB Fly Fish Lemon PU"
checkbox input "true"
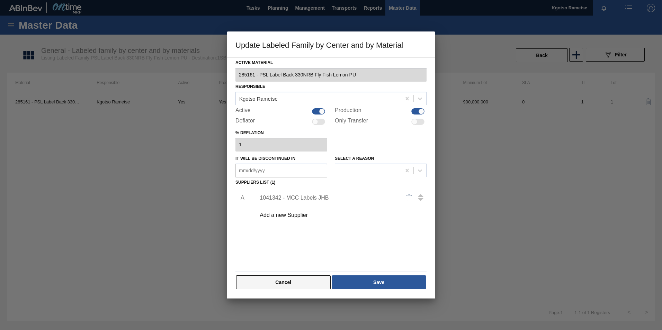
click at [288, 285] on button "Cancel" at bounding box center [283, 283] width 94 height 14
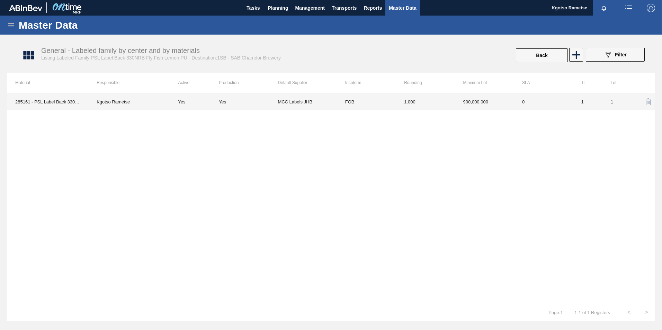
click at [469, 99] on td "900,000.000" at bounding box center [484, 101] width 59 height 17
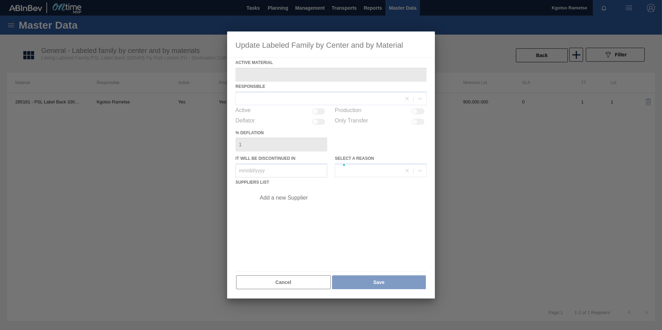
type Material "285161 - PSL Label Back 330NRB Fly Fish Lemon PU"
checkbox input "true"
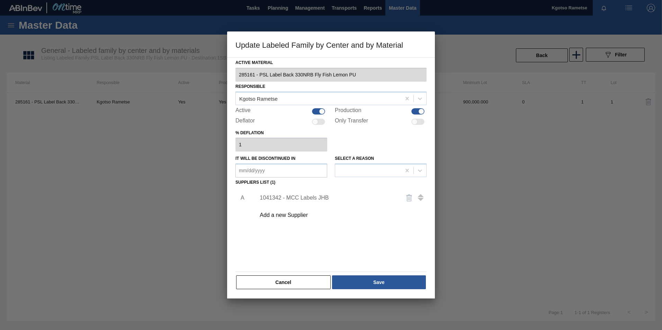
click at [293, 199] on div "1041342 - MCC Labels JHB" at bounding box center [328, 198] width 136 height 6
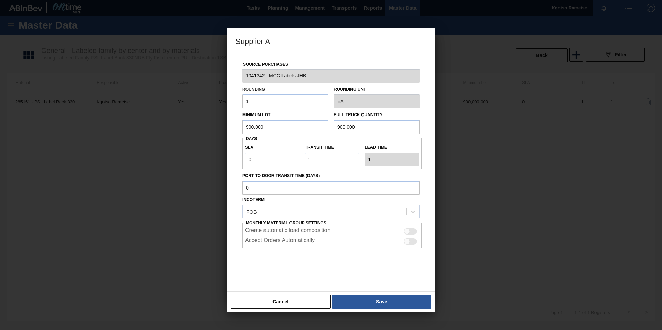
drag, startPoint x: 263, startPoint y: 124, endPoint x: 217, endPoint y: 124, distance: 46.0
click at [223, 125] on div "Supplier A Source Purchases 1041342 - MCC Labels JHB Rounding 1 Rounding Unit E…" at bounding box center [331, 165] width 662 height 330
drag, startPoint x: 271, startPoint y: 121, endPoint x: 244, endPoint y: 125, distance: 27.3
click at [248, 125] on input "1,000,000" at bounding box center [285, 127] width 86 height 14
click at [269, 130] on input "1,000,000" at bounding box center [285, 127] width 86 height 14
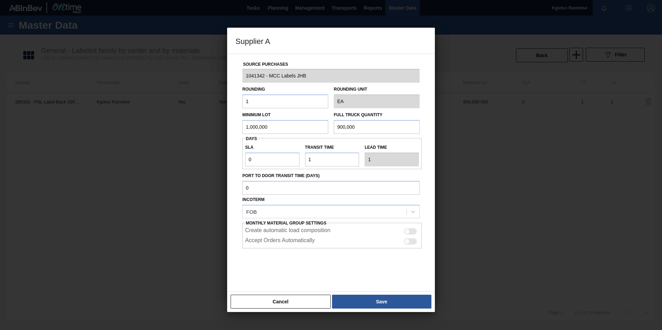
click at [269, 130] on input "1,000,000" at bounding box center [285, 127] width 86 height 14
type input "1,000,000"
drag, startPoint x: 367, startPoint y: 127, endPoint x: 276, endPoint y: 130, distance: 90.8
click at [277, 131] on div "Minimum Lot 1,000,000 Full Truck Quantity 900,000" at bounding box center [331, 121] width 183 height 26
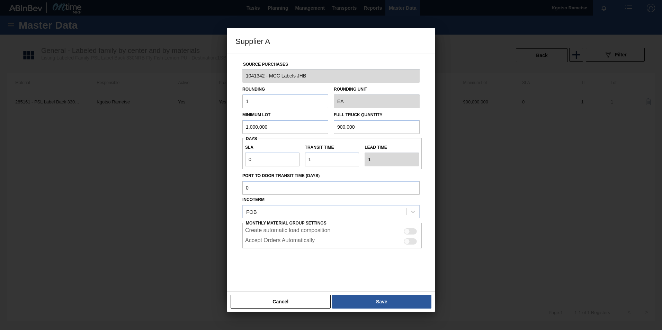
paste input "1,0"
type input "1,000,000"
click at [362, 304] on button "Save" at bounding box center [381, 302] width 99 height 14
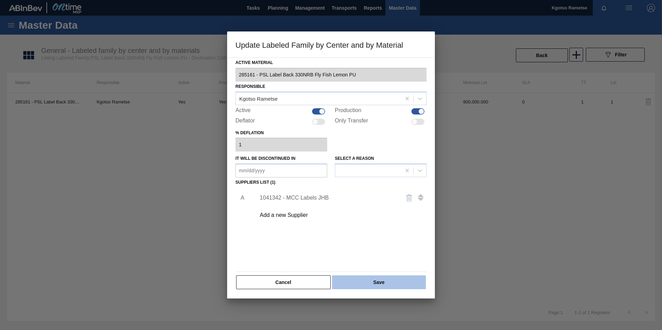
click at [362, 287] on button "Save" at bounding box center [379, 283] width 94 height 14
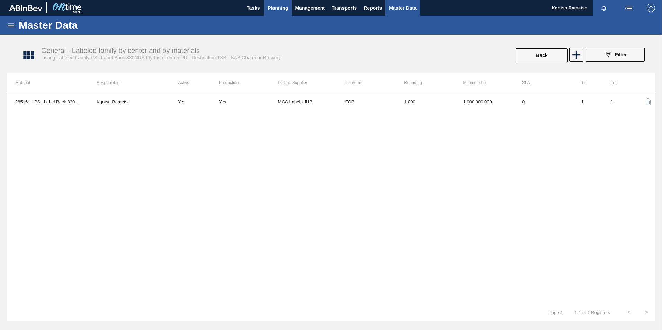
click at [281, 10] on span "Planning" at bounding box center [278, 8] width 20 height 8
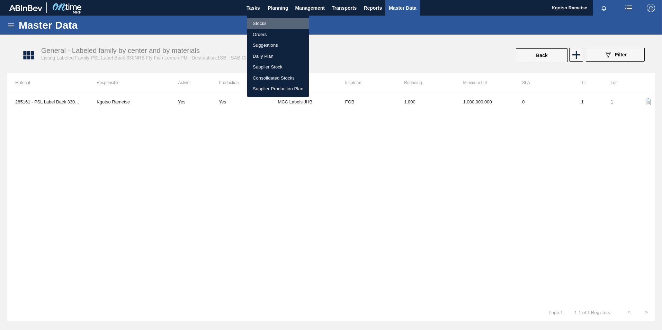
click at [268, 19] on li "Stocks" at bounding box center [278, 23] width 62 height 11
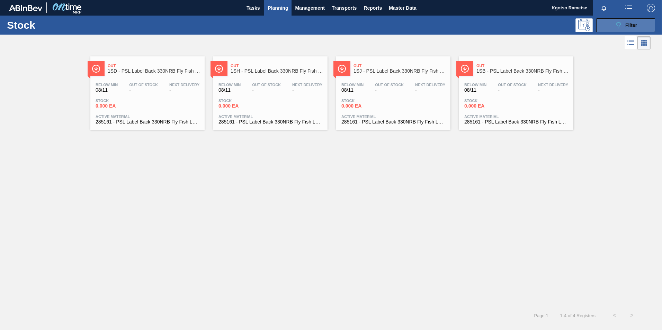
click at [614, 22] on icon "089F7B8B-B2A5-4AFE-B5C0-19BA573D28AC" at bounding box center [618, 25] width 8 height 8
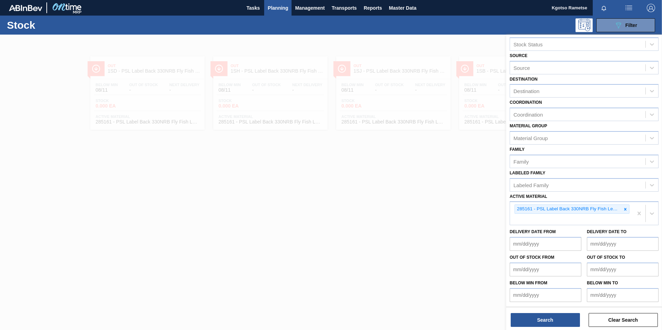
click at [622, 205] on div at bounding box center [625, 209] width 8 height 9
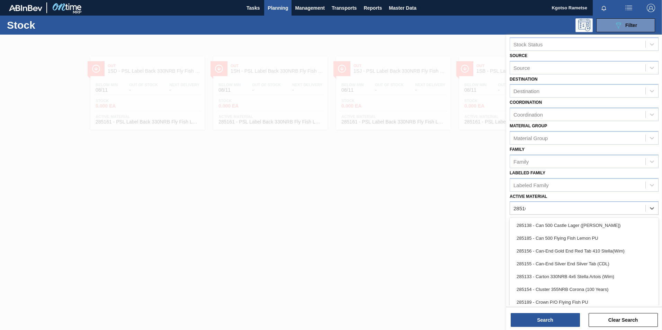
scroll to position [0, 0]
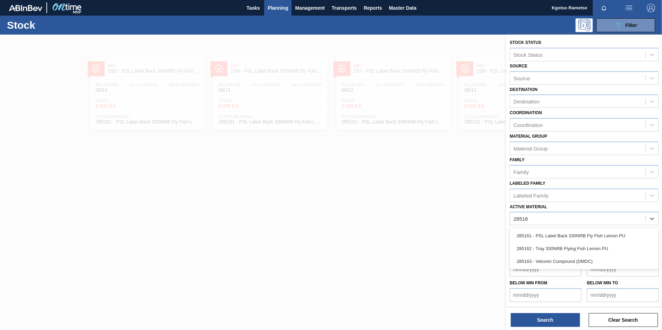
type Material "285162"
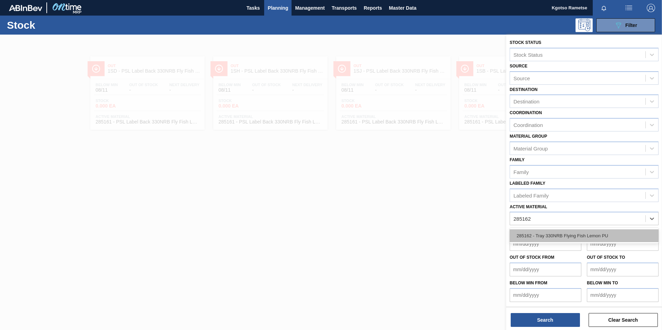
click at [566, 235] on div "285162 - Tray 330NRB Flying Fish Lemon PU" at bounding box center [584, 235] width 149 height 13
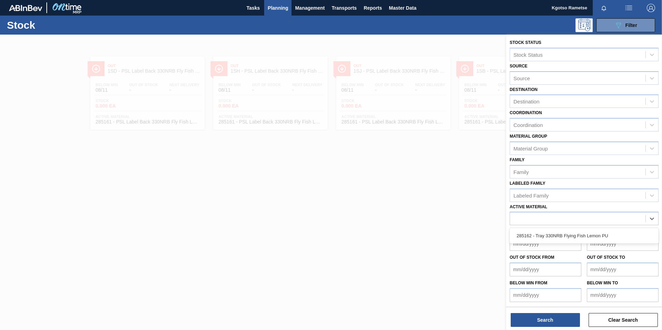
scroll to position [2, 0]
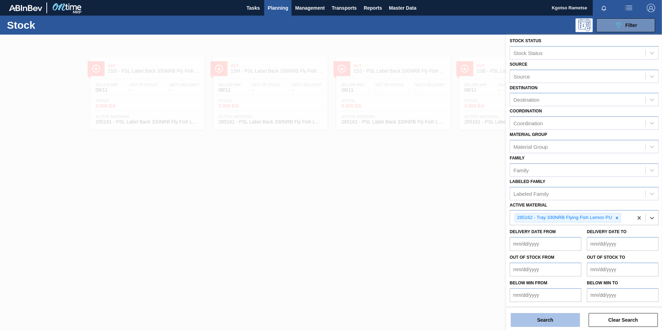
click at [534, 321] on button "Search" at bounding box center [545, 320] width 69 height 14
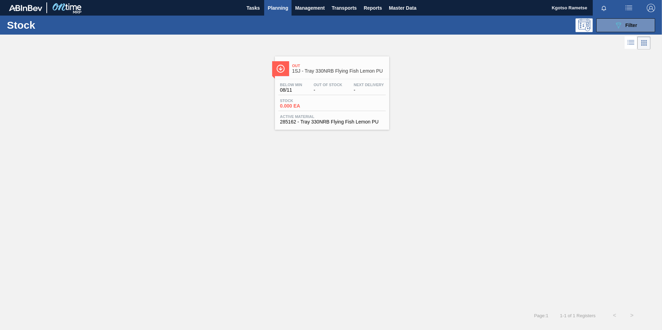
click at [346, 93] on div "Below Min 08/11 Out Of Stock - Next Delivery -" at bounding box center [331, 89] width 107 height 12
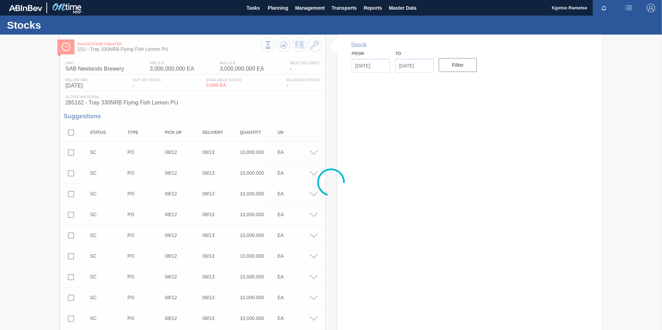
type input "[DATE]"
click at [311, 47] on div at bounding box center [331, 183] width 662 height 296
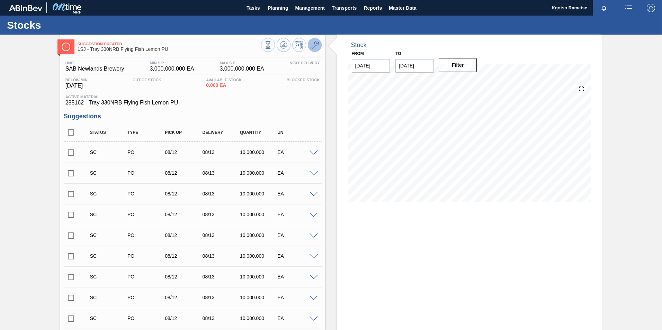
click at [316, 46] on icon at bounding box center [314, 45] width 8 height 8
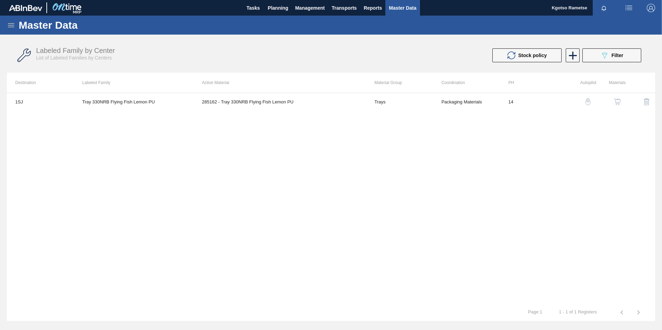
click at [620, 97] on button "button" at bounding box center [617, 101] width 17 height 17
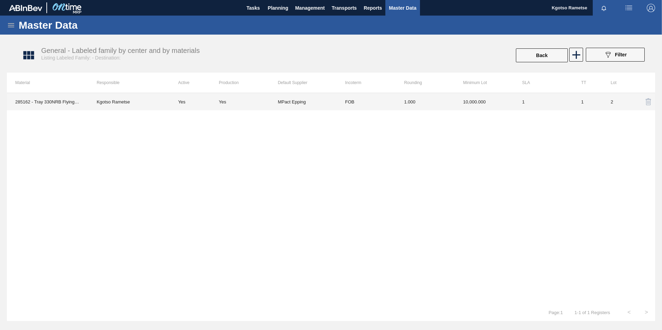
click at [452, 101] on td "1.000" at bounding box center [425, 101] width 59 height 17
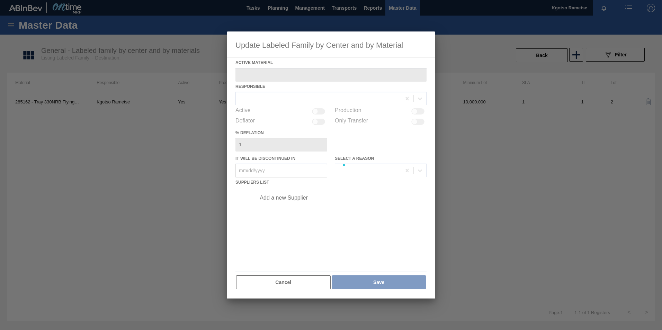
type Material "285162 - Tray 330NRB Flying Fish Lemon PU"
checkbox input "true"
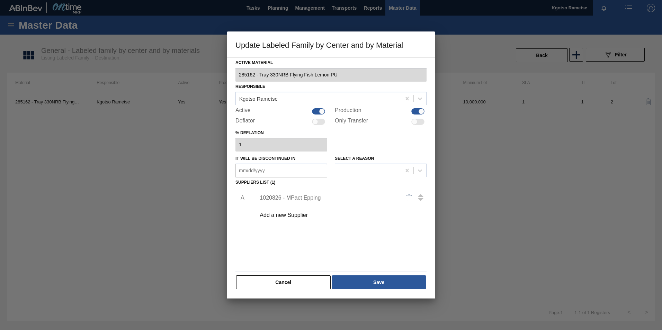
click at [285, 191] on div "1020826 - MPact Epping" at bounding box center [339, 197] width 175 height 17
click at [283, 196] on div "1020826 - MPact Epping" at bounding box center [328, 198] width 136 height 6
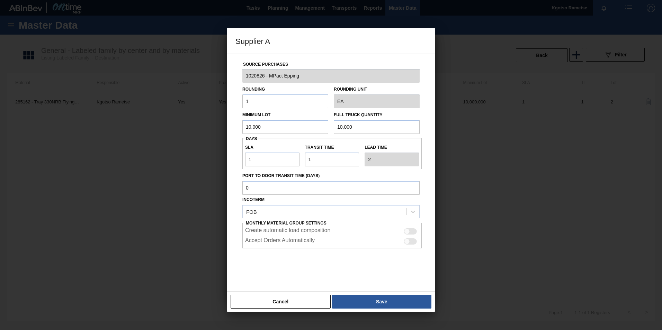
drag, startPoint x: 266, startPoint y: 128, endPoint x: 221, endPoint y: 127, distance: 44.7
click at [235, 128] on div "Source Purchases 1020826 - MPact Epping Rounding 1 Rounding Unit EA Minimum Lot…" at bounding box center [331, 173] width 208 height 238
drag, startPoint x: 287, startPoint y: 130, endPoint x: 201, endPoint y: 128, distance: 85.9
click at [199, 128] on div "Supplier A Source Purchases 1020826 - MPact Epping Rounding 1 Rounding Unit EA …" at bounding box center [331, 165] width 662 height 330
type input "48,000"
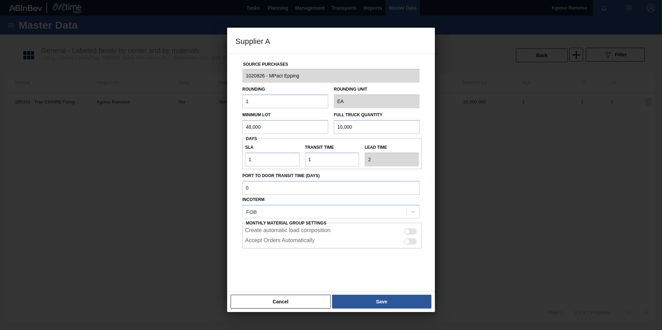
drag, startPoint x: 295, startPoint y: 128, endPoint x: 249, endPoint y: 130, distance: 45.4
click at [255, 132] on div "Minimum Lot 48,000 Full Truck Quantity 10,000" at bounding box center [331, 121] width 183 height 26
paste input "48"
type input "48,000"
drag, startPoint x: 260, startPoint y: 161, endPoint x: 175, endPoint y: 163, distance: 85.2
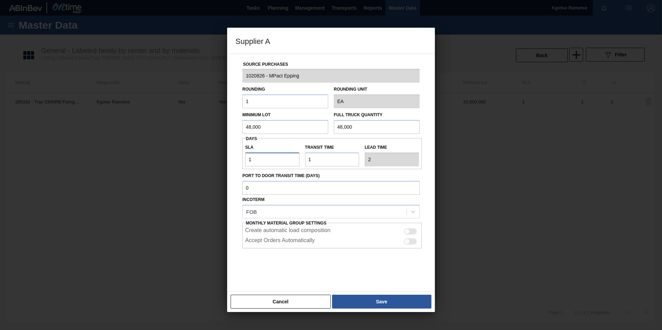
click at [184, 162] on div "Supplier A Source Purchases 1020826 - MPact Epping Rounding 1 Rounding Unit EA …" at bounding box center [331, 165] width 662 height 330
type input "0"
type input "1"
type input "0"
click at [380, 297] on button "Save" at bounding box center [381, 302] width 99 height 14
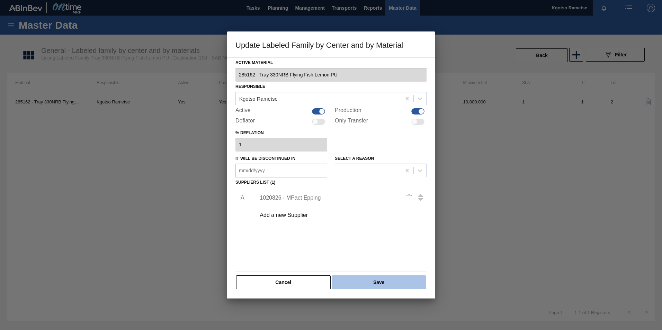
click at [369, 278] on button "Save" at bounding box center [379, 283] width 94 height 14
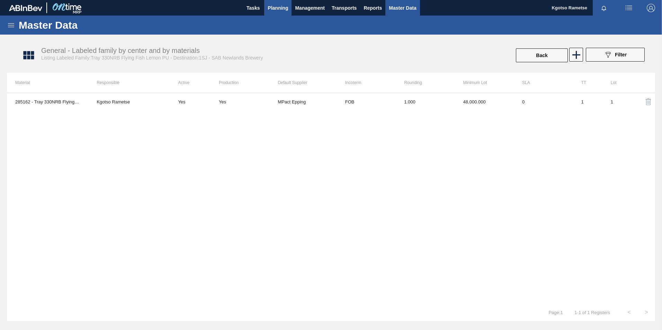
click at [285, 5] on span "Planning" at bounding box center [278, 8] width 20 height 8
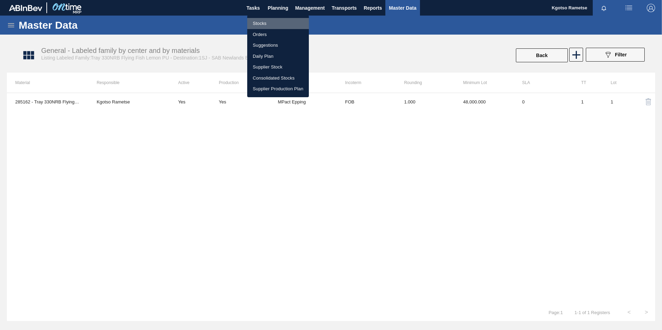
click at [261, 20] on li "Stocks" at bounding box center [278, 23] width 62 height 11
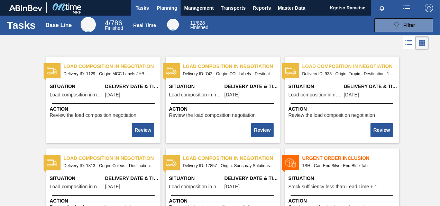
click at [175, 8] on span "Planning" at bounding box center [167, 8] width 20 height 8
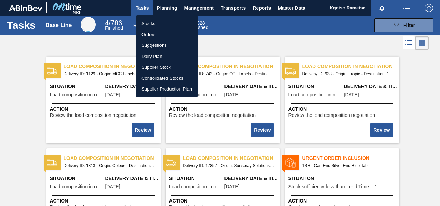
click at [157, 21] on li "Stocks" at bounding box center [167, 23] width 62 height 11
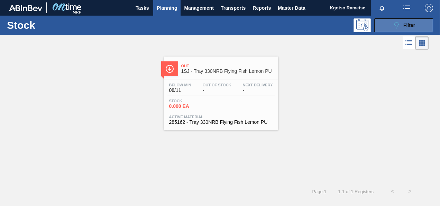
click at [397, 27] on icon "089F7B8B-B2A5-4AFE-B5C0-19BA573D28AC" at bounding box center [397, 25] width 8 height 8
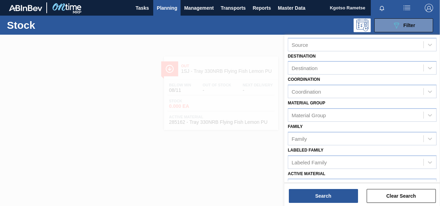
scroll to position [125, 0]
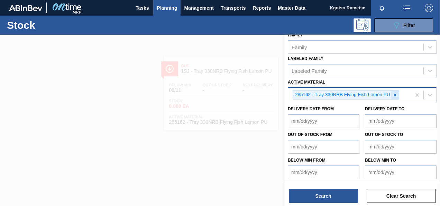
click at [395, 96] on div at bounding box center [395, 94] width 8 height 9
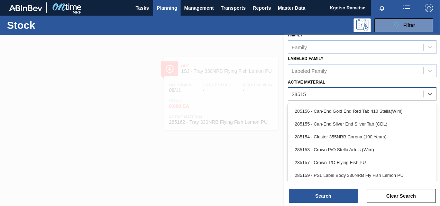
type Material "285159"
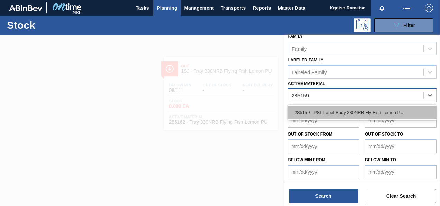
click at [377, 110] on div "285159 - PSL Label Body 330NRB Fly Fish Lemon PU" at bounding box center [362, 112] width 149 height 13
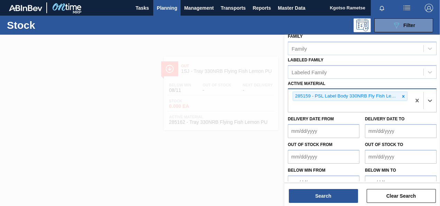
scroll to position [125, 0]
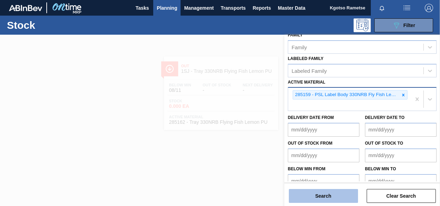
click at [337, 193] on button "Search" at bounding box center [323, 196] width 69 height 14
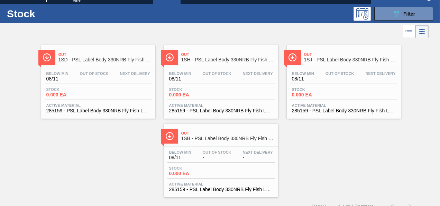
scroll to position [21, 0]
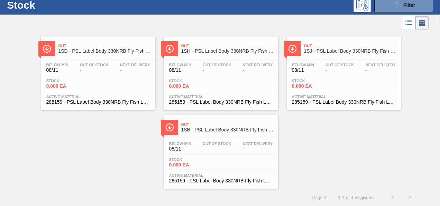
click at [197, 127] on span "1SB - PSL Label Body 330NRB Fly Fish Lemon PU" at bounding box center [227, 129] width 93 height 5
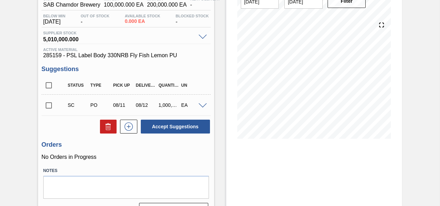
scroll to position [92, 0]
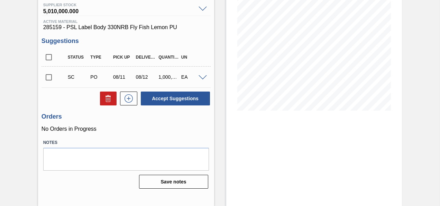
click at [202, 75] on span at bounding box center [203, 77] width 8 height 5
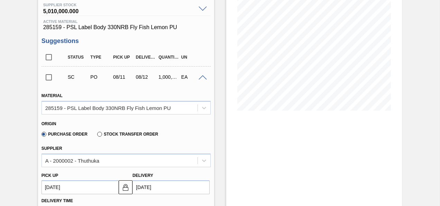
click at [201, 75] on div at bounding box center [204, 76] width 14 height 5
click at [202, 76] on span at bounding box center [203, 77] width 8 height 5
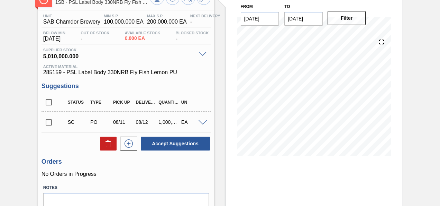
scroll to position [0, 0]
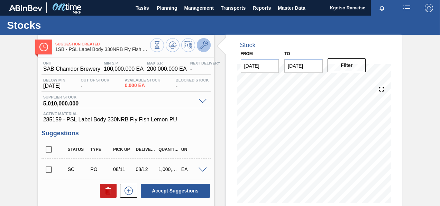
click at [204, 48] on icon at bounding box center [204, 45] width 8 height 8
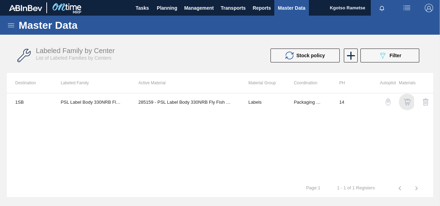
click at [411, 99] on div "button" at bounding box center [407, 101] width 8 height 7
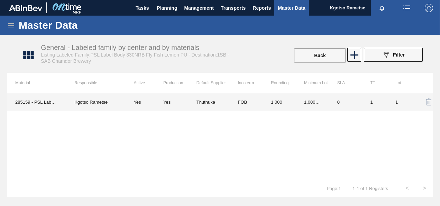
click at [243, 103] on td "FOB" at bounding box center [245, 101] width 33 height 17
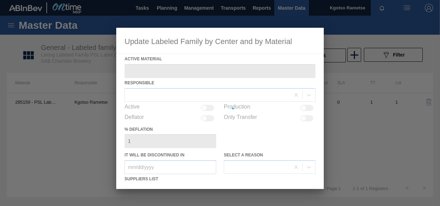
type Material "285159 - PSL Label Body 330NRB Fly Fish Lemon PU"
checkbox input "true"
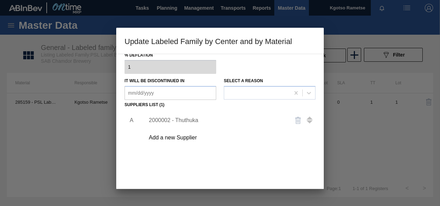
scroll to position [104, 0]
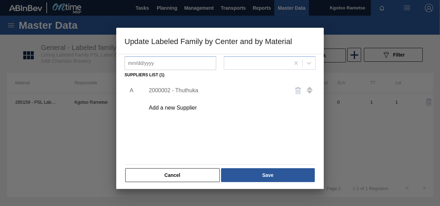
click at [189, 110] on div "Add a new Supplier" at bounding box center [217, 108] width 136 height 6
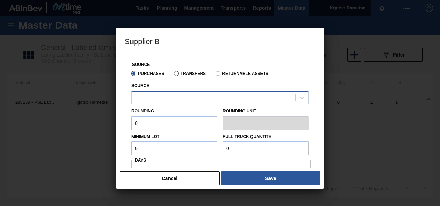
click at [179, 99] on div at bounding box center [214, 97] width 164 height 10
click at [124, 108] on div "Source Purchases Transfers Returnable Assets Source Rounding 0 Rounding Unit Mi…" at bounding box center [220, 111] width 208 height 114
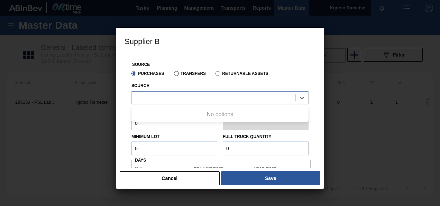
click at [153, 97] on div at bounding box center [214, 97] width 164 height 10
click at [128, 107] on div "Source Purchases Transfers Returnable Assets Source Use Up and Down to choose o…" at bounding box center [220, 179] width 191 height 250
click at [150, 97] on div at bounding box center [214, 97] width 164 height 10
click at [121, 104] on div "Source Purchases Transfers Returnable Assets Source Use Up and Down to choose o…" at bounding box center [220, 111] width 208 height 114
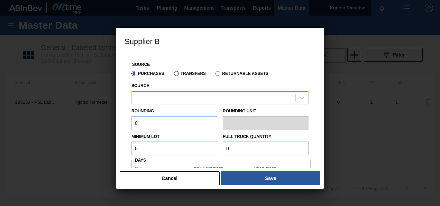
click at [155, 94] on div at bounding box center [214, 97] width 164 height 10
click at [118, 111] on div "Source Purchases Transfers Returnable Assets Source Rounding 0 Rounding Unit Mi…" at bounding box center [220, 111] width 208 height 114
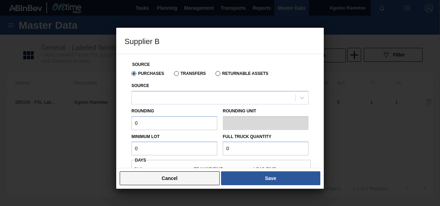
click at [158, 178] on button "Cancel" at bounding box center [170, 178] width 100 height 14
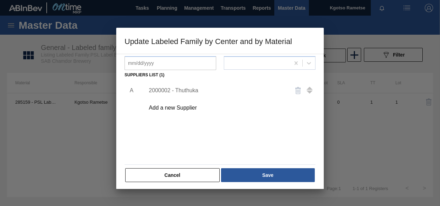
click at [177, 109] on div "Add a new Supplier" at bounding box center [217, 108] width 136 height 6
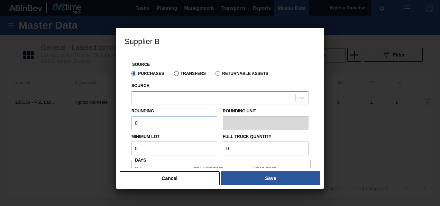
click at [157, 101] on div at bounding box center [214, 97] width 164 height 10
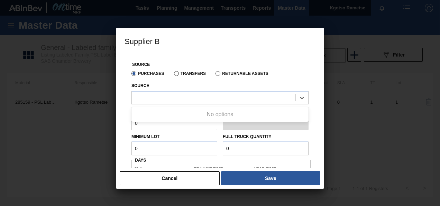
click at [123, 105] on div "Source Purchases Transfers Returnable Assets Source Use Up and Down to choose o…" at bounding box center [220, 111] width 208 height 114
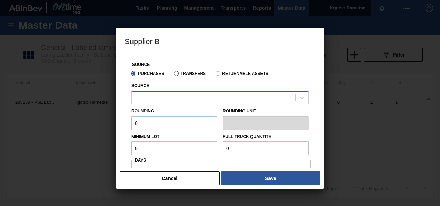
click at [168, 97] on div at bounding box center [214, 97] width 164 height 10
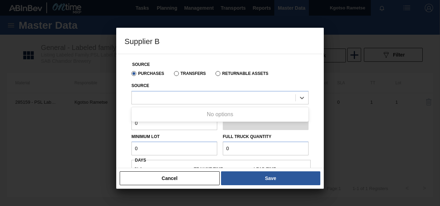
click at [120, 108] on div "Source Purchases Transfers Returnable Assets Source Use Up and Down to choose o…" at bounding box center [220, 111] width 208 height 114
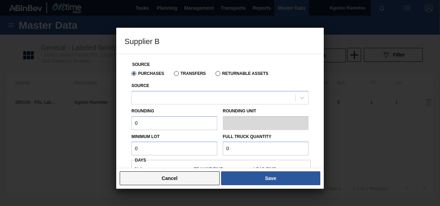
click at [143, 179] on button "Cancel" at bounding box center [170, 178] width 100 height 14
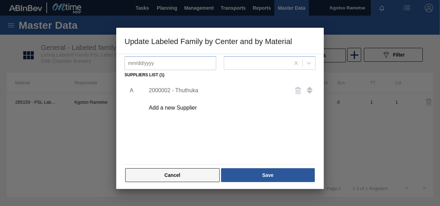
click at [146, 172] on button "Cancel" at bounding box center [172, 175] width 94 height 14
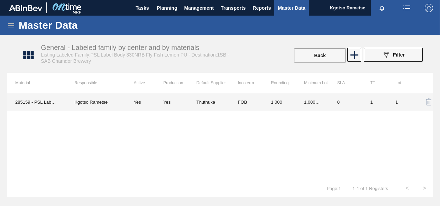
click at [45, 100] on td "285159 - PSL Label Body 330NRB Fly Fish Lemon PU" at bounding box center [36, 101] width 59 height 17
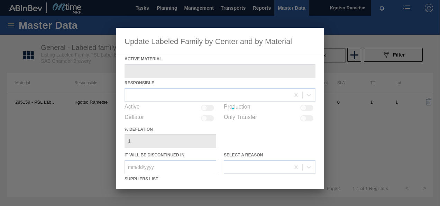
type Material "285159 - PSL Label Body 330NRB Fly Fish Lemon PU"
checkbox input "true"
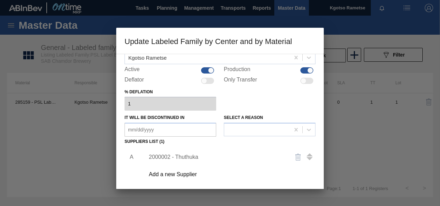
scroll to position [106, 0]
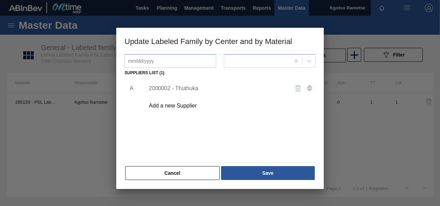
click at [173, 108] on div "Add a new Supplier" at bounding box center [217, 105] width 136 height 6
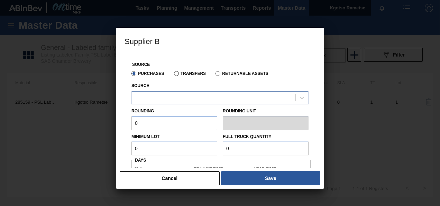
click at [153, 93] on div at bounding box center [214, 97] width 164 height 10
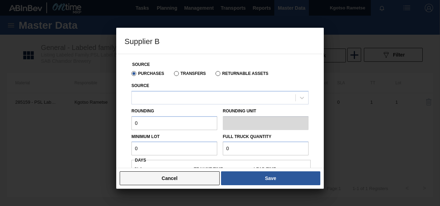
click at [195, 176] on button "Cancel" at bounding box center [170, 178] width 100 height 14
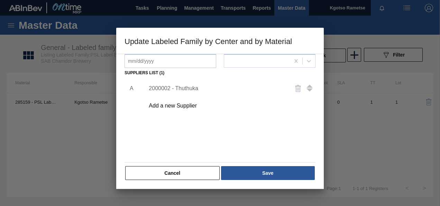
click at [180, 102] on div "Add a new Supplier" at bounding box center [217, 105] width 136 height 6
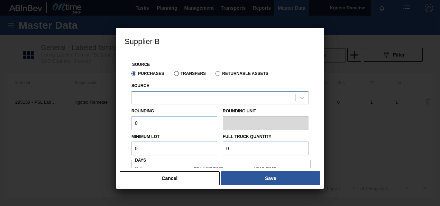
click at [174, 100] on div at bounding box center [214, 97] width 164 height 10
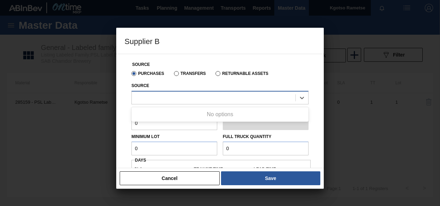
click at [170, 101] on div at bounding box center [214, 97] width 164 height 10
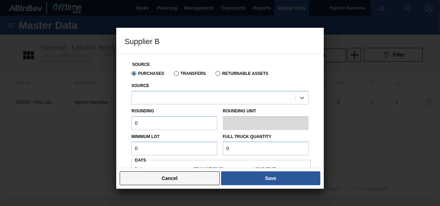
click at [175, 178] on button "Cancel" at bounding box center [170, 178] width 100 height 14
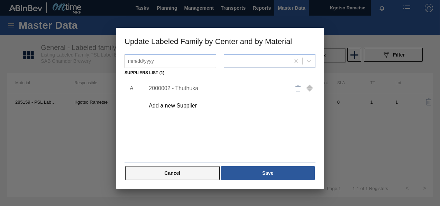
click at [178, 171] on button "Cancel" at bounding box center [172, 173] width 94 height 14
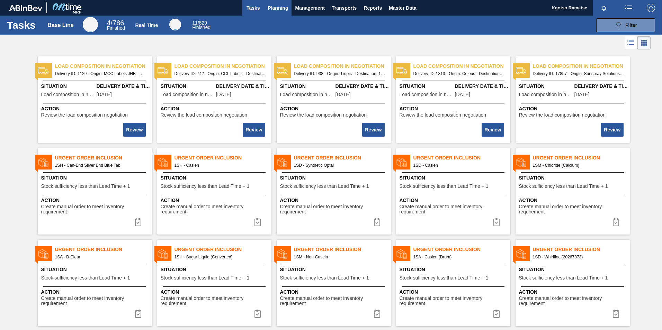
click at [281, 5] on span "Planning" at bounding box center [278, 8] width 20 height 8
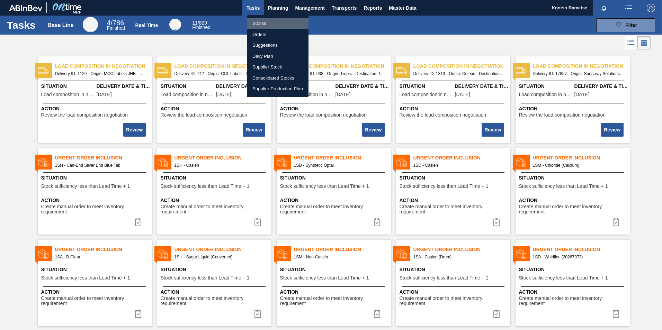
click at [268, 24] on li "Stocks" at bounding box center [278, 23] width 62 height 11
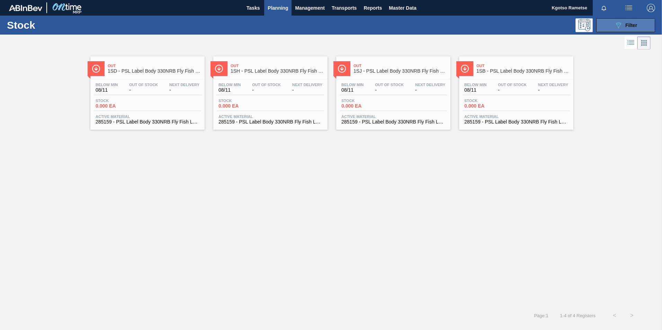
click at [610, 25] on button "089F7B8B-B2A5-4AFE-B5C0-19BA573D28AC Filter" at bounding box center [625, 25] width 59 height 14
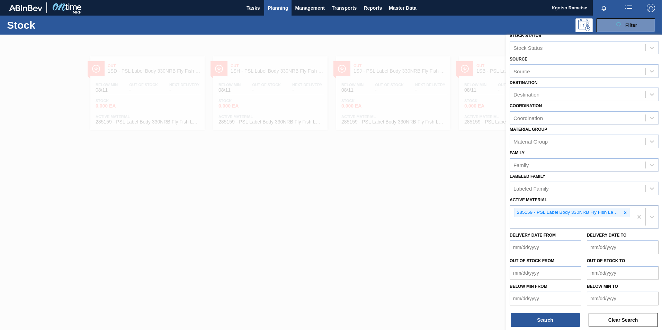
scroll to position [11, 0]
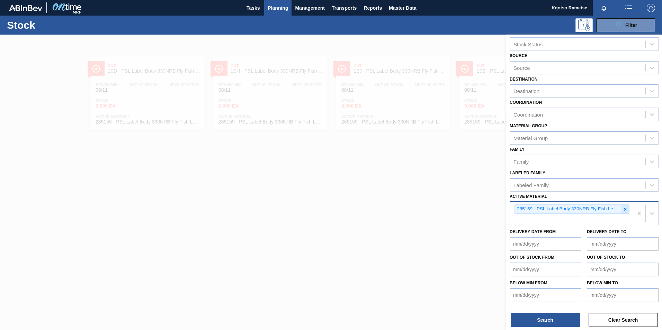
click at [625, 210] on icon at bounding box center [625, 209] width 2 height 2
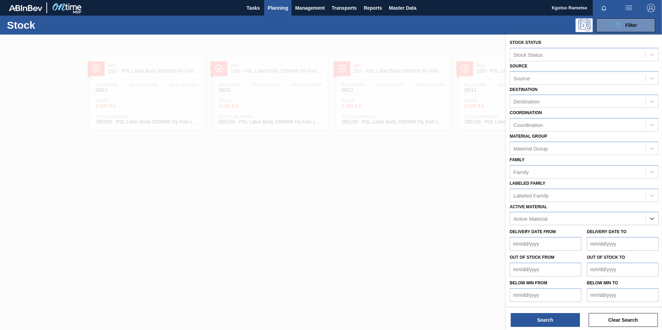
paste Material "284625"
type Material "284625"
click at [573, 240] on div "284625 - Non-[MEDICAL_DATA] Label Glue" at bounding box center [584, 235] width 149 height 13
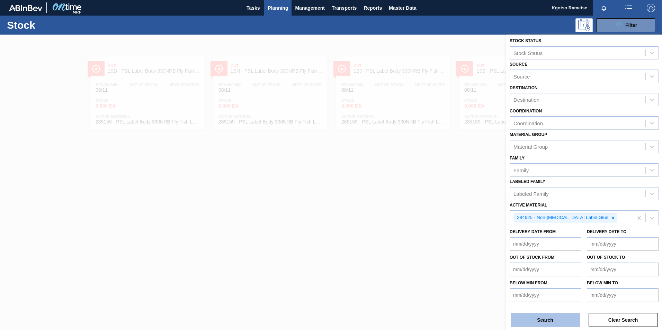
click at [557, 321] on button "Search" at bounding box center [545, 320] width 69 height 14
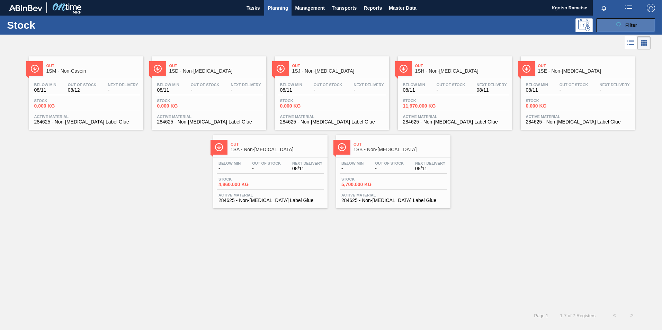
click at [606, 23] on button "089F7B8B-B2A5-4AFE-B5C0-19BA573D28AC Filter" at bounding box center [625, 25] width 59 height 14
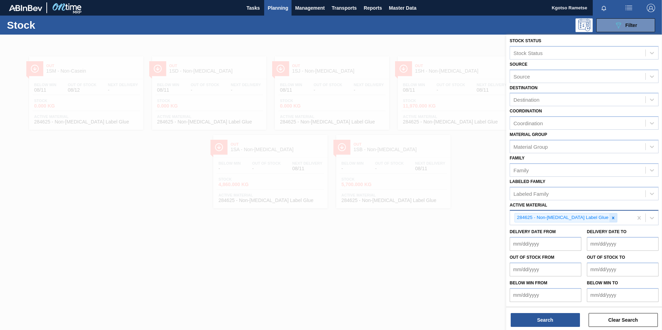
click at [611, 219] on icon at bounding box center [613, 218] width 5 height 5
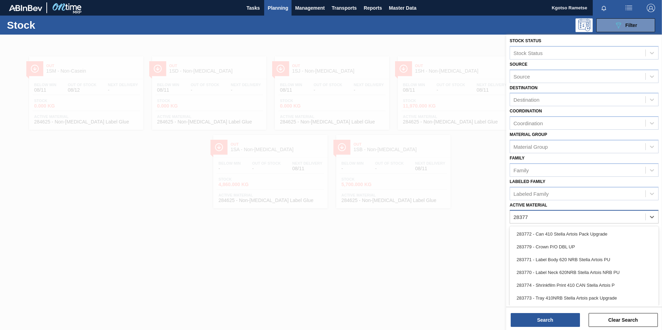
type Material "283773"
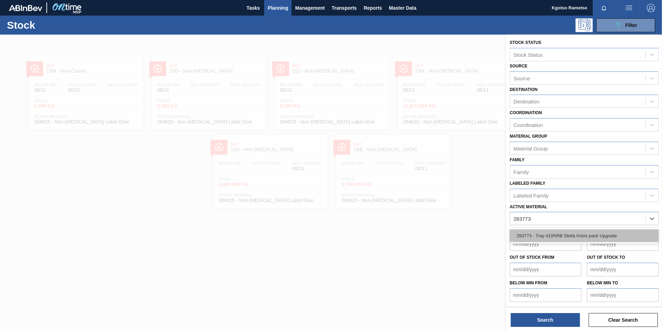
click at [559, 237] on div "283773 - Tray 410NRB Stella Artois pack Upgrade" at bounding box center [584, 235] width 149 height 13
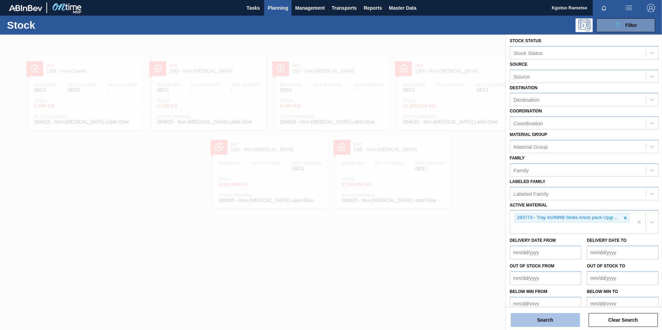
click at [554, 322] on button "Search" at bounding box center [545, 320] width 69 height 14
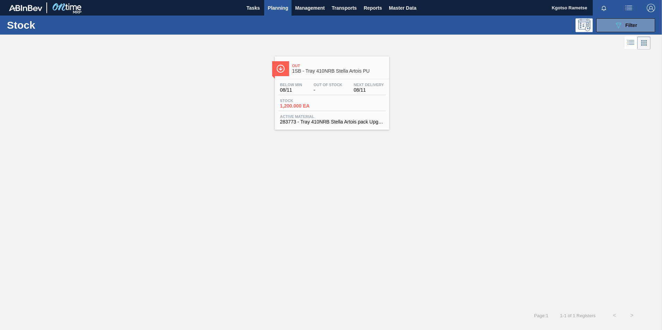
click at [328, 64] on span "Out" at bounding box center [338, 66] width 93 height 4
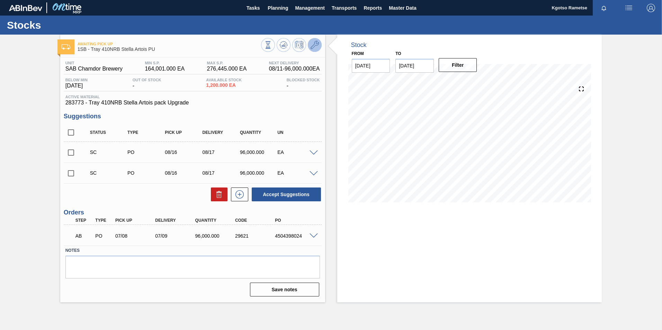
click at [315, 46] on icon at bounding box center [314, 45] width 8 height 8
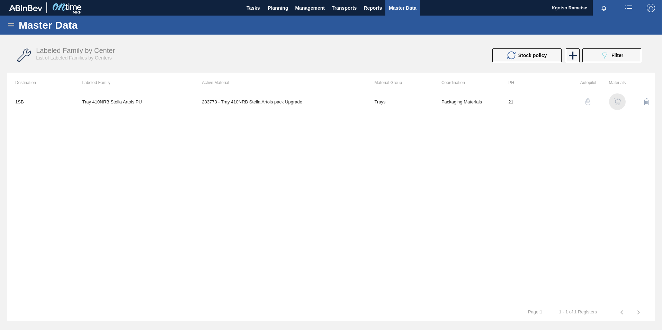
click at [616, 100] on img "button" at bounding box center [617, 101] width 7 height 7
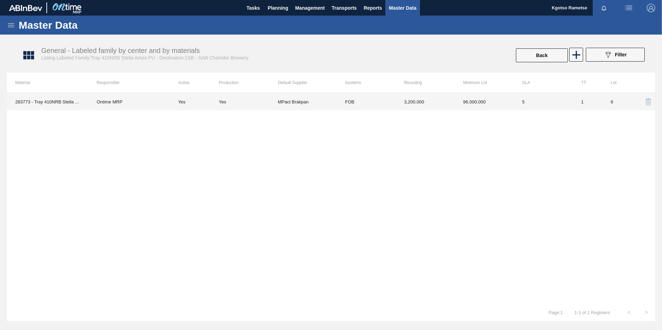
click at [444, 101] on td "3,200.000" at bounding box center [425, 101] width 59 height 17
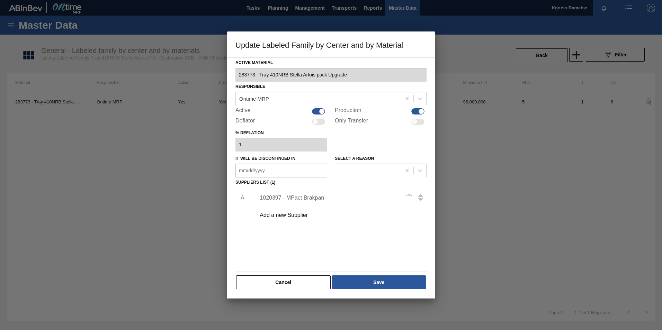
click at [304, 196] on div "1020397 - MPact Brakpan" at bounding box center [328, 198] width 136 height 6
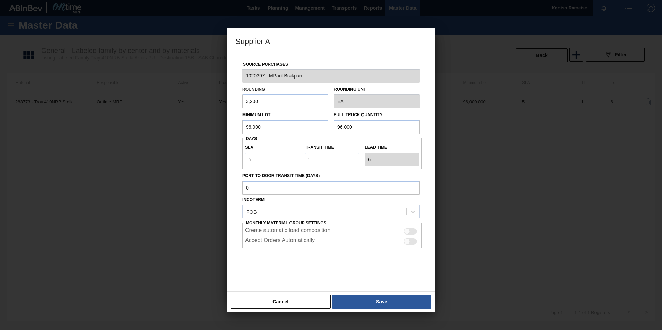
drag, startPoint x: 263, startPoint y: 128, endPoint x: 231, endPoint y: 128, distance: 32.5
click at [231, 128] on div "Source Purchases 1020397 - MPact Brakpan Rounding 3,200 Rounding Unit EA Minimu…" at bounding box center [331, 173] width 208 height 238
drag, startPoint x: 271, startPoint y: 124, endPoint x: 163, endPoint y: 133, distance: 108.0
click at [163, 133] on div "Supplier A Source Purchases 1020397 - MPact Brakpan Rounding 3,200 Rounding Uni…" at bounding box center [331, 165] width 662 height 330
type input "128,000"
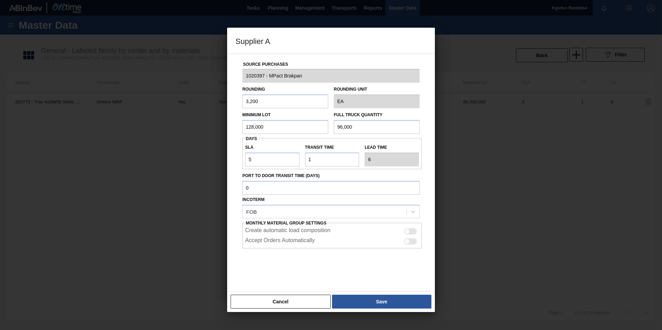
drag, startPoint x: 367, startPoint y: 126, endPoint x: 250, endPoint y: 123, distance: 117.7
click at [274, 126] on div "Minimum Lot 128,000 Full Truck Quantity 96,000" at bounding box center [331, 121] width 183 height 26
paste input "128"
type input "128,000"
drag, startPoint x: 256, startPoint y: 159, endPoint x: 235, endPoint y: 153, distance: 21.3
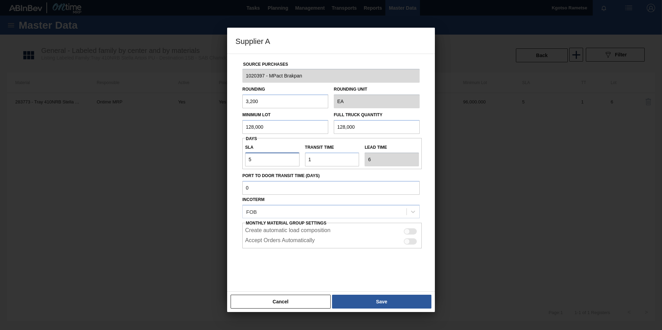
click at [240, 155] on div "Source Purchases 1020397 - MPact Brakpan Rounding 3,200 Rounding Unit EA Minimu…" at bounding box center [330, 168] width 191 height 229
type input "6"
type input "7"
type input "6"
click at [359, 295] on button "Save" at bounding box center [381, 302] width 99 height 14
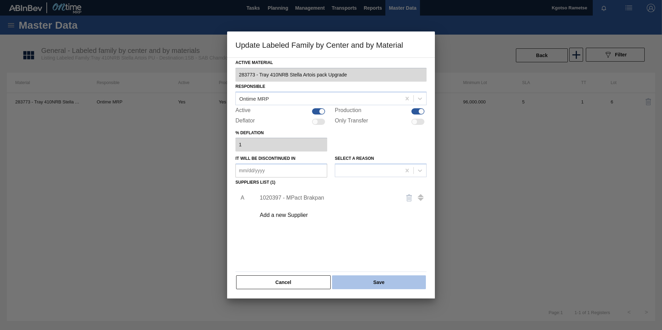
click at [357, 282] on button "Save" at bounding box center [379, 283] width 94 height 14
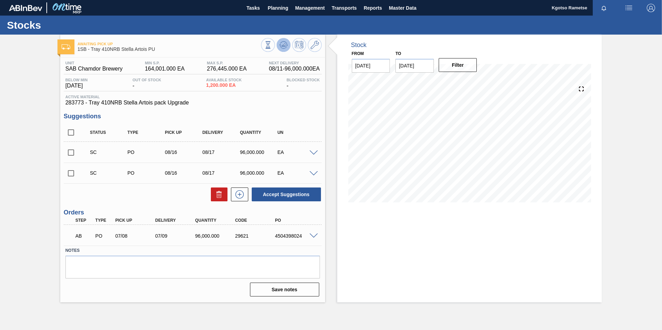
click at [283, 45] on icon at bounding box center [283, 44] width 4 height 3
